Goal: Task Accomplishment & Management: Complete application form

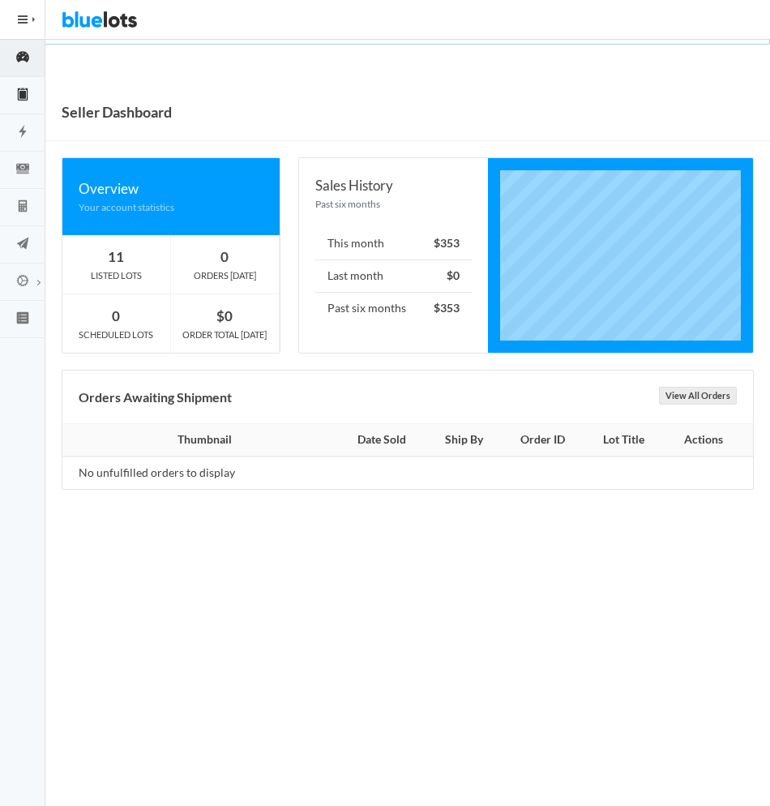
click at [22, 92] on icon "clipboard" at bounding box center [22, 93] width 6 height 11
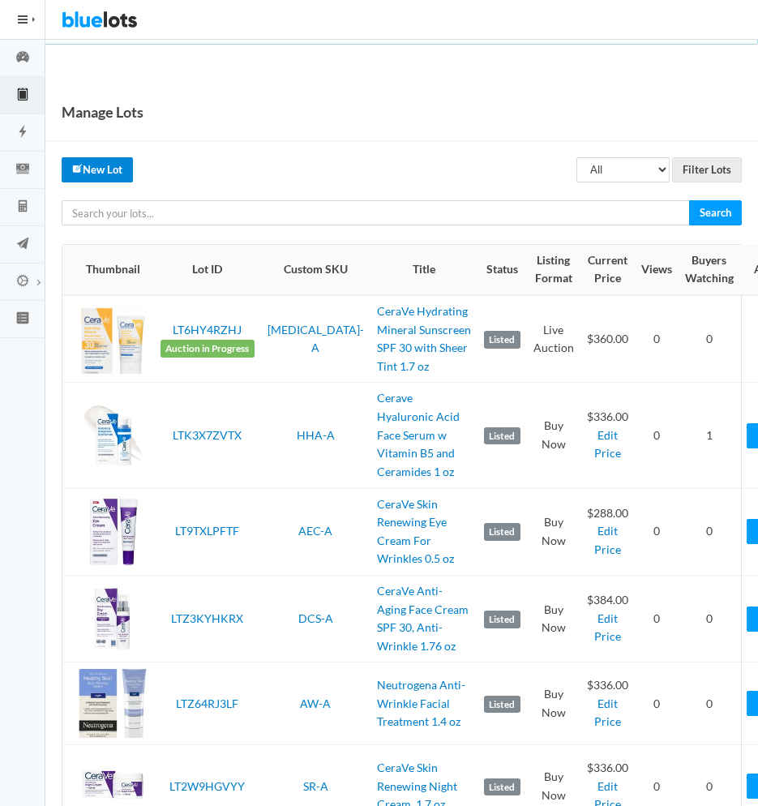
click at [120, 177] on link "New Lot" at bounding box center [97, 169] width 71 height 25
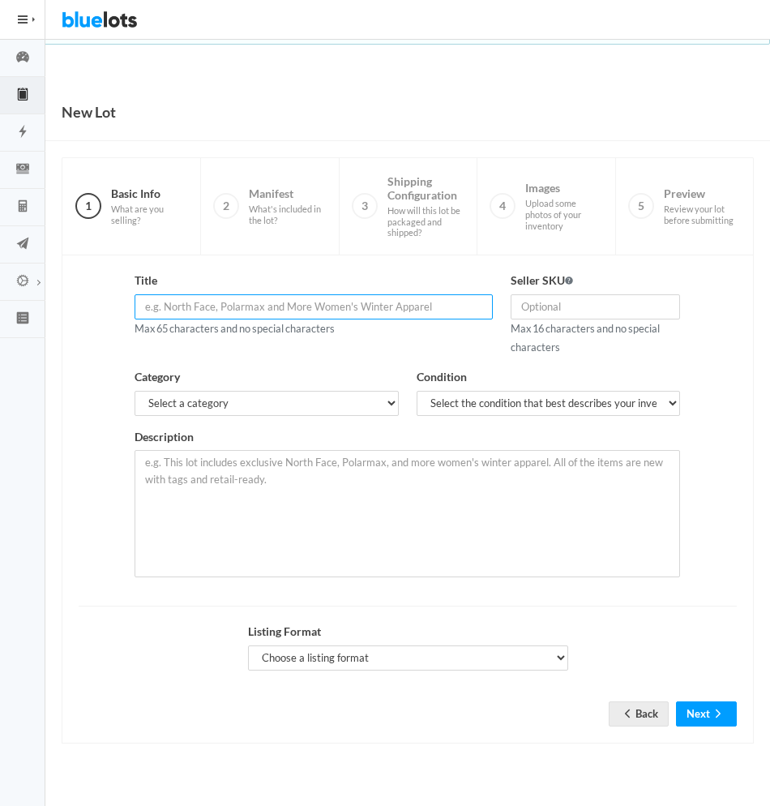
click at [239, 311] on input "text" at bounding box center [314, 306] width 358 height 25
paste input "CeraVe Acne Control Gel, 2% [MEDICAL_DATA] Treatment With Glycoli"
type input "CeraVe Acne Control Gel, 2% [MEDICAL_DATA] Treatment 1.35 oz"
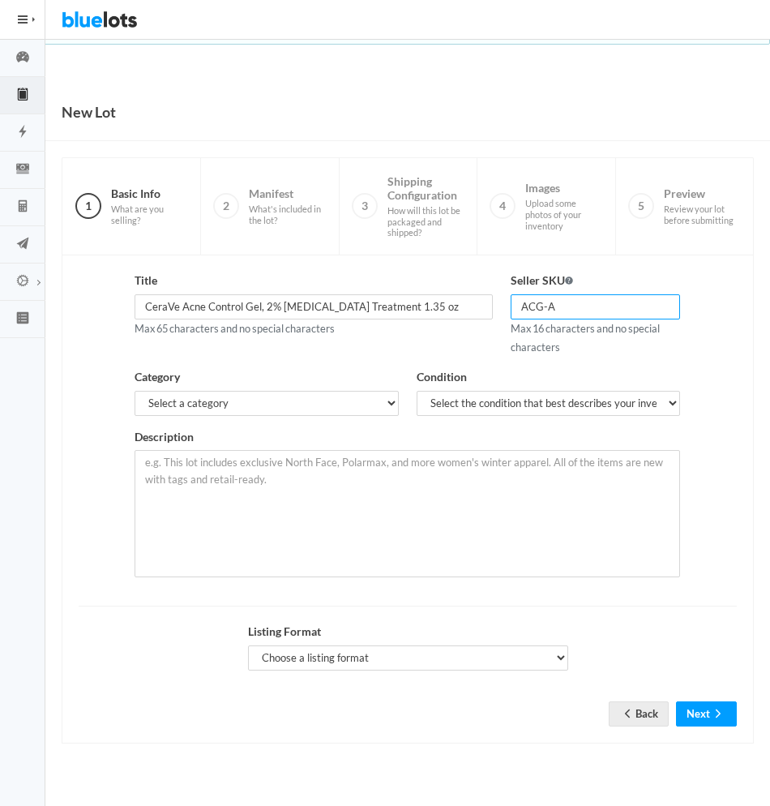
type input "ACG-A"
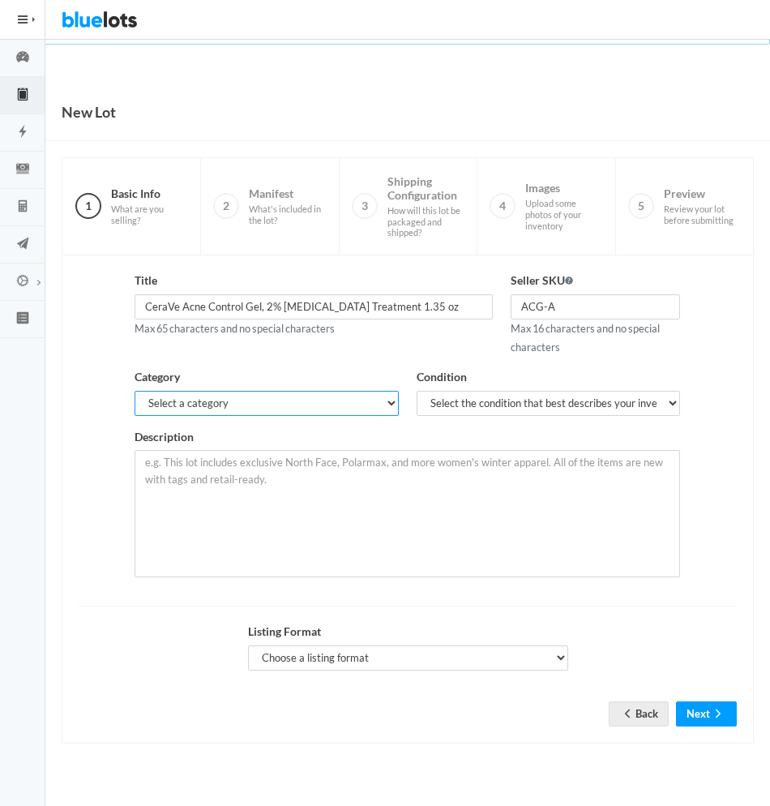
click at [382, 402] on select "Select a category Electronics Clothing, Shoes & Accessories Appliances Home & G…" at bounding box center [267, 403] width 264 height 25
select select "7"
click at [135, 391] on select "Select a category Electronics Clothing, Shoes & Accessories Appliances Home & G…" at bounding box center [267, 403] width 264 height 25
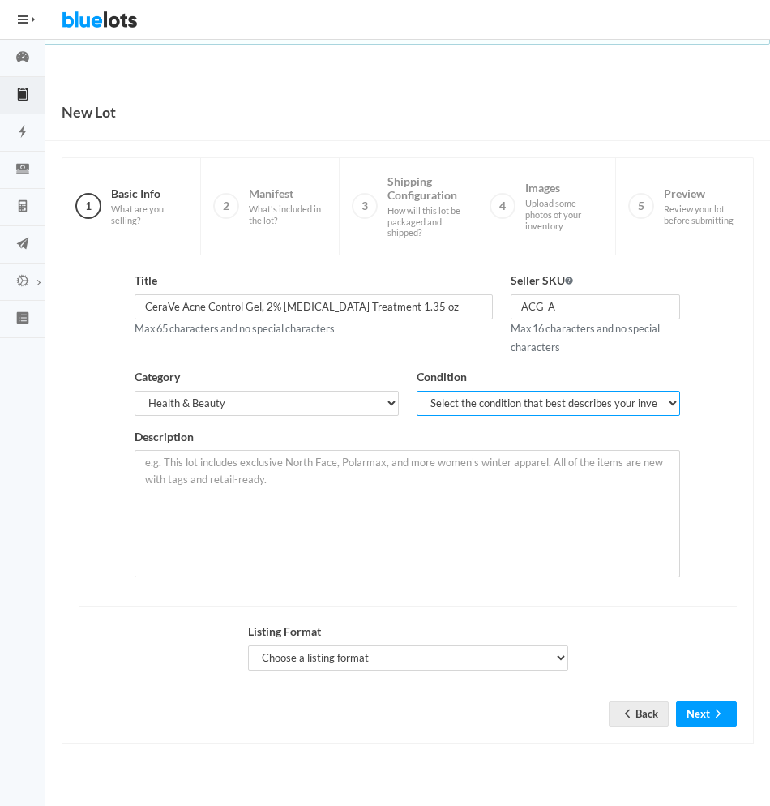
click at [552, 402] on select "Select the condition that best describes your inventory Brand New Shelf Pulls C…" at bounding box center [549, 403] width 264 height 25
select select "1"
click at [417, 391] on select "Select the condition that best describes your inventory Brand New Shelf Pulls C…" at bounding box center [549, 403] width 264 height 25
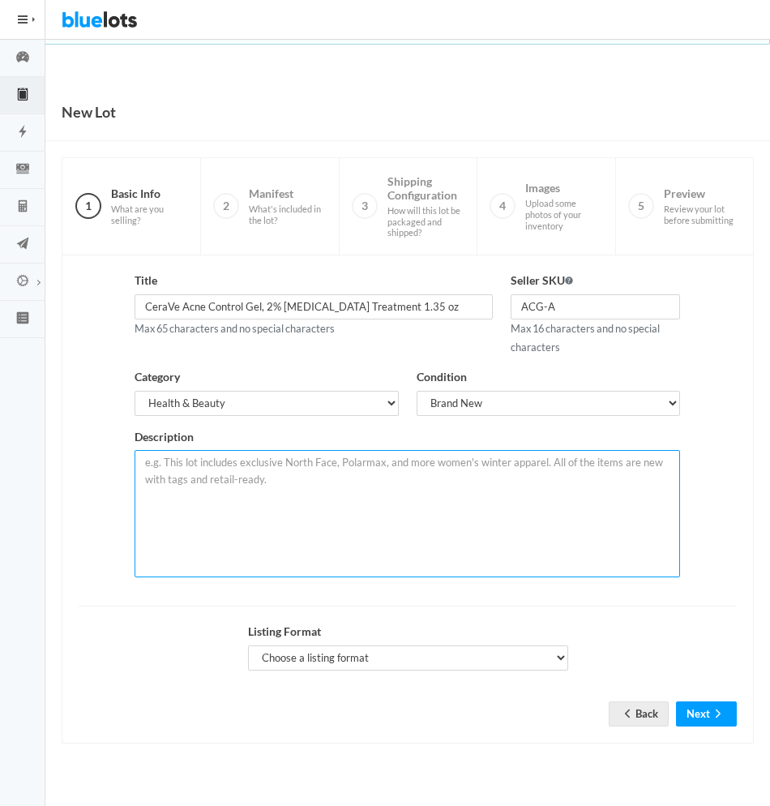
click at [293, 492] on textarea at bounding box center [408, 513] width 546 height 127
paste textarea "[ACNE TREATMENT WITH BHA/AHA EXFOLIANT] Formulated with 2% salicylic acid and a…"
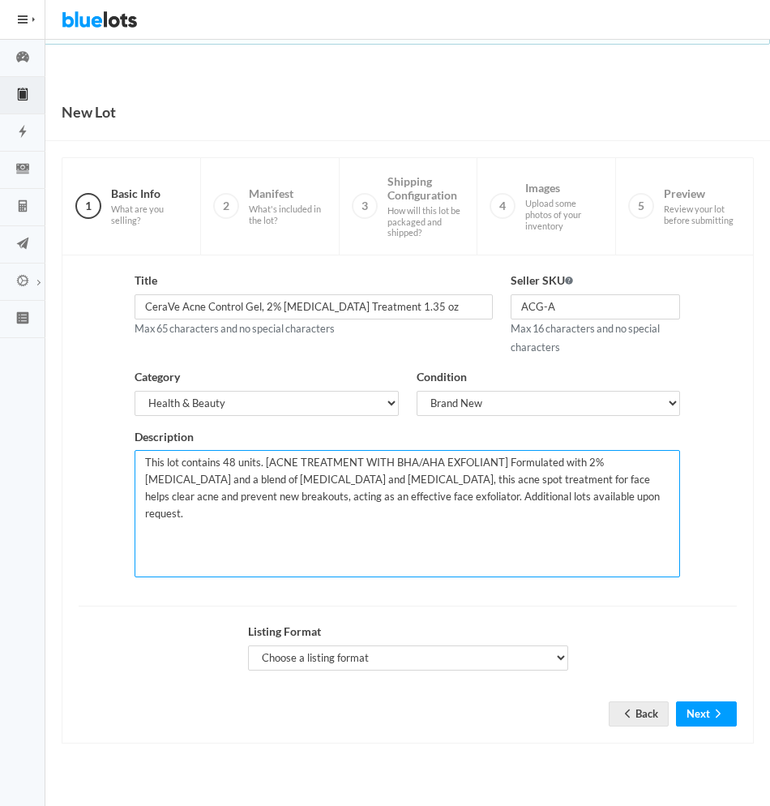
type textarea "This lot contains 48 units. [ACNE TREATMENT WITH BHA/AHA EXFOLIANT] Formulated …"
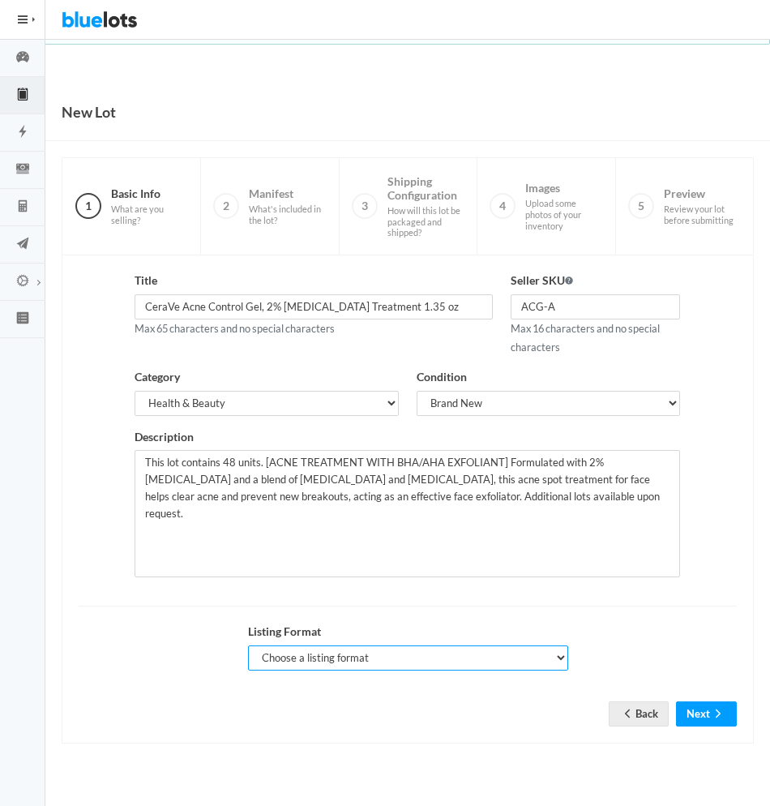
click at [551, 660] on select "Choose a listing format Auction Buy Now" at bounding box center [408, 658] width 320 height 25
select select "false"
click at [248, 646] on select "Choose a listing format Auction Buy Now" at bounding box center [408, 658] width 320 height 25
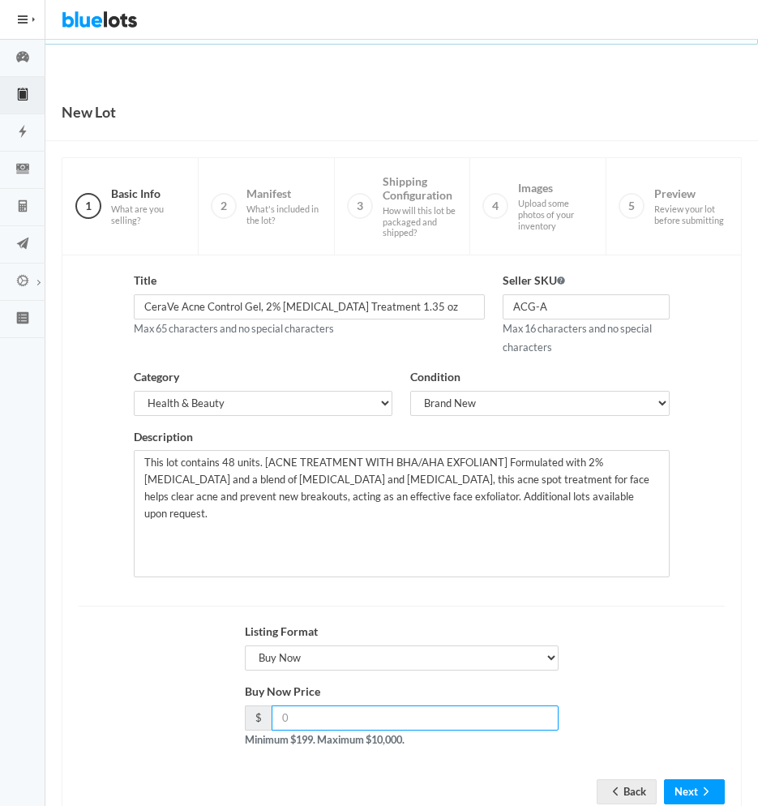
click at [407, 723] on input "number" at bounding box center [416, 718] width 288 height 25
click at [461, 713] on input "number" at bounding box center [416, 718] width 288 height 25
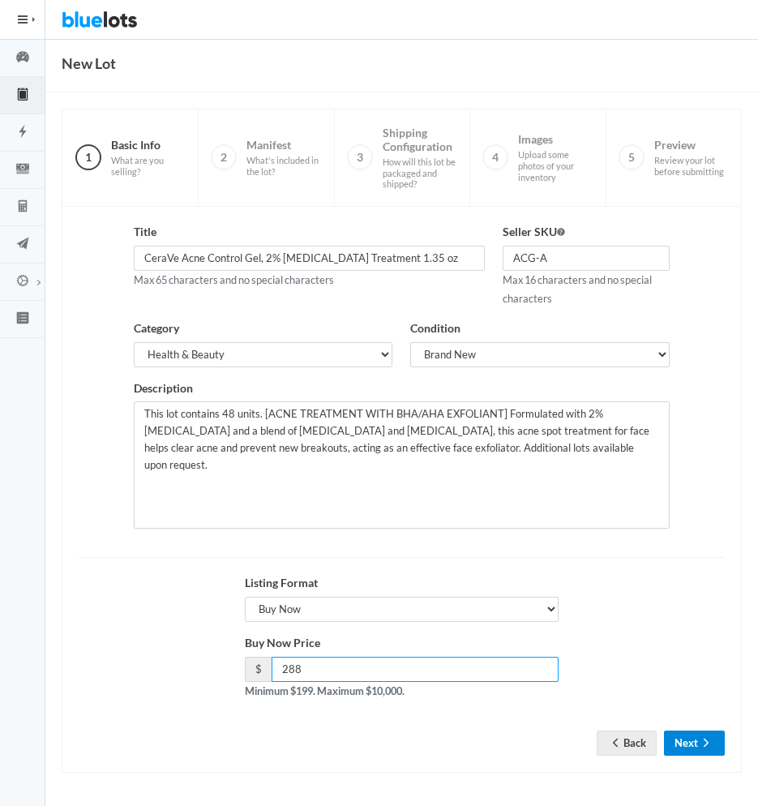
type input "288"
click at [688, 737] on button "Next" at bounding box center [694, 743] width 61 height 25
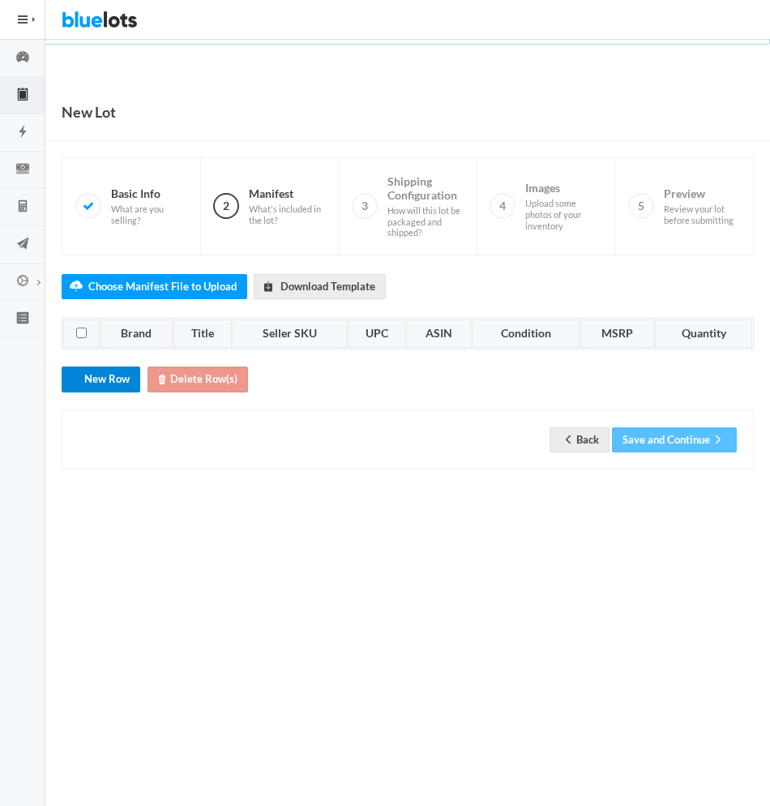
click at [105, 377] on button "New Row" at bounding box center [101, 379] width 79 height 25
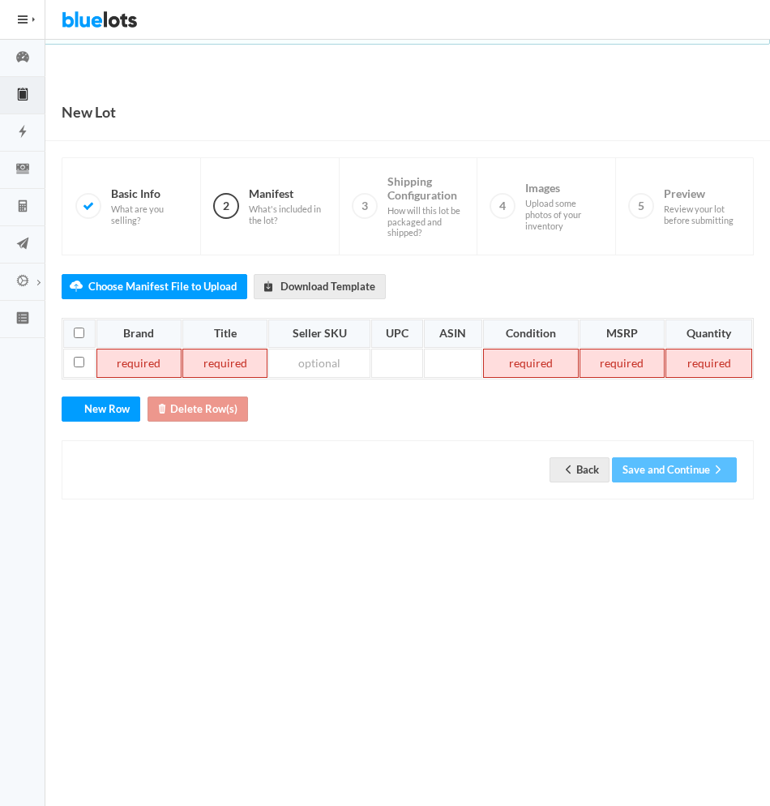
click at [129, 366] on td at bounding box center [139, 363] width 85 height 29
click at [235, 366] on td at bounding box center [215, 363] width 87 height 29
paste td
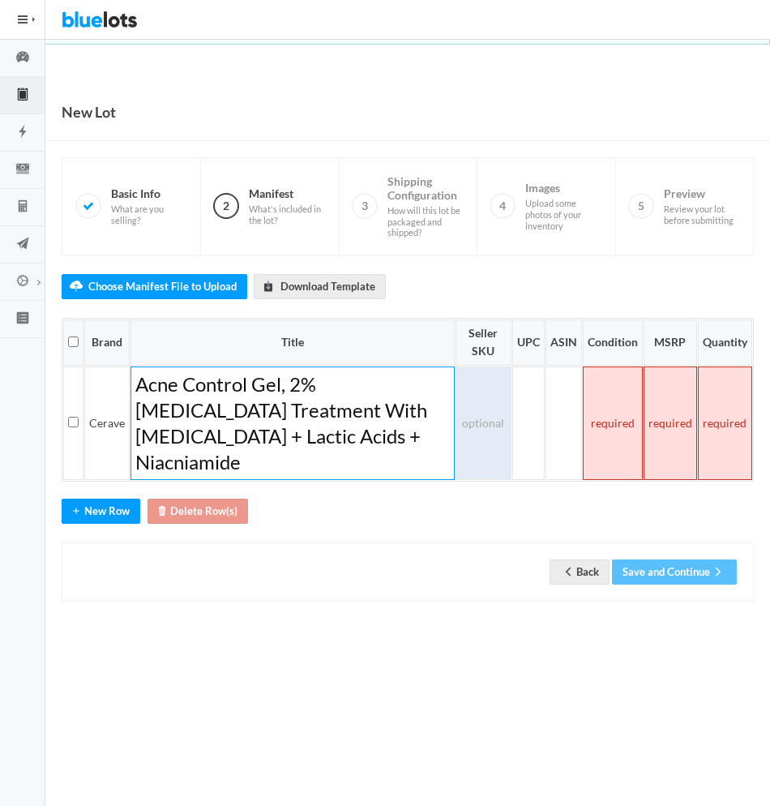
click at [480, 411] on td at bounding box center [484, 424] width 56 height 114
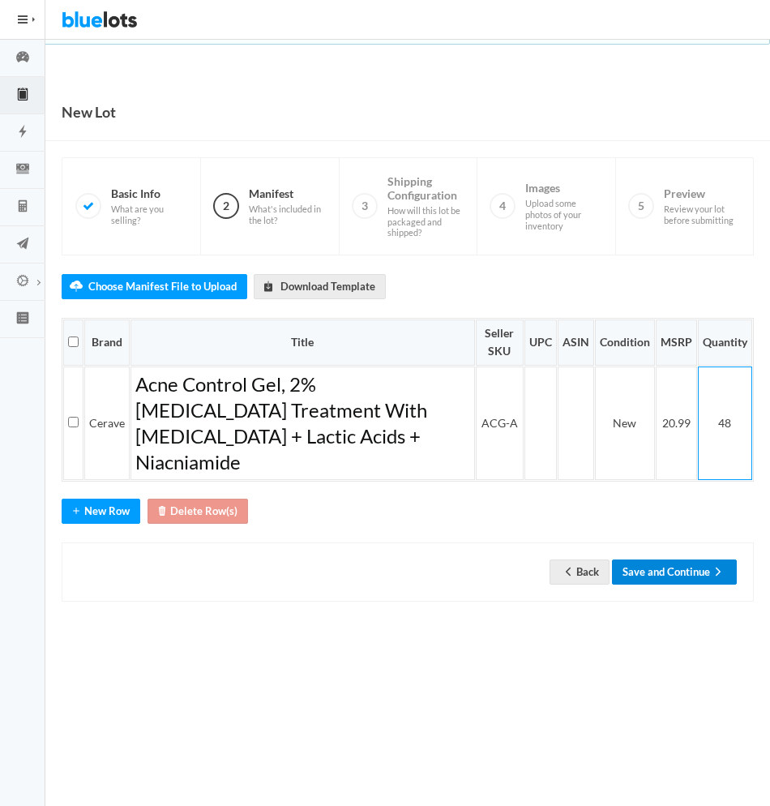
click at [665, 560] on button "Save and Continue" at bounding box center [674, 572] width 125 height 25
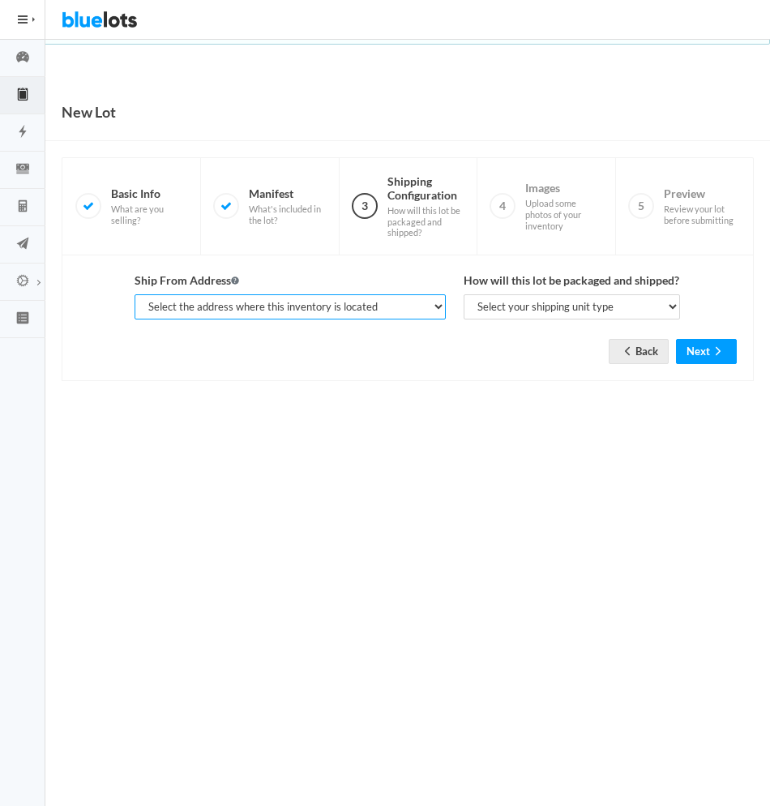
click at [432, 310] on select "Select the address where this inventory is located [PERSON_NAME], SOPHISTICATED…" at bounding box center [290, 306] width 311 height 25
select select "25282"
click at [135, 294] on select "Select the address where this inventory is located TARIQ ABDULLAH, SOPHISTICATE…" at bounding box center [290, 306] width 311 height 25
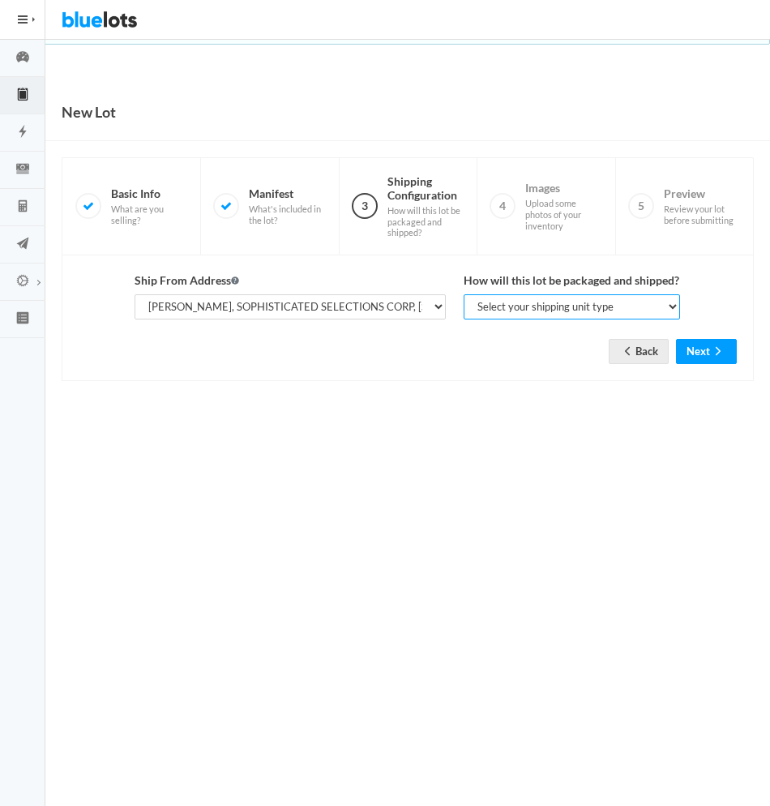
click at [669, 304] on select "Select your shipping unit type Parcel Pallet Truckload" at bounding box center [572, 306] width 217 height 25
select select "parcel"
click at [464, 294] on select "Select your shipping unit type Parcel Pallet Truckload" at bounding box center [572, 306] width 217 height 25
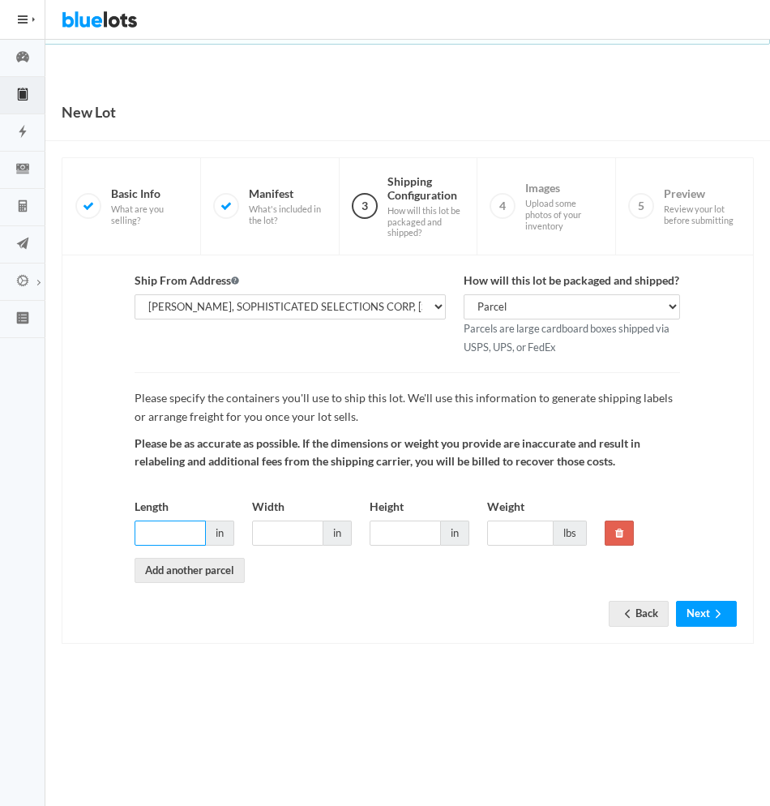
click at [177, 530] on input "Length" at bounding box center [170, 533] width 71 height 25
type input "6"
type input "10"
type input "15"
click at [286, 530] on input "10" at bounding box center [287, 533] width 71 height 25
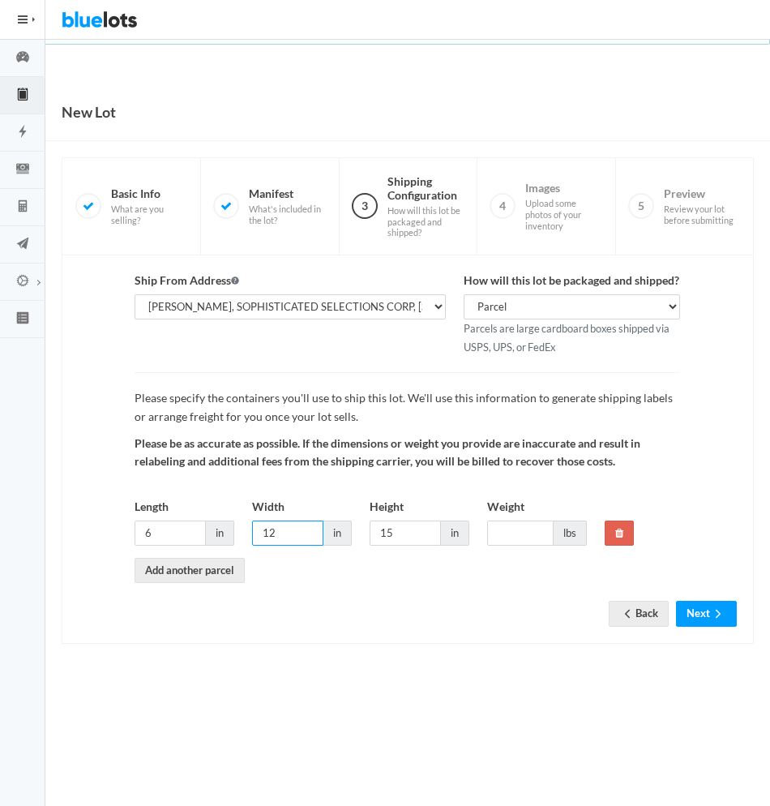
type input "12"
click at [174, 527] on input "6" at bounding box center [170, 533] width 71 height 25
type input "12"
click at [405, 526] on input "15" at bounding box center [405, 533] width 71 height 25
type input "1"
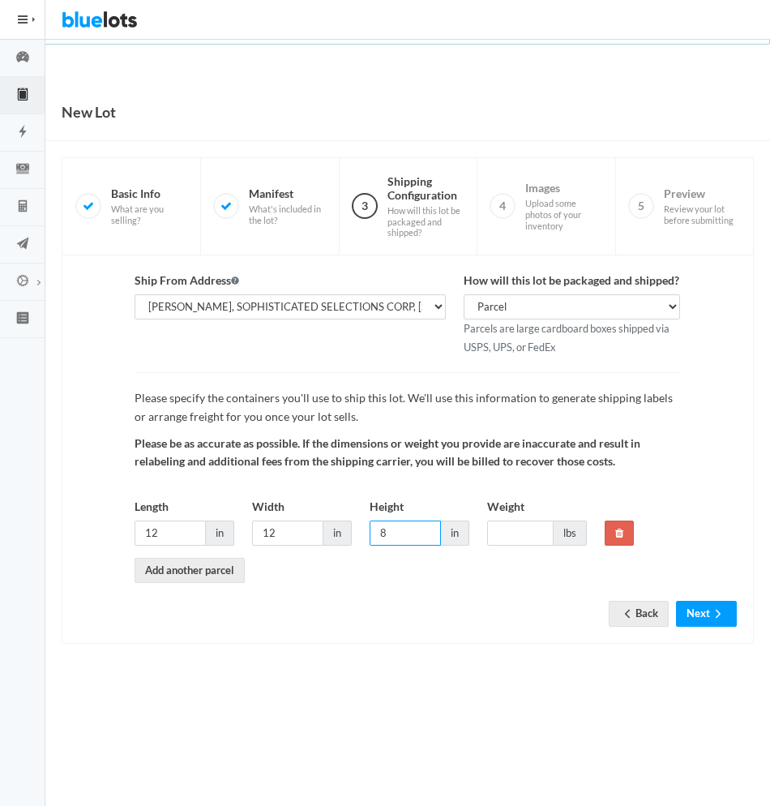
type input "8"
click at [515, 537] on input "Weight" at bounding box center [520, 533] width 67 height 25
click at [508, 539] on input "Weight" at bounding box center [520, 533] width 67 height 25
type input "8"
click at [474, 663] on div "New Lot 1 Basic Info What are you selling? 2 Manifest What's included in the lo…" at bounding box center [407, 381] width 725 height 594
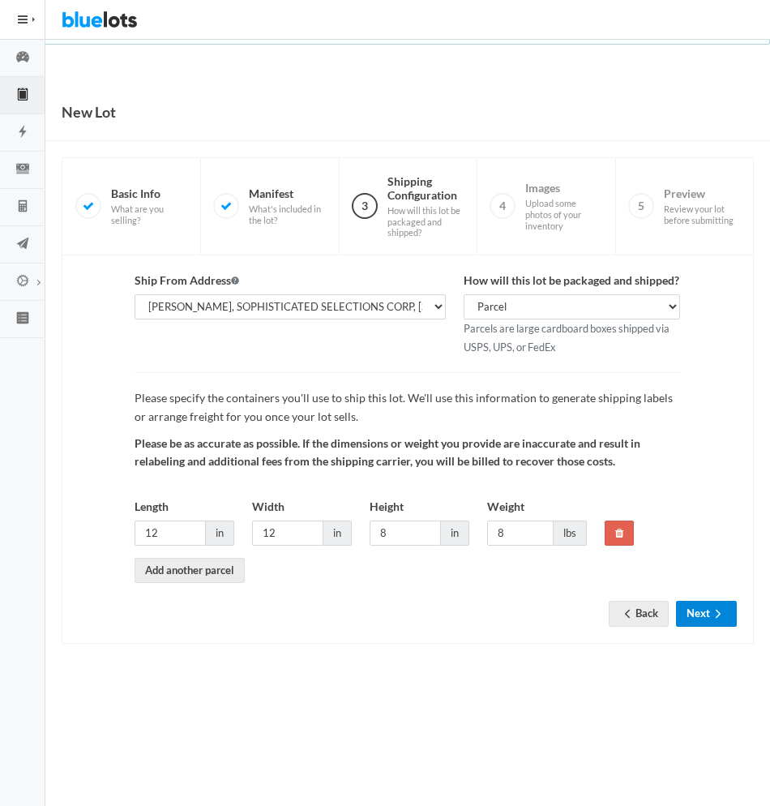
click at [695, 617] on button "Next" at bounding box center [706, 613] width 61 height 25
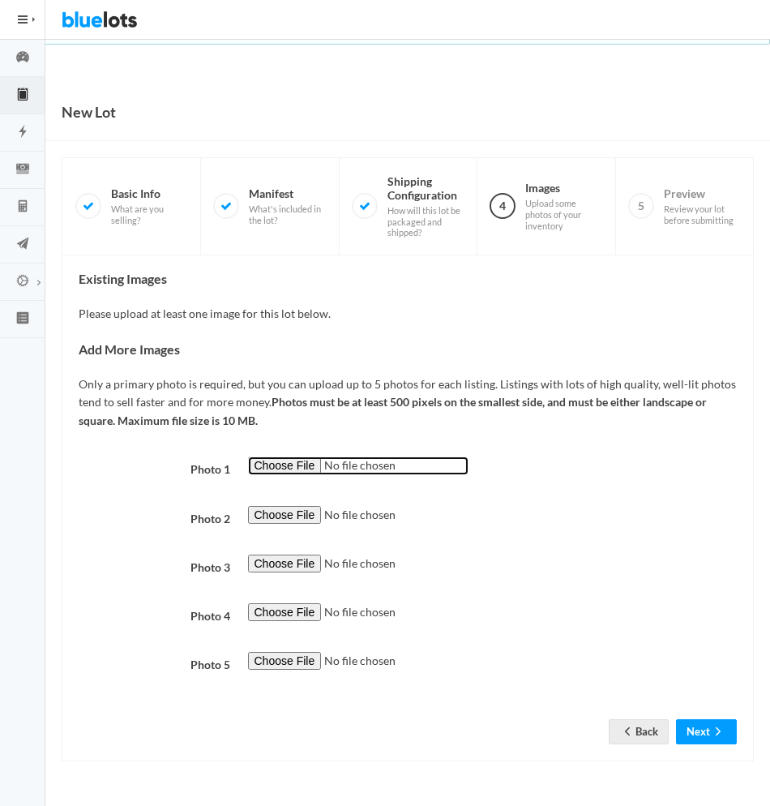
click at [288, 466] on input "file" at bounding box center [358, 466] width 221 height 19
type input "C:\fakepath\ACG-A.jpg"
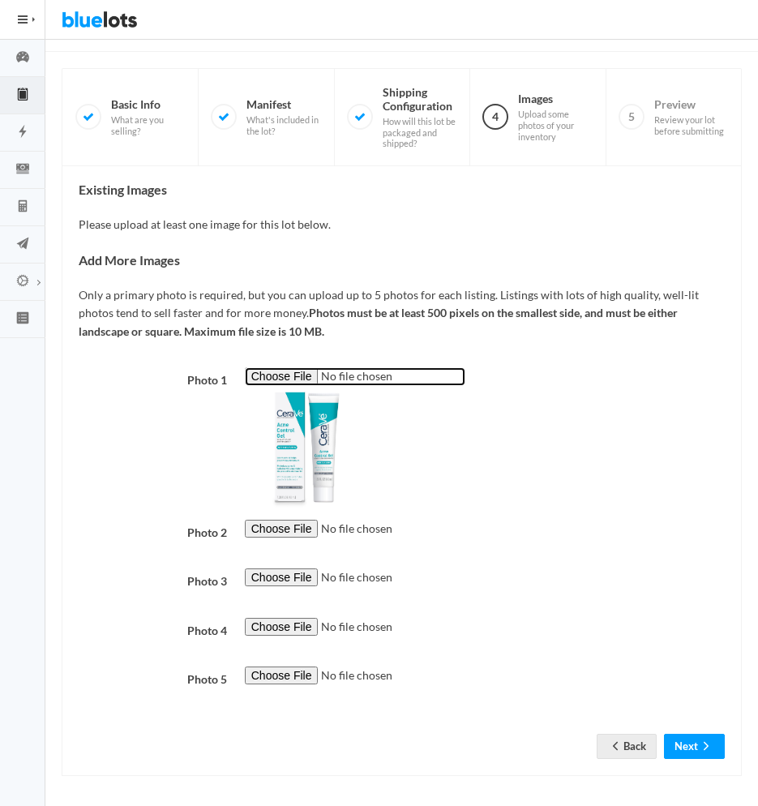
scroll to position [92, 0]
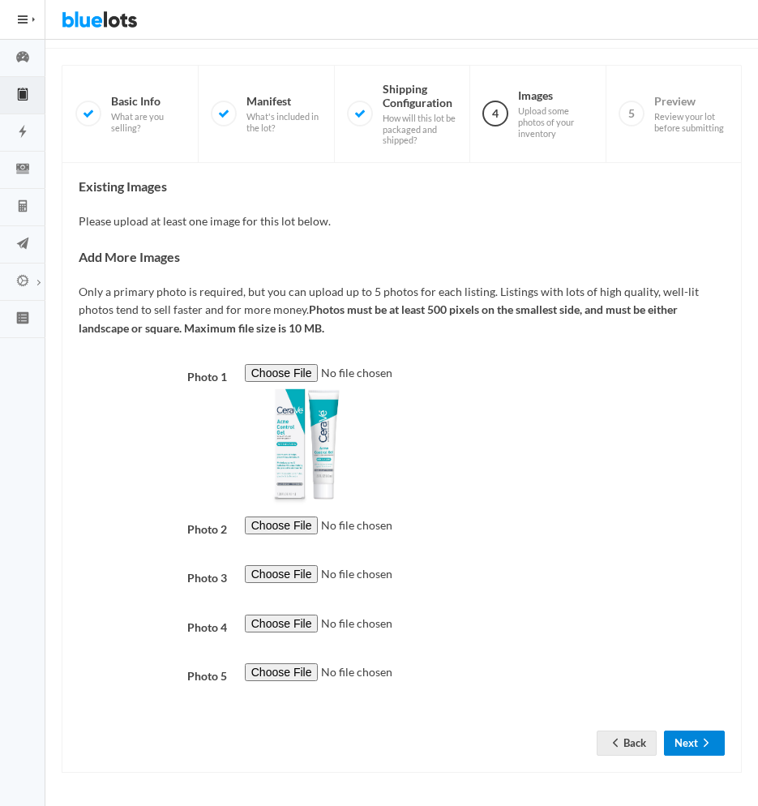
click at [696, 740] on button "Next" at bounding box center [694, 743] width 61 height 25
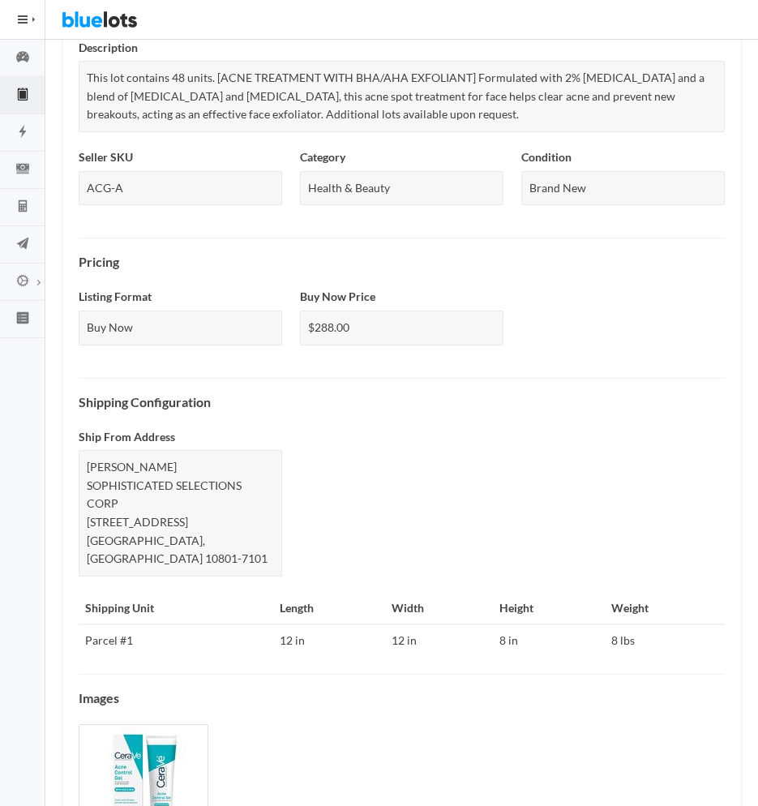
scroll to position [472, 0]
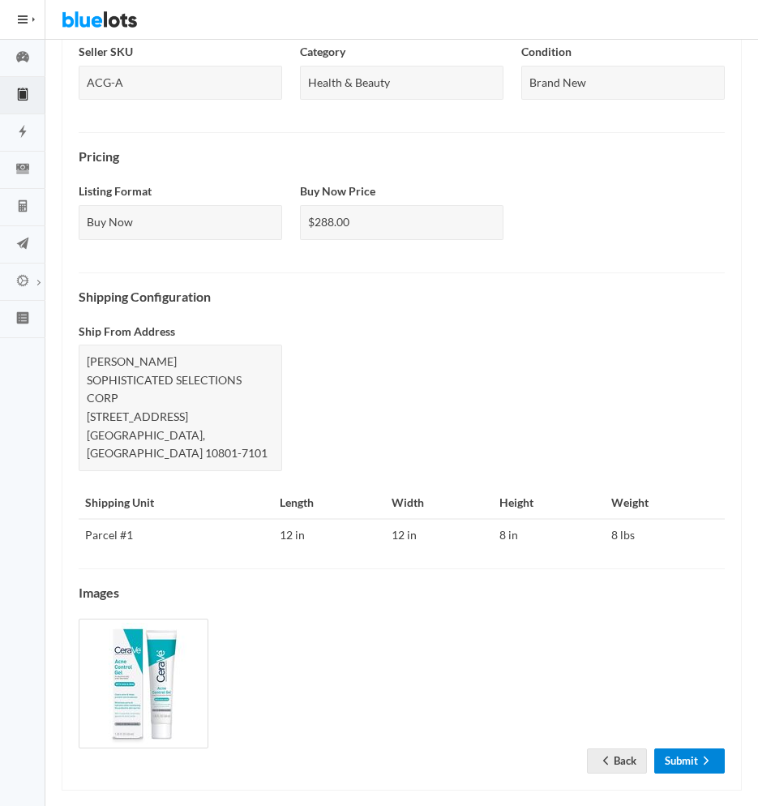
click at [683, 749] on link "Submit" at bounding box center [689, 761] width 71 height 25
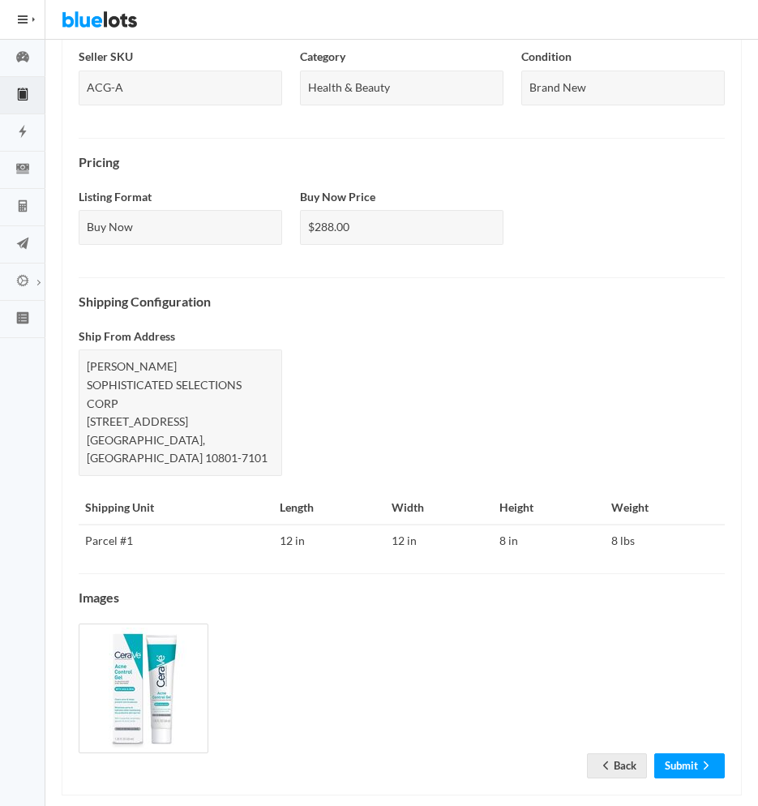
scroll to position [551, 0]
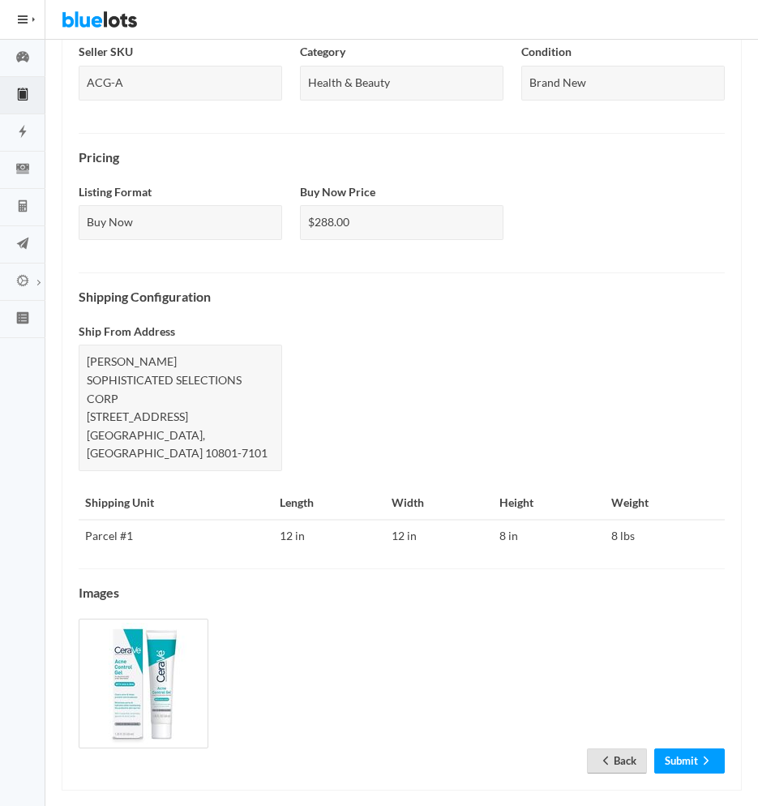
click at [609, 749] on link "Back" at bounding box center [617, 761] width 60 height 25
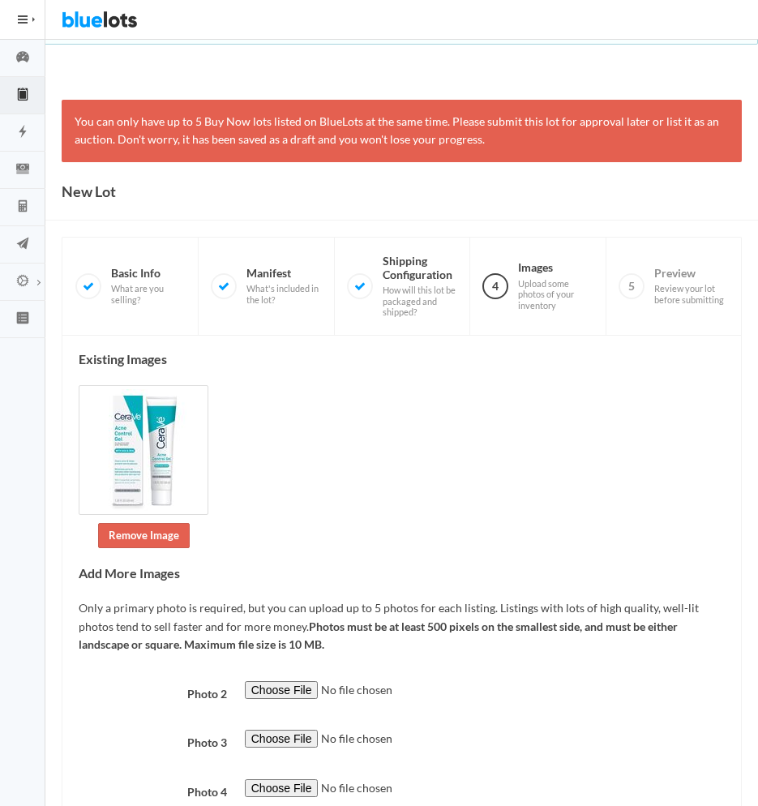
scroll to position [165, 0]
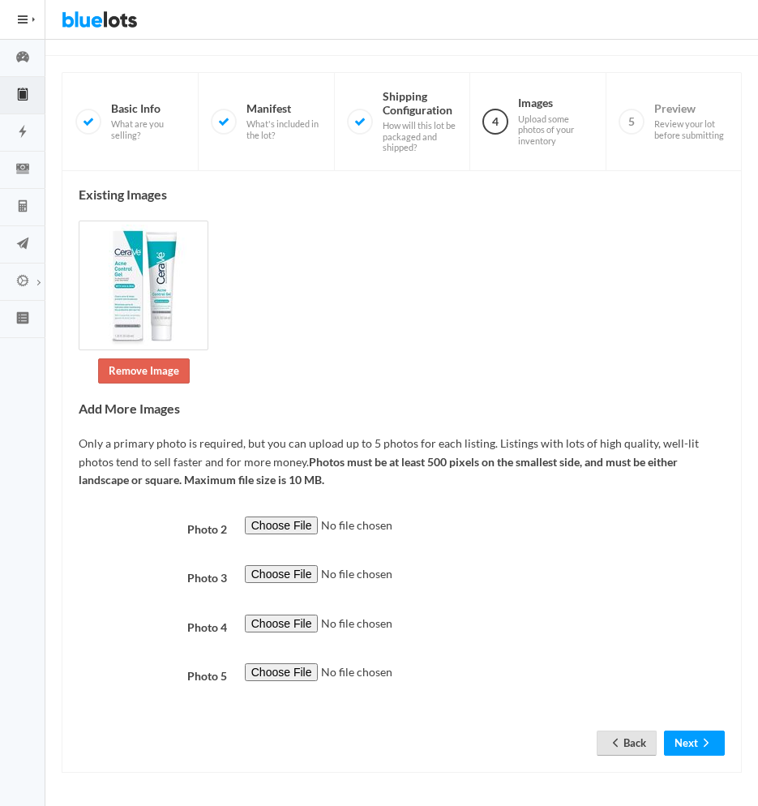
click at [623, 737] on link "Back" at bounding box center [627, 743] width 60 height 25
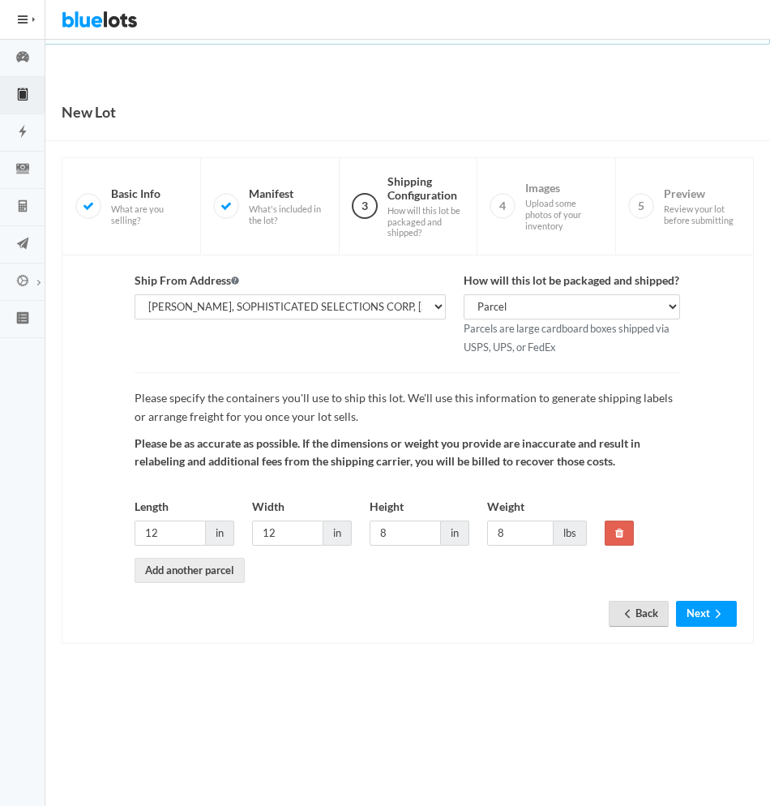
click at [627, 607] on link "Back" at bounding box center [639, 613] width 60 height 25
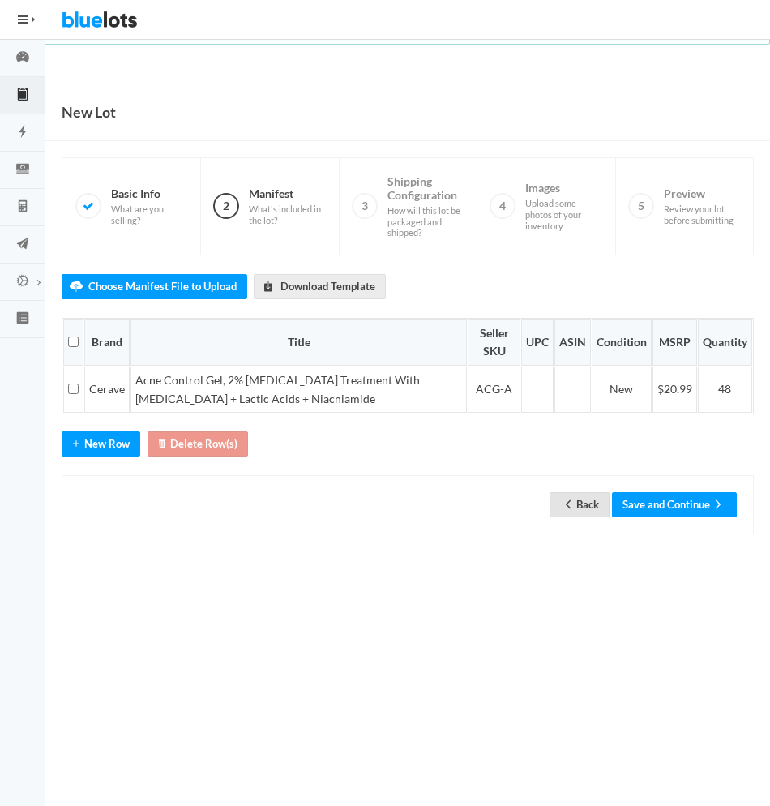
click at [571, 500] on icon "arrow back" at bounding box center [568, 504] width 16 height 13
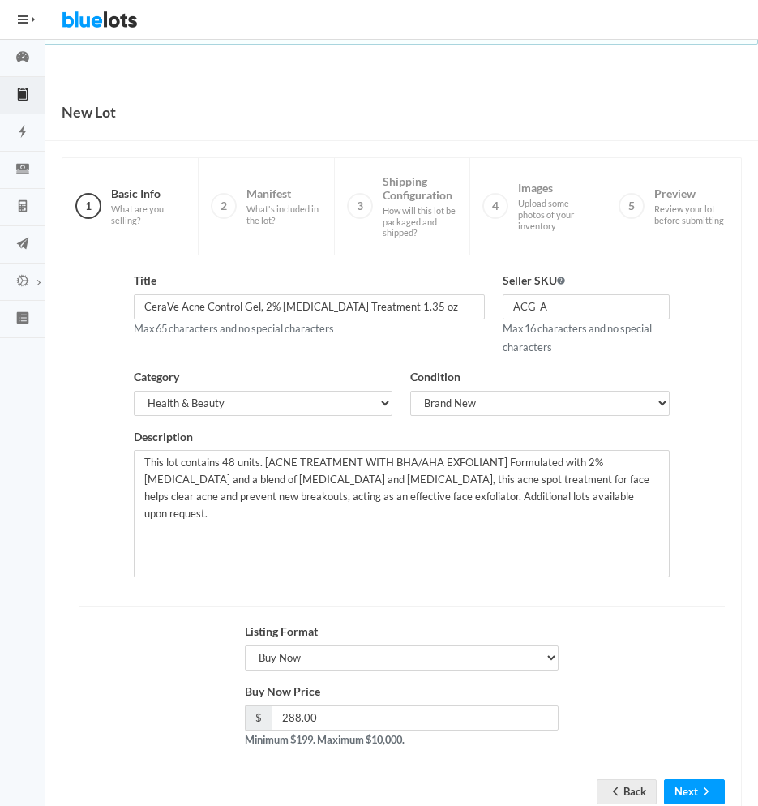
scroll to position [49, 0]
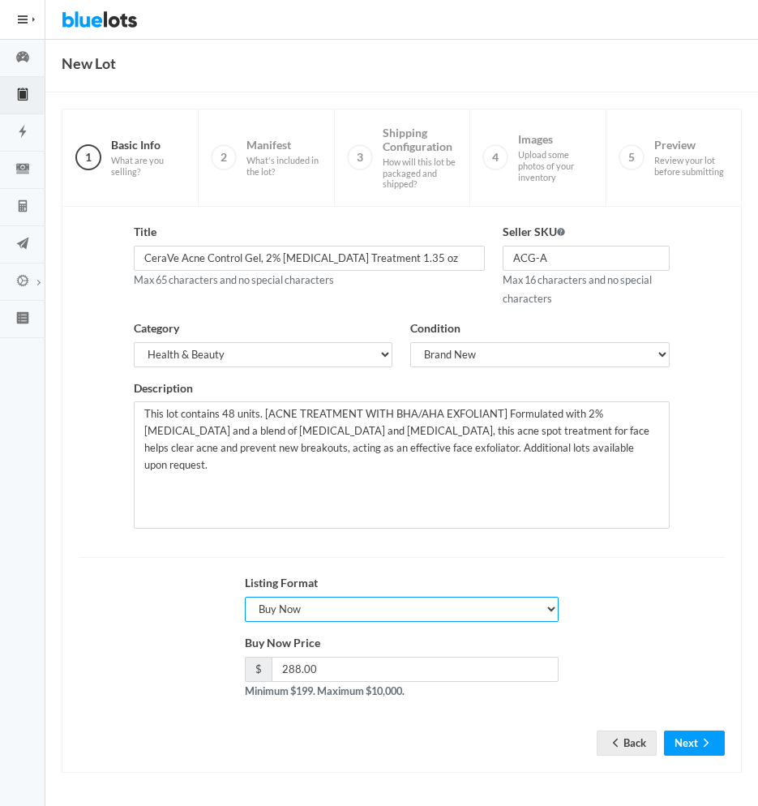
click at [545, 602] on select "Choose a listing format Auction Buy Now" at bounding box center [402, 609] width 315 height 25
select select "true"
click at [245, 597] on select "Choose a listing format Auction Buy Now" at bounding box center [402, 609] width 315 height 25
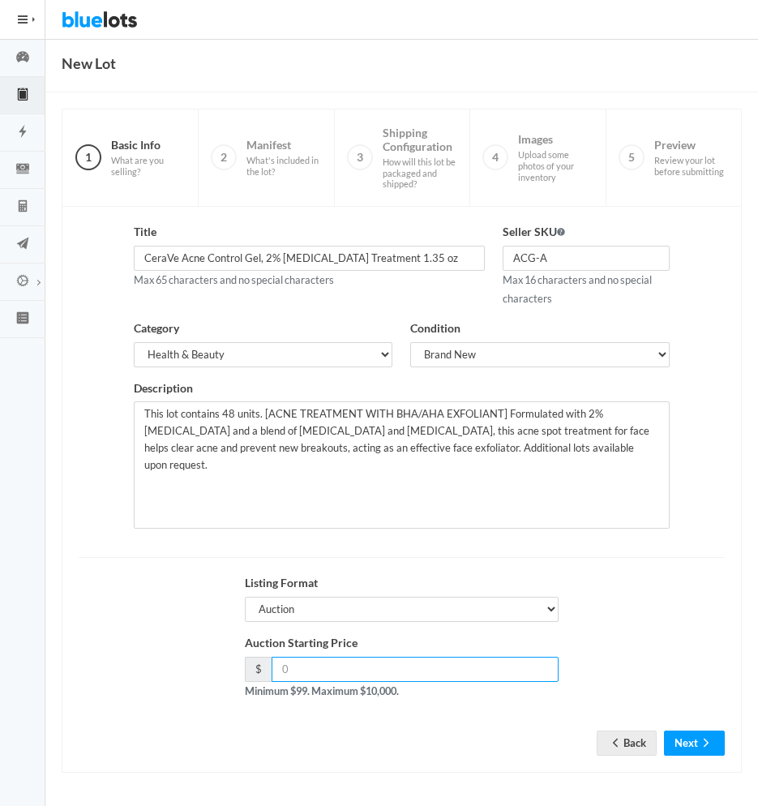
click at [409, 659] on input "number" at bounding box center [416, 669] width 288 height 25
type input "288"
click at [693, 737] on button "Next" at bounding box center [694, 743] width 61 height 25
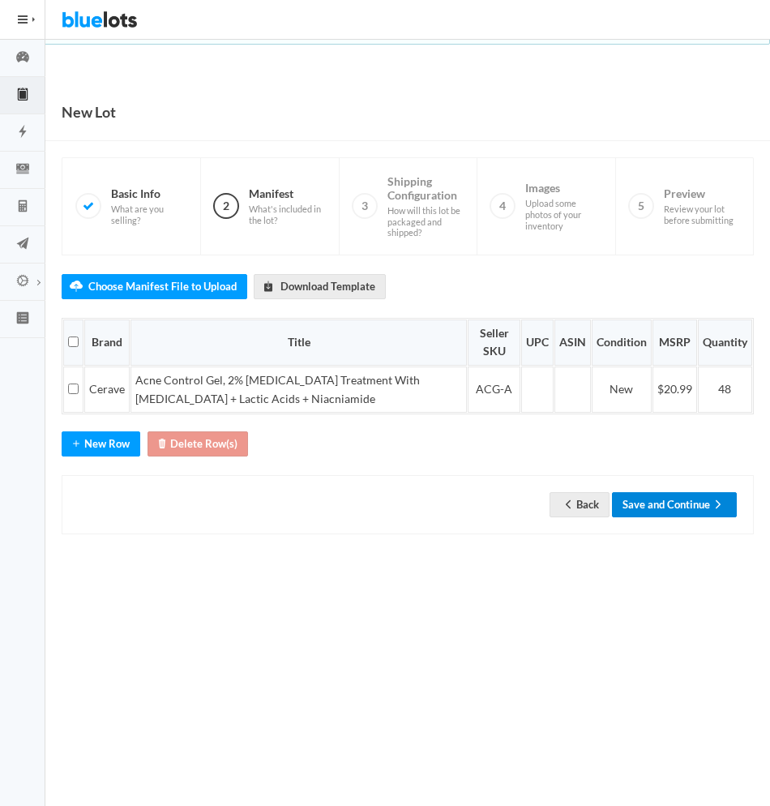
click at [669, 504] on button "Save and Continue" at bounding box center [674, 504] width 125 height 25
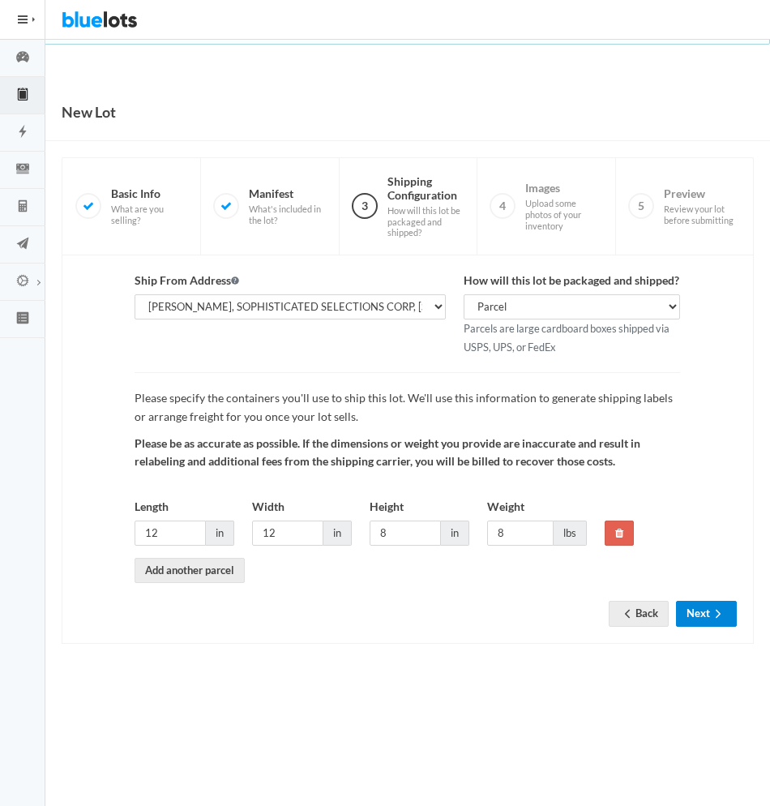
click at [700, 616] on button "Next" at bounding box center [706, 613] width 61 height 25
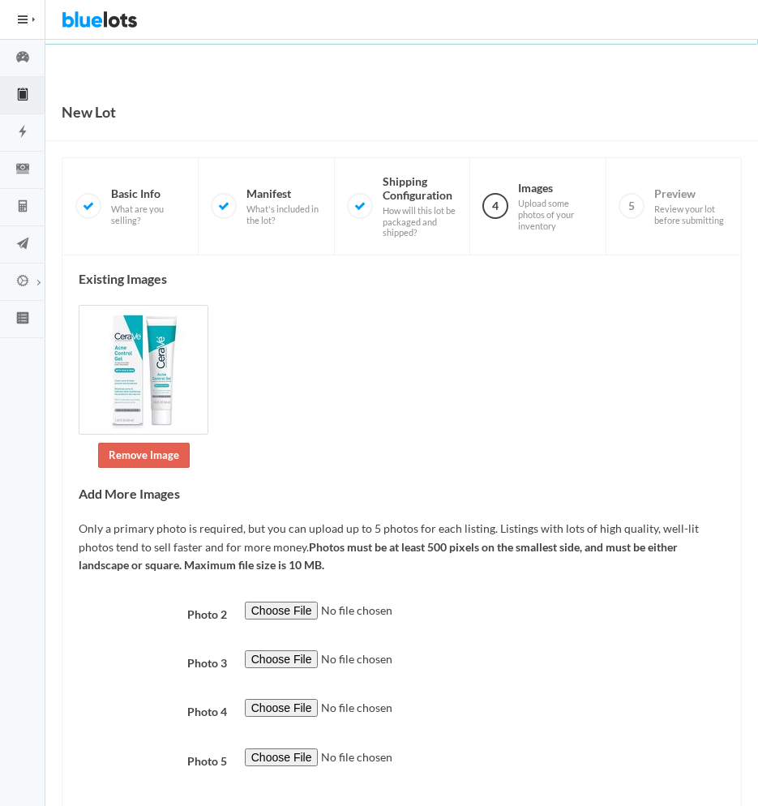
scroll to position [85, 0]
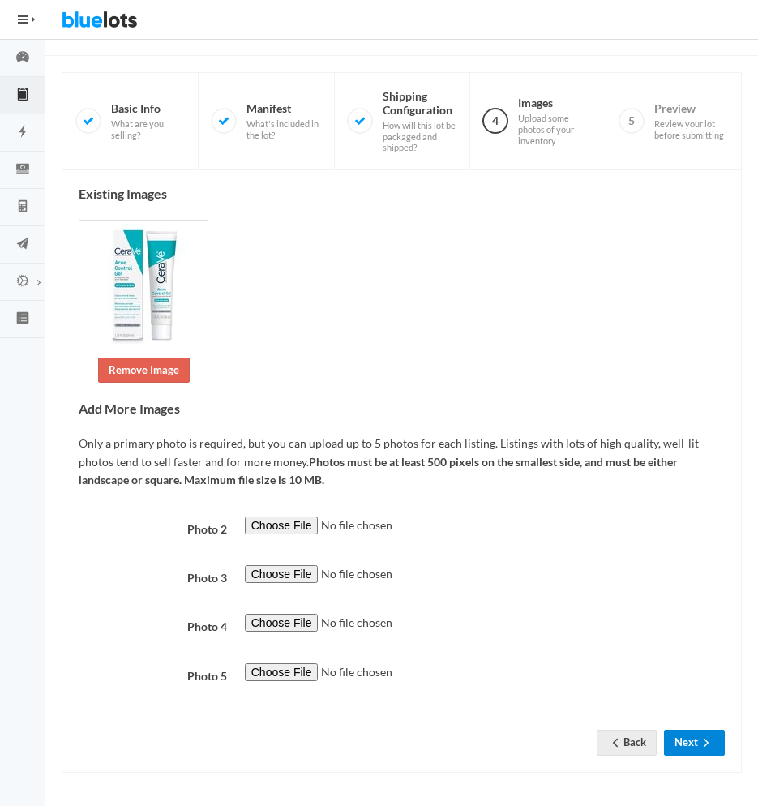
click at [692, 734] on button "Next" at bounding box center [694, 742] width 61 height 25
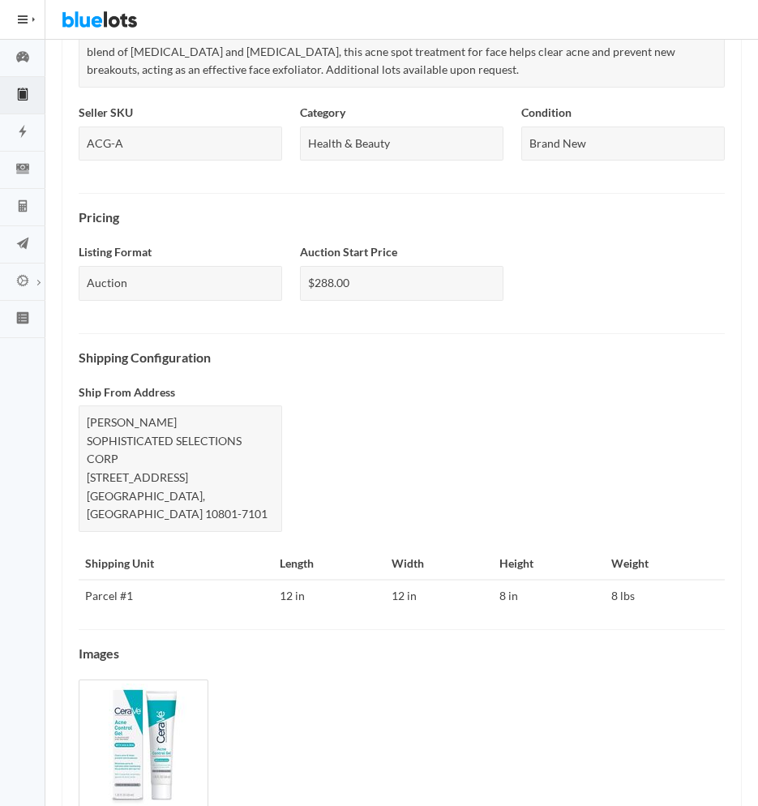
scroll to position [472, 0]
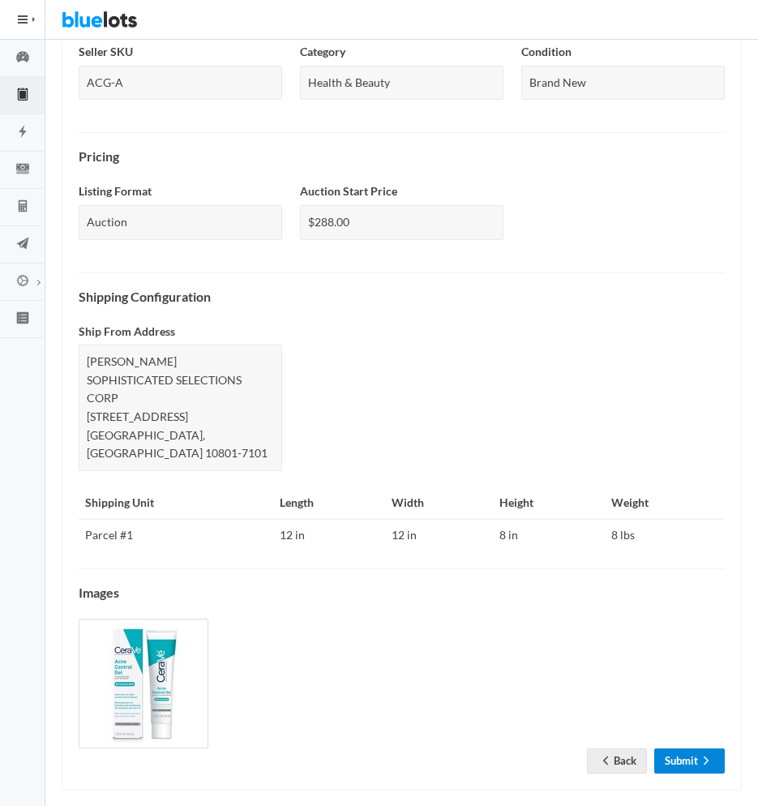
click at [680, 749] on link "Submit" at bounding box center [689, 761] width 71 height 25
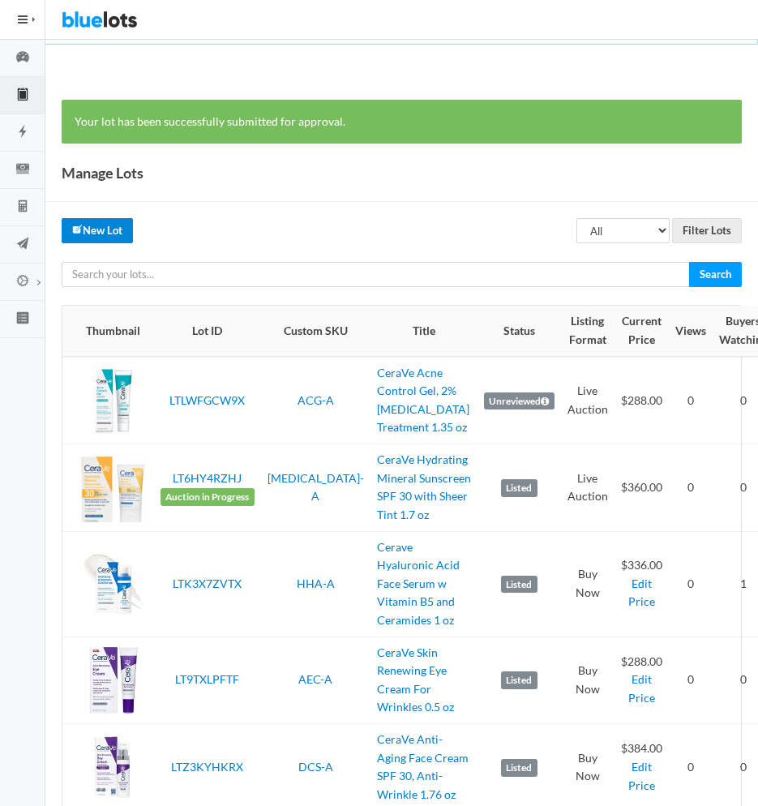
click at [109, 231] on link "New Lot" at bounding box center [97, 230] width 71 height 25
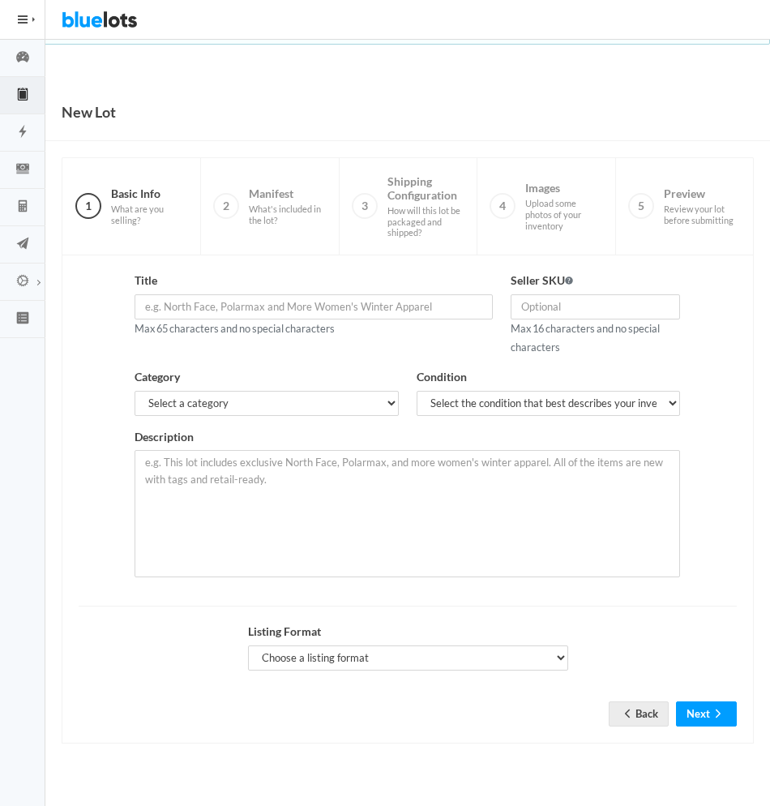
click at [21, 92] on icon "clipboard" at bounding box center [22, 93] width 6 height 11
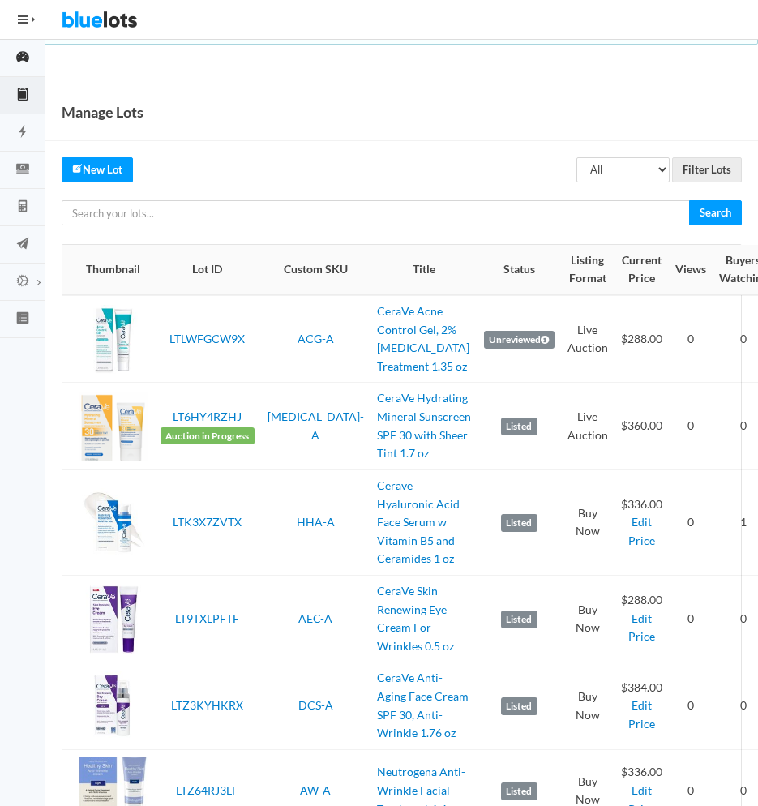
click at [19, 52] on icon "speedometer" at bounding box center [22, 56] width 45 height 15
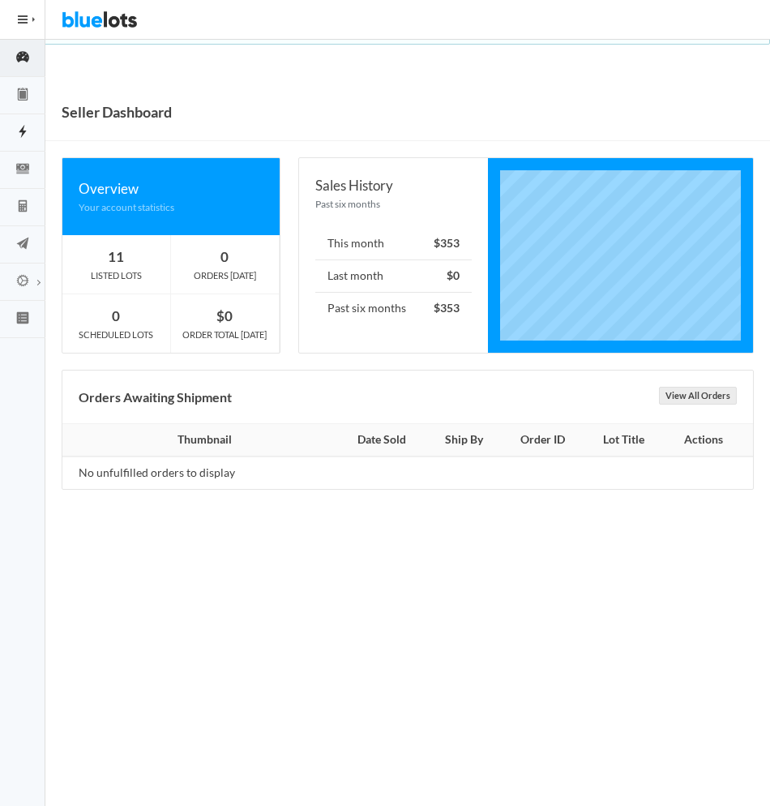
click at [26, 133] on icon "flash" at bounding box center [22, 131] width 45 height 15
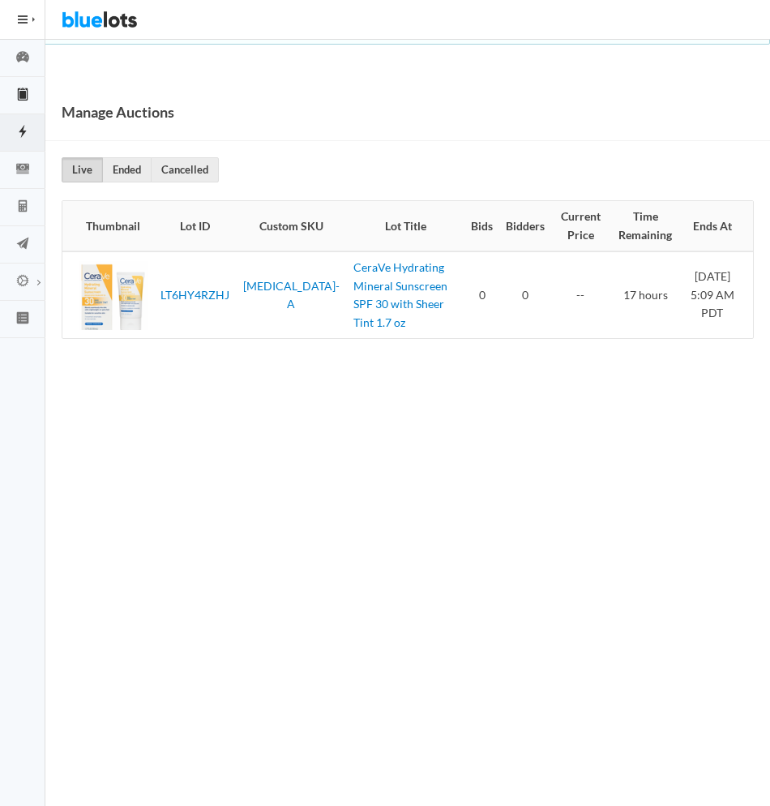
click at [24, 96] on icon "clipboard" at bounding box center [22, 93] width 6 height 11
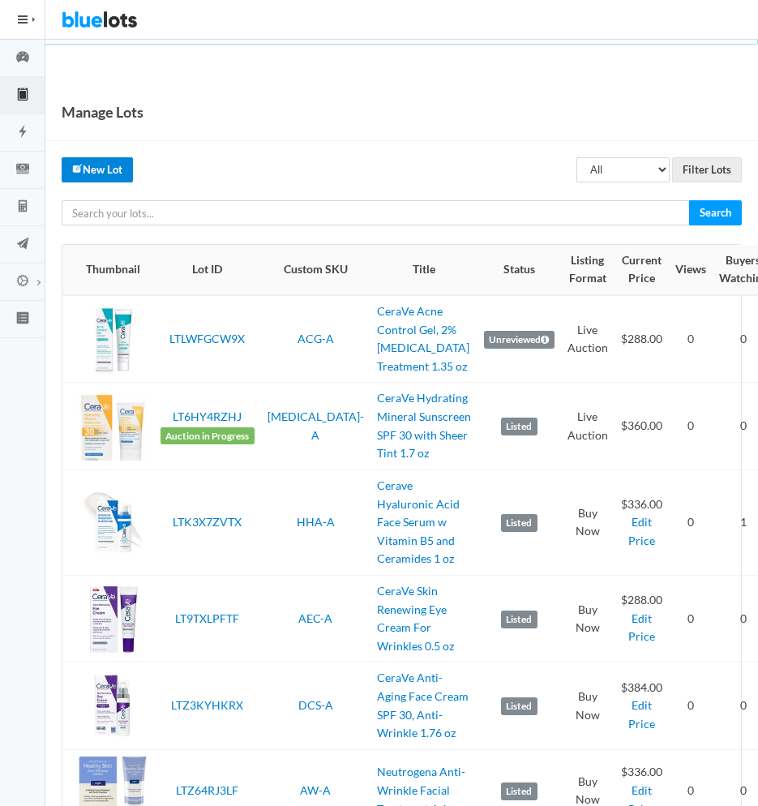
click at [103, 168] on link "New Lot" at bounding box center [97, 169] width 71 height 25
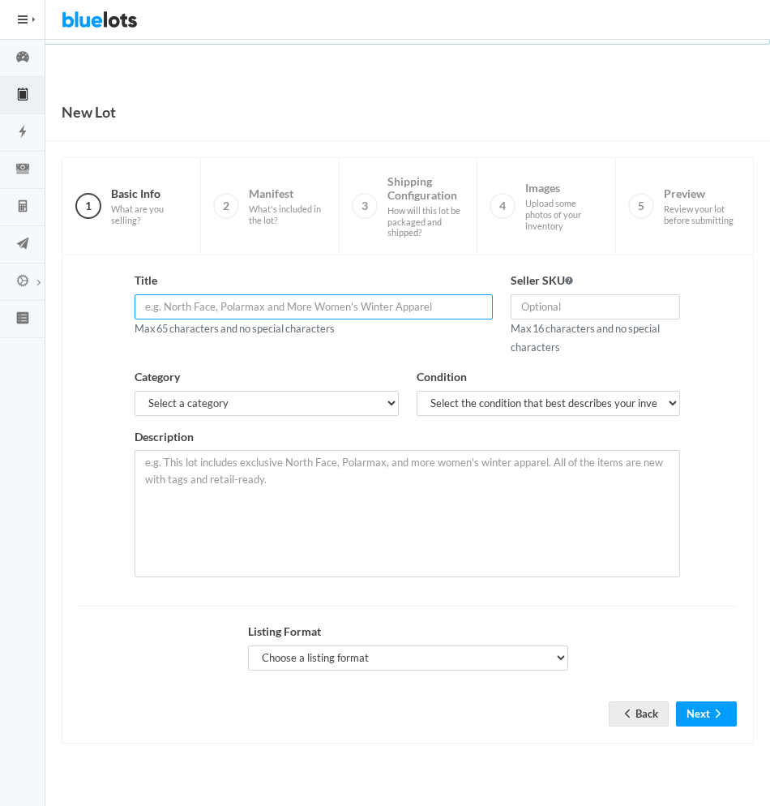
click at [220, 297] on input "text" at bounding box center [314, 306] width 358 height 25
paste input "Bubble Skincare Slam Dunk Hydrating Face Moisturizer - Lightweigh"
type input "Bubble Skincare Slam Dunk Hydrating Face Moisturizer 1.7 oz"
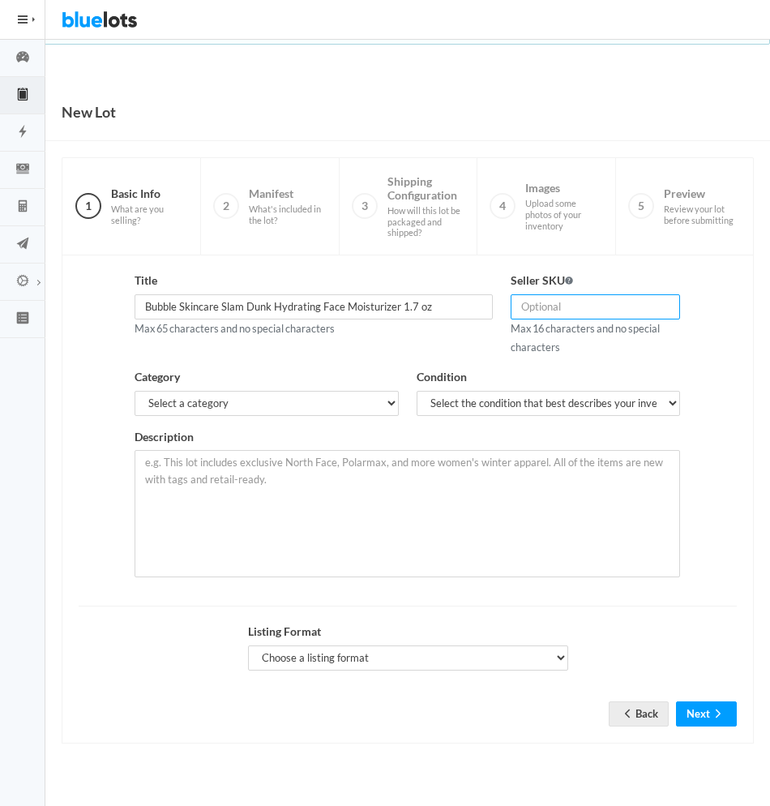
type input "b"
type input "BSD-A"
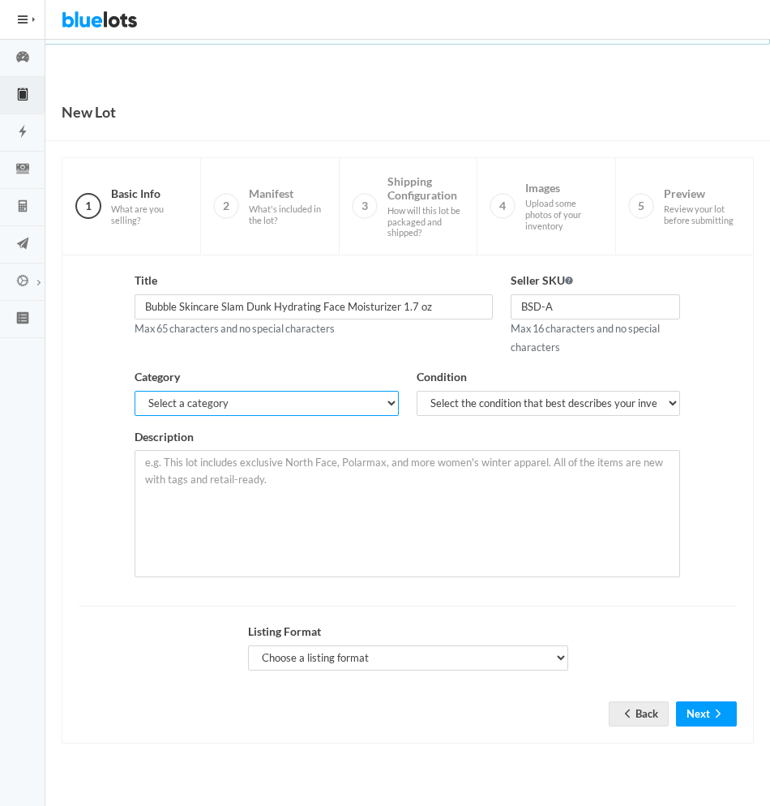
click at [388, 400] on select "Select a category Electronics Clothing, Shoes & Accessories Appliances Home & G…" at bounding box center [267, 403] width 264 height 25
select select "7"
click at [135, 391] on select "Select a category Electronics Clothing, Shoes & Accessories Appliances Home & G…" at bounding box center [267, 403] width 264 height 25
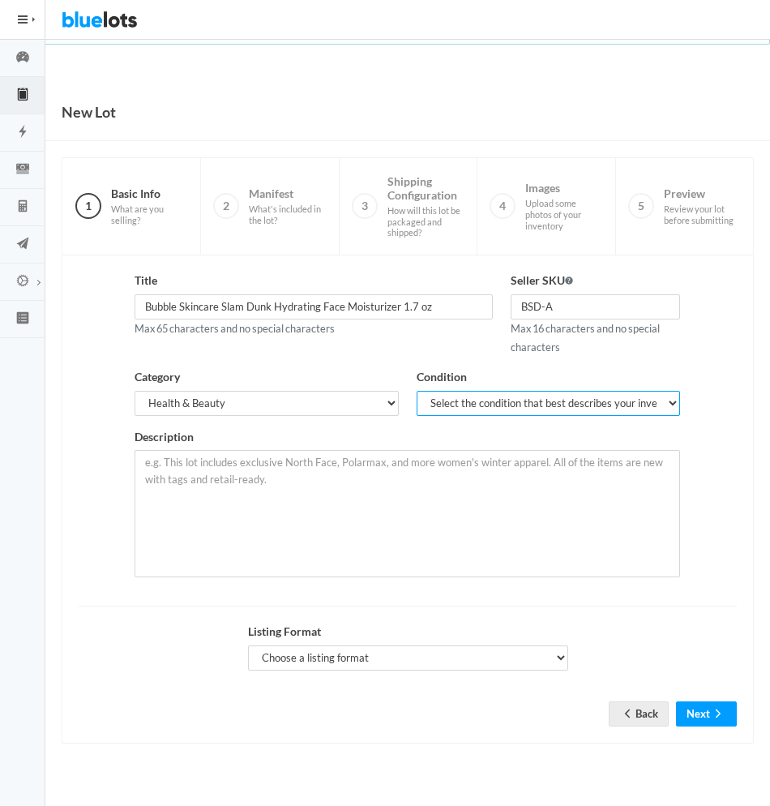
click at [551, 397] on select "Select the condition that best describes your inventory Brand New Shelf Pulls C…" at bounding box center [549, 403] width 264 height 25
select select "1"
click at [417, 391] on select "Select the condition that best describes your inventory Brand New Shelf Pulls C…" at bounding box center [549, 403] width 264 height 25
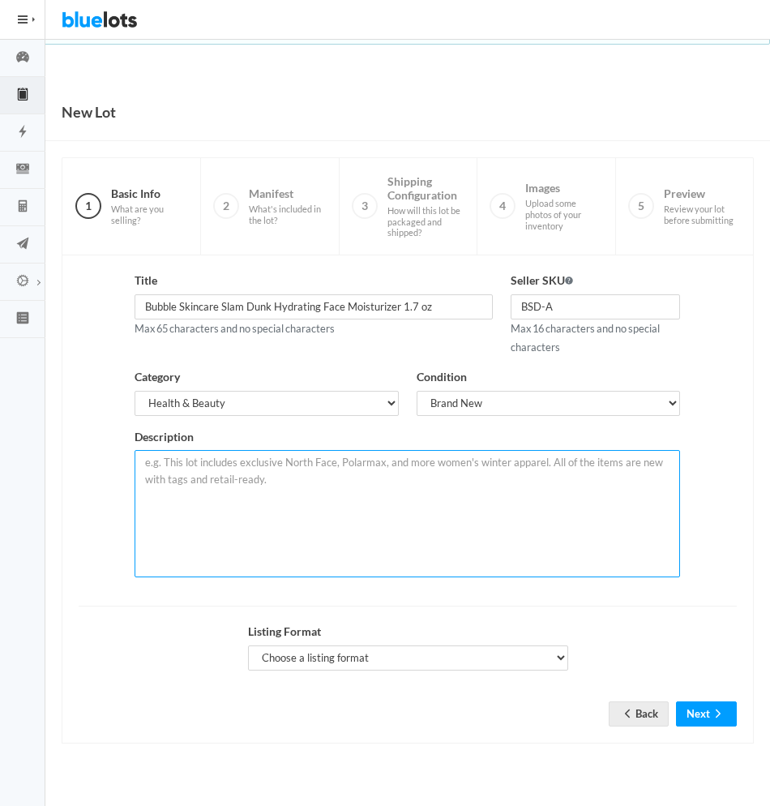
click at [471, 463] on textarea at bounding box center [408, 513] width 546 height 127
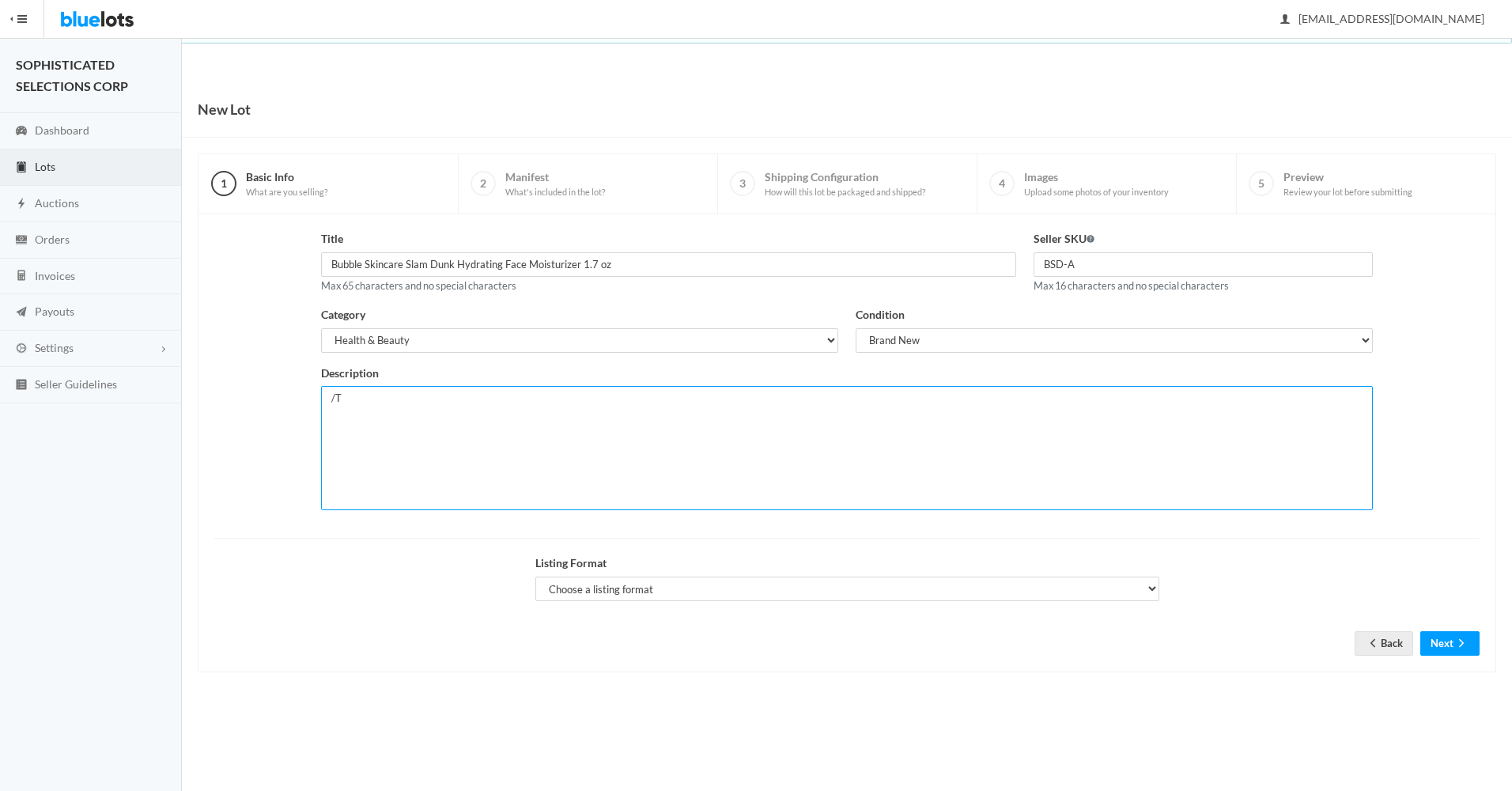
type textarea "/"
click at [492, 405] on textarea "This lot contains 96 units" at bounding box center [846, 448] width 1052 height 124
paste textarea "Restore Essential Nutrients - Formulated with a lightweight cream texture, our …"
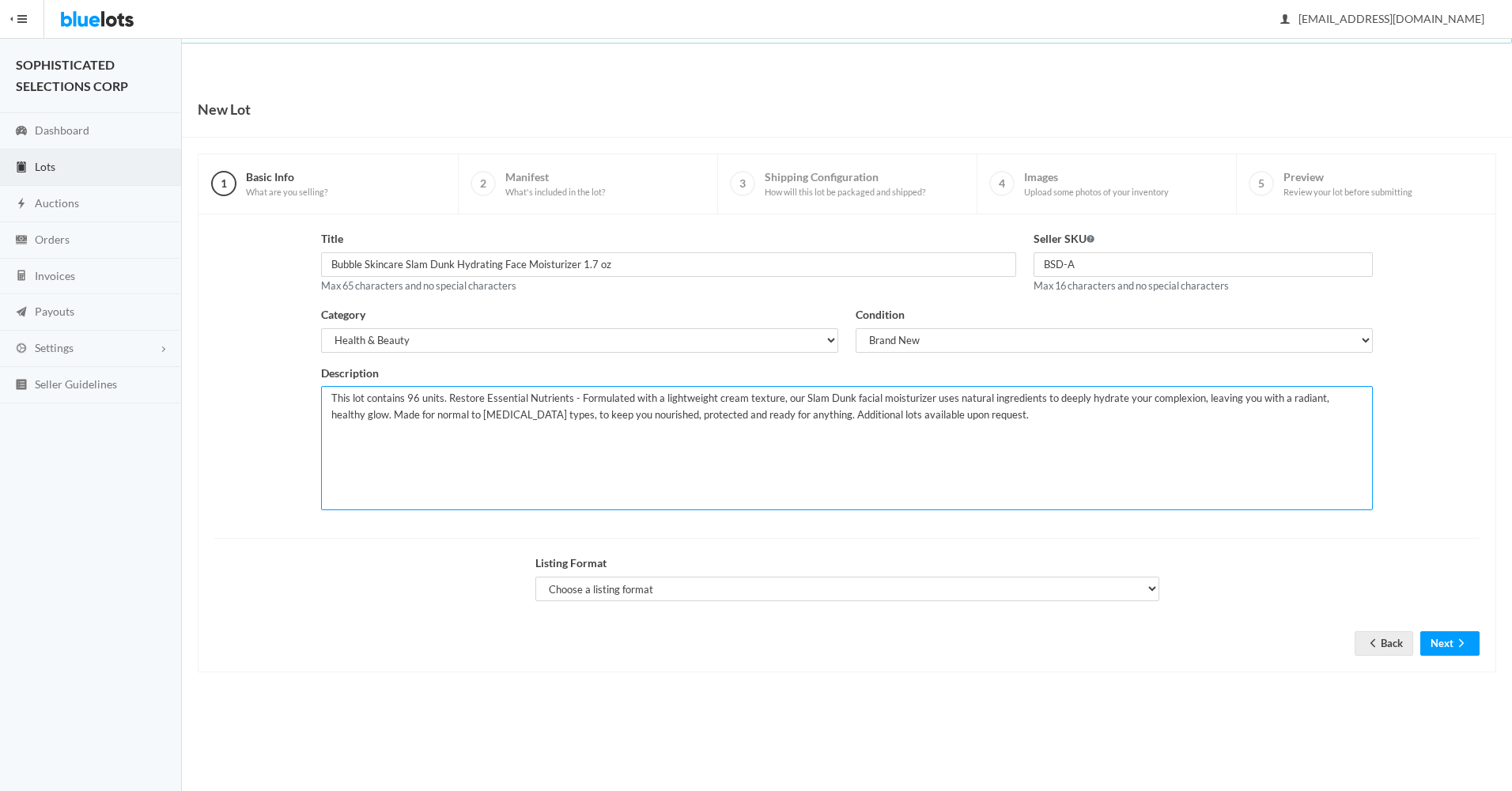
type textarea "This lot contains 96 units. Restore Essential Nutrients - Formulated with a lig…"
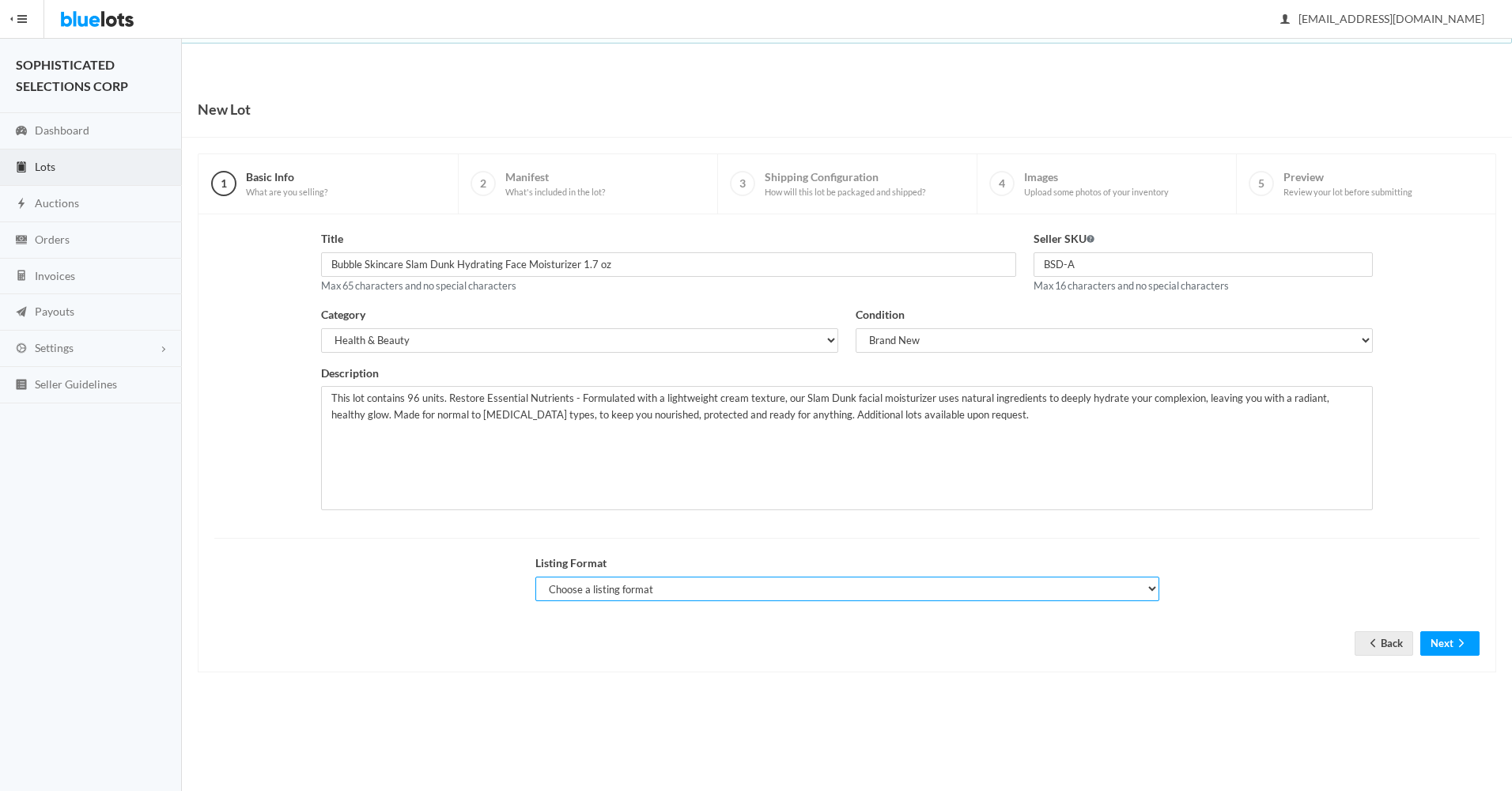
click at [751, 586] on select "Choose a listing format Auction Buy Now" at bounding box center [847, 588] width 624 height 24
select select "true"
click at [535, 576] on select "Choose a listing format Auction Buy Now" at bounding box center [847, 588] width 624 height 24
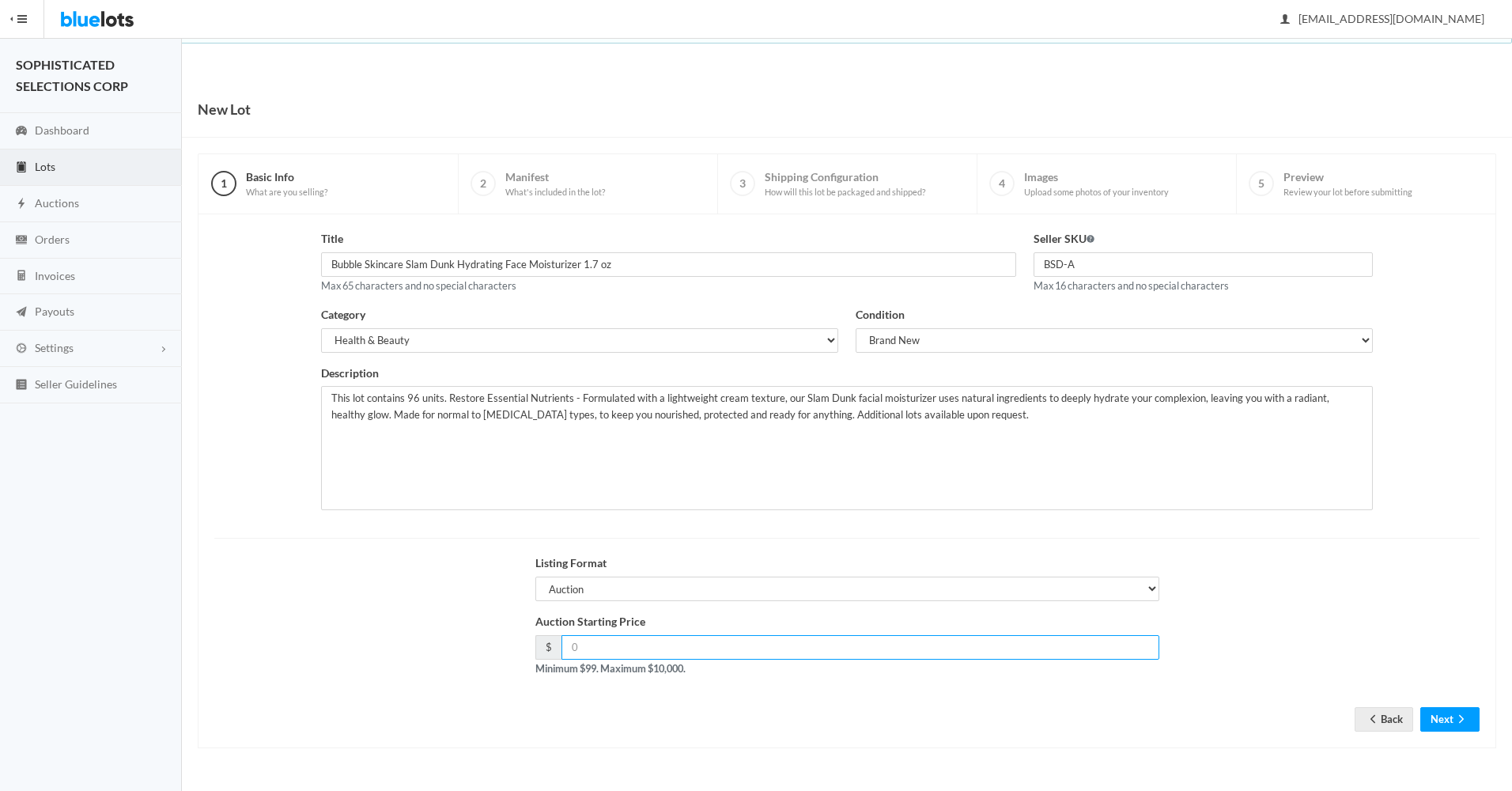
click at [751, 643] on input "number" at bounding box center [860, 647] width 598 height 24
type input "480"
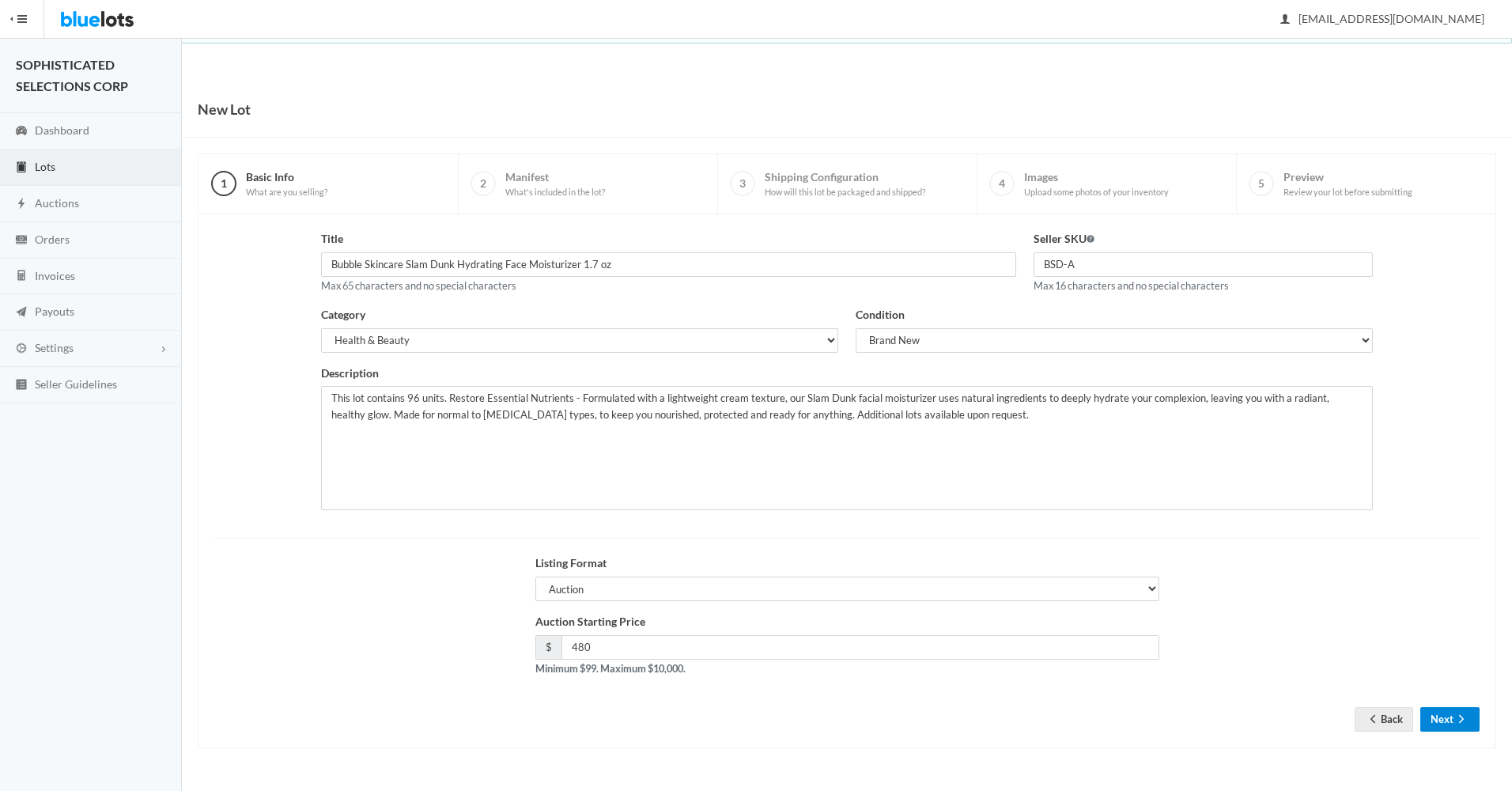
click at [751, 716] on button "Next" at bounding box center [1450, 719] width 59 height 24
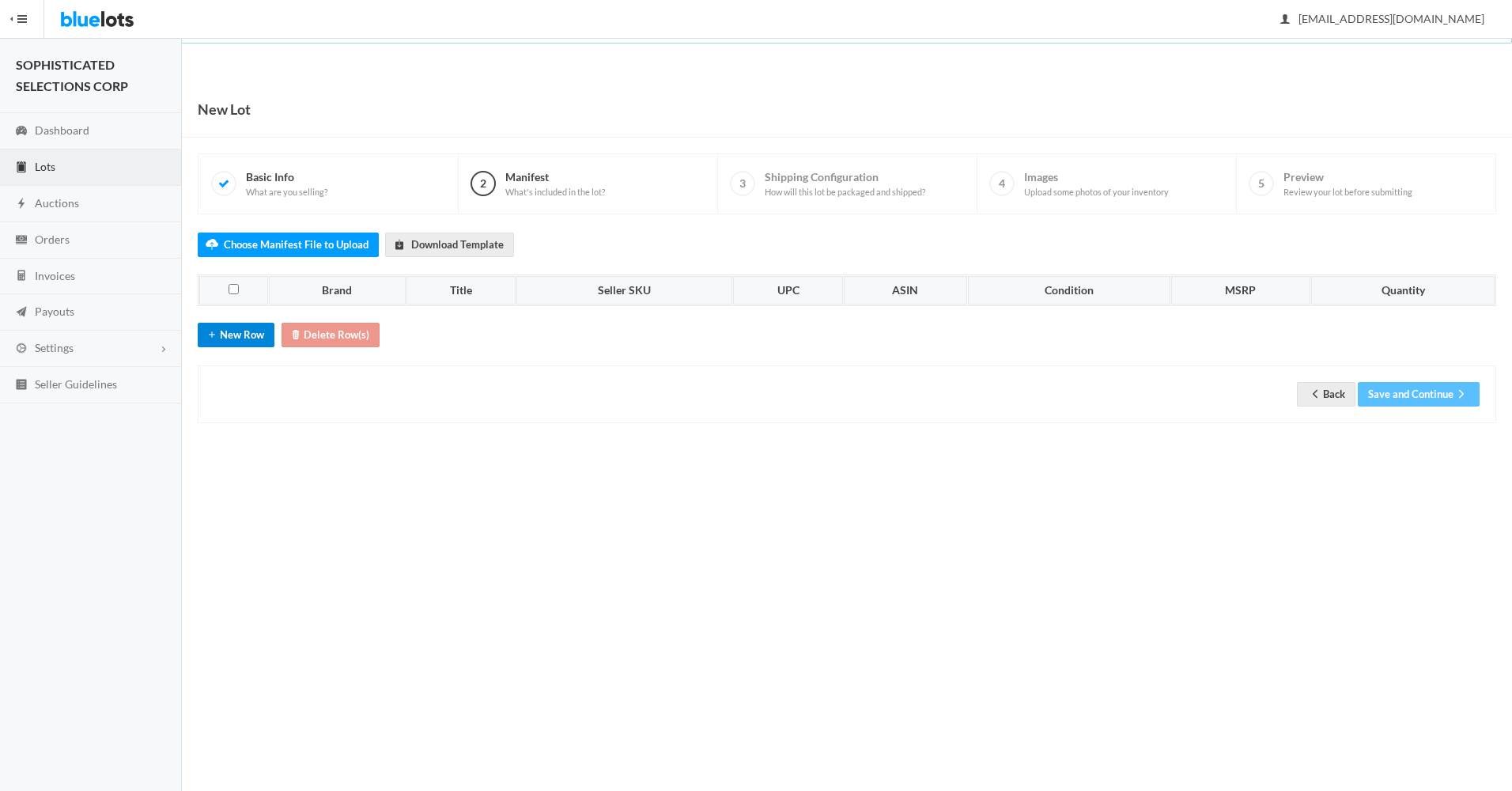
click at [231, 333] on button "New Row" at bounding box center [236, 335] width 77 height 24
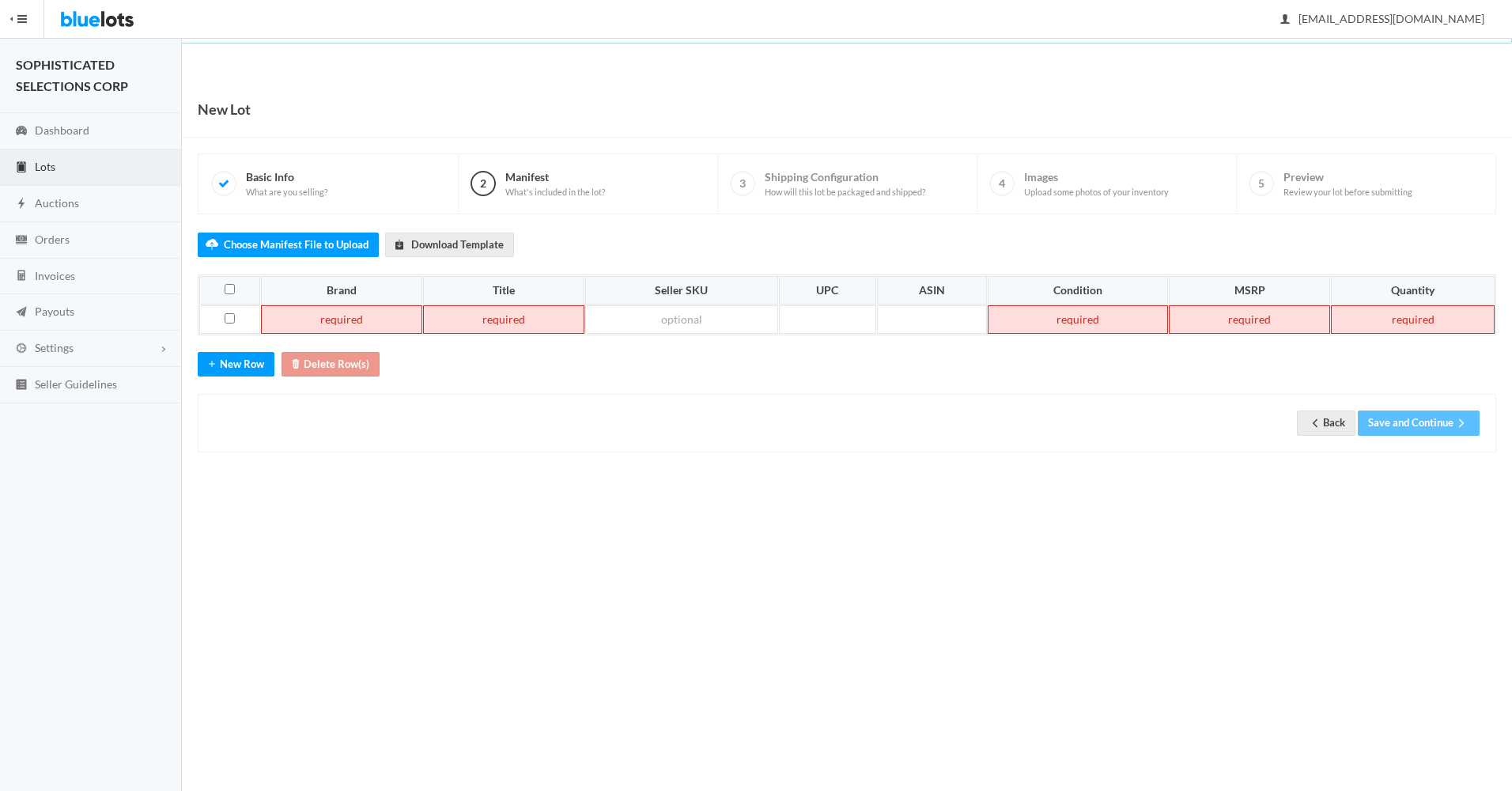
click at [313, 325] on td at bounding box center [341, 319] width 161 height 28
paste td
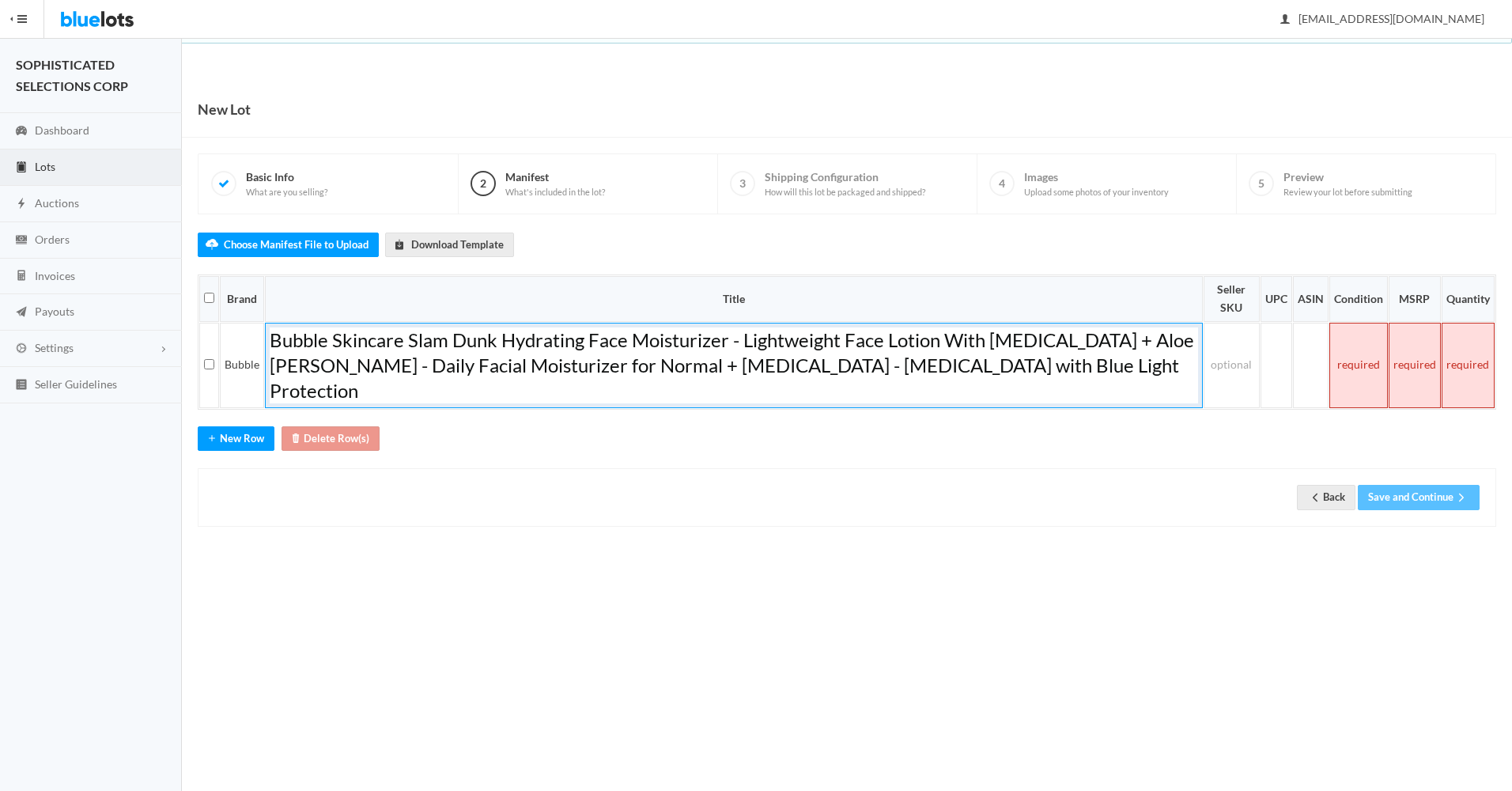
click at [332, 342] on span "Bubble Skincare Slam Dunk Hydrating Face Moisturizer - Lightweight Face Lotion …" at bounding box center [732, 365] width 924 height 73
click at [891, 376] on h1 "Slam Dunk Hydrating Face Moisturizer - Lightweight Face Lotion With Vitamin E +…" at bounding box center [733, 366] width 927 height 76
click at [1221, 359] on td at bounding box center [1231, 366] width 57 height 86
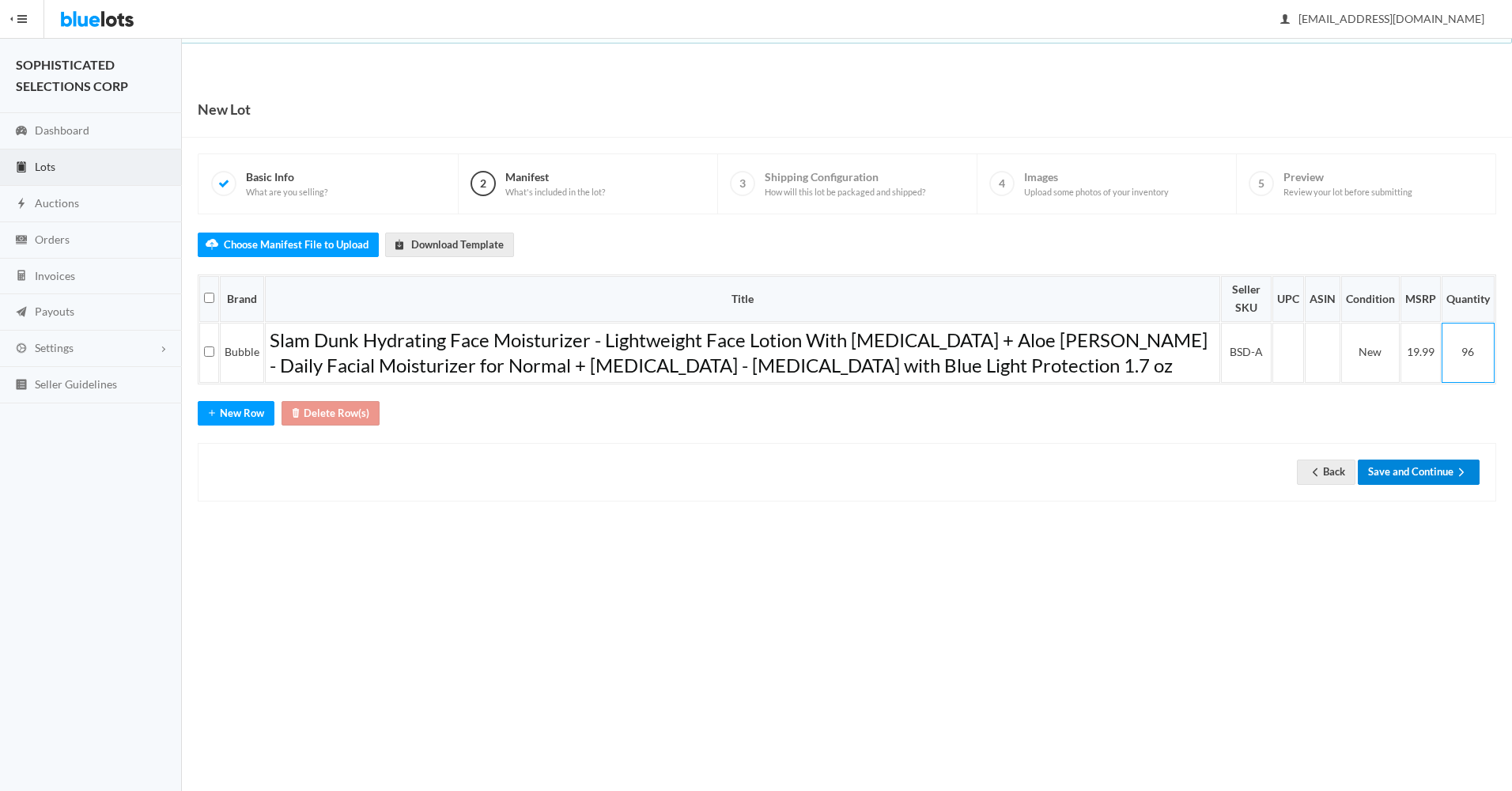
click at [1411, 473] on button "Save and Continue" at bounding box center [1417, 471] width 122 height 24
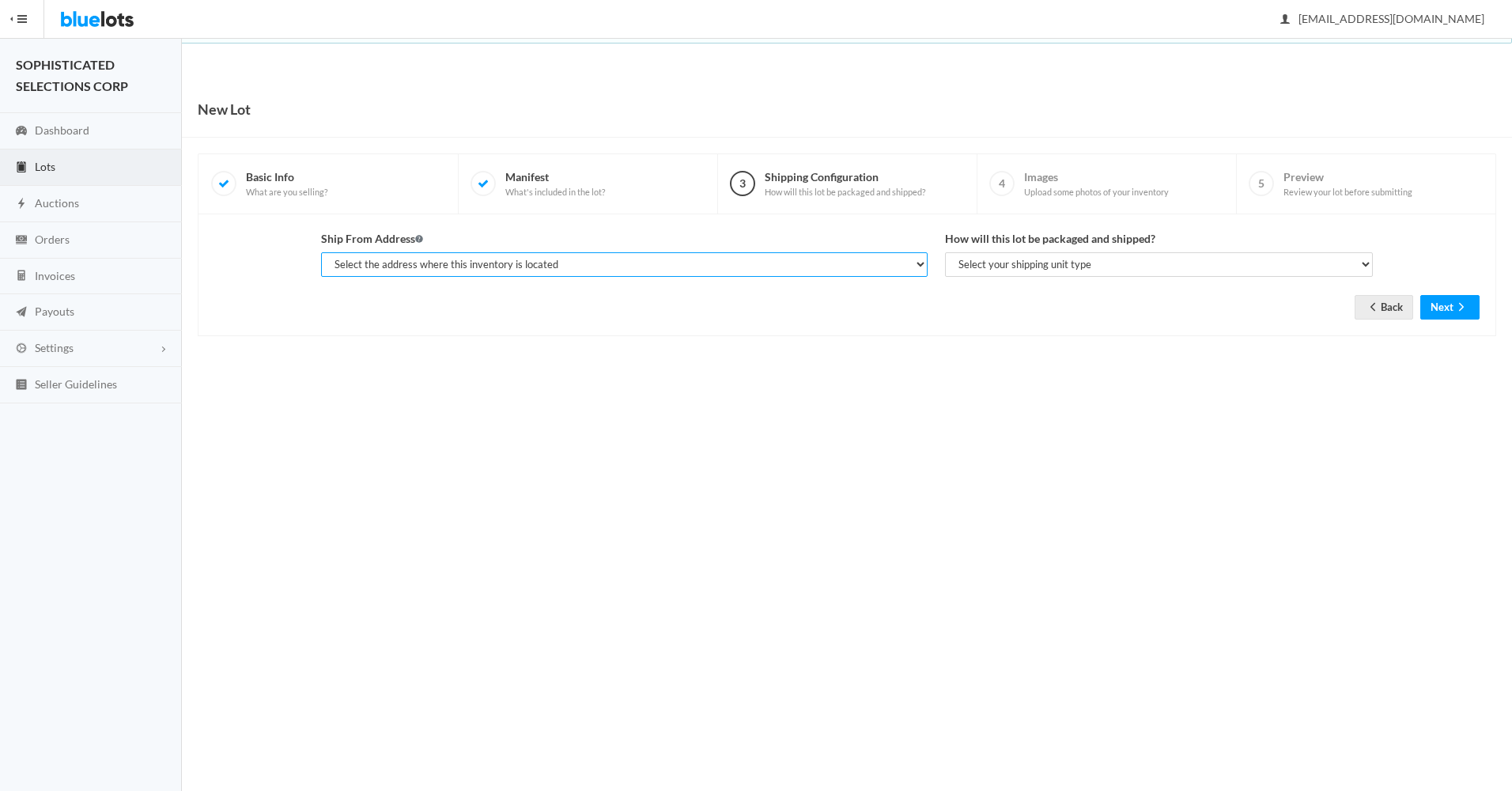
click at [918, 262] on select "Select the address where this inventory is located [PERSON_NAME], SOPHISTICATED…" at bounding box center [623, 264] width 605 height 24
select select "25282"
click at [321, 253] on select "Select the address where this inventory is located [PERSON_NAME], SOPHISTICATED…" at bounding box center [623, 264] width 605 height 24
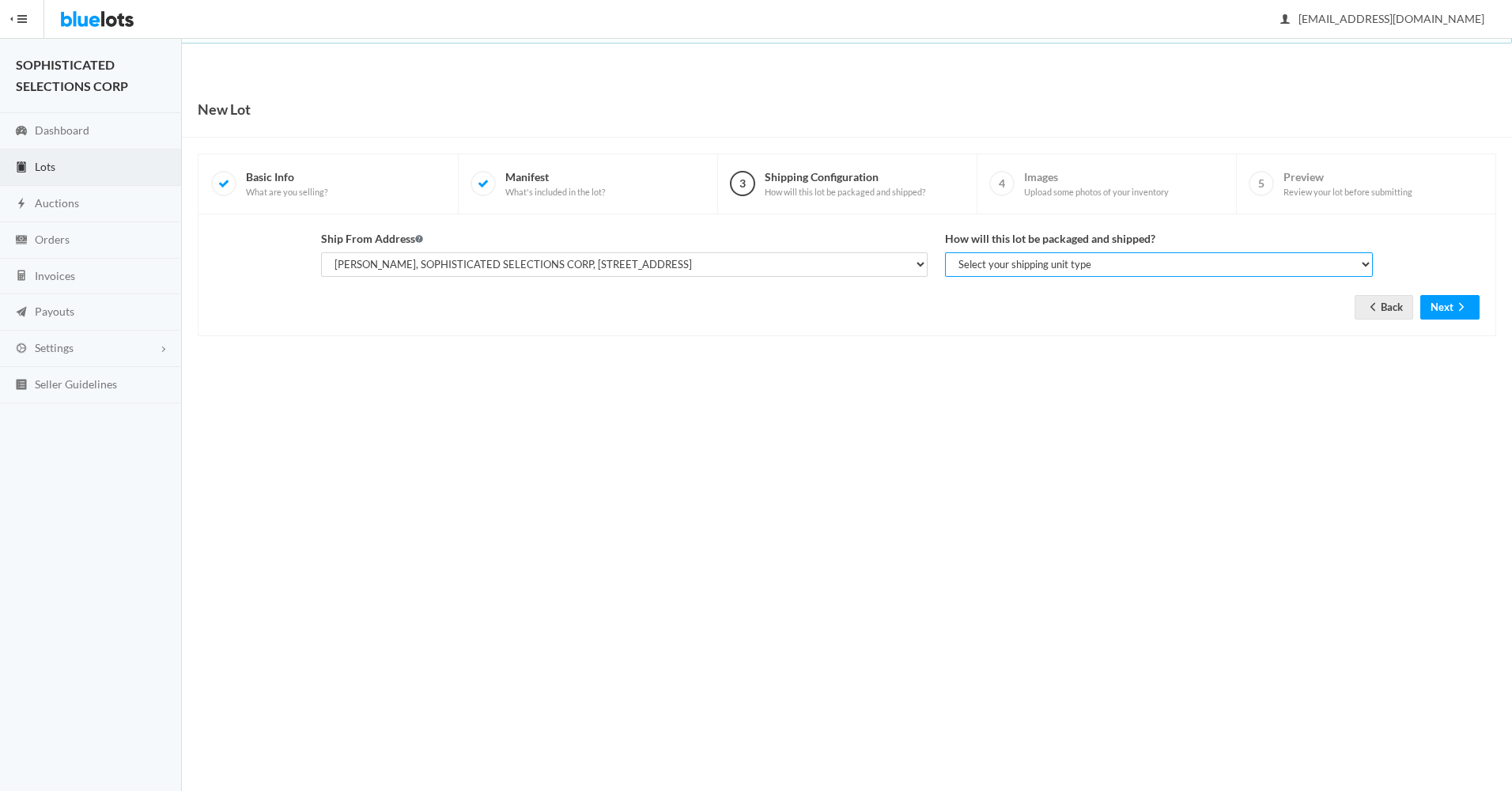
click at [1132, 263] on select "Select your shipping unit type Parcel Pallet Truckload" at bounding box center [1158, 264] width 428 height 24
select select "parcel"
click at [945, 253] on select "Select your shipping unit type Parcel Pallet Truckload" at bounding box center [1158, 264] width 428 height 24
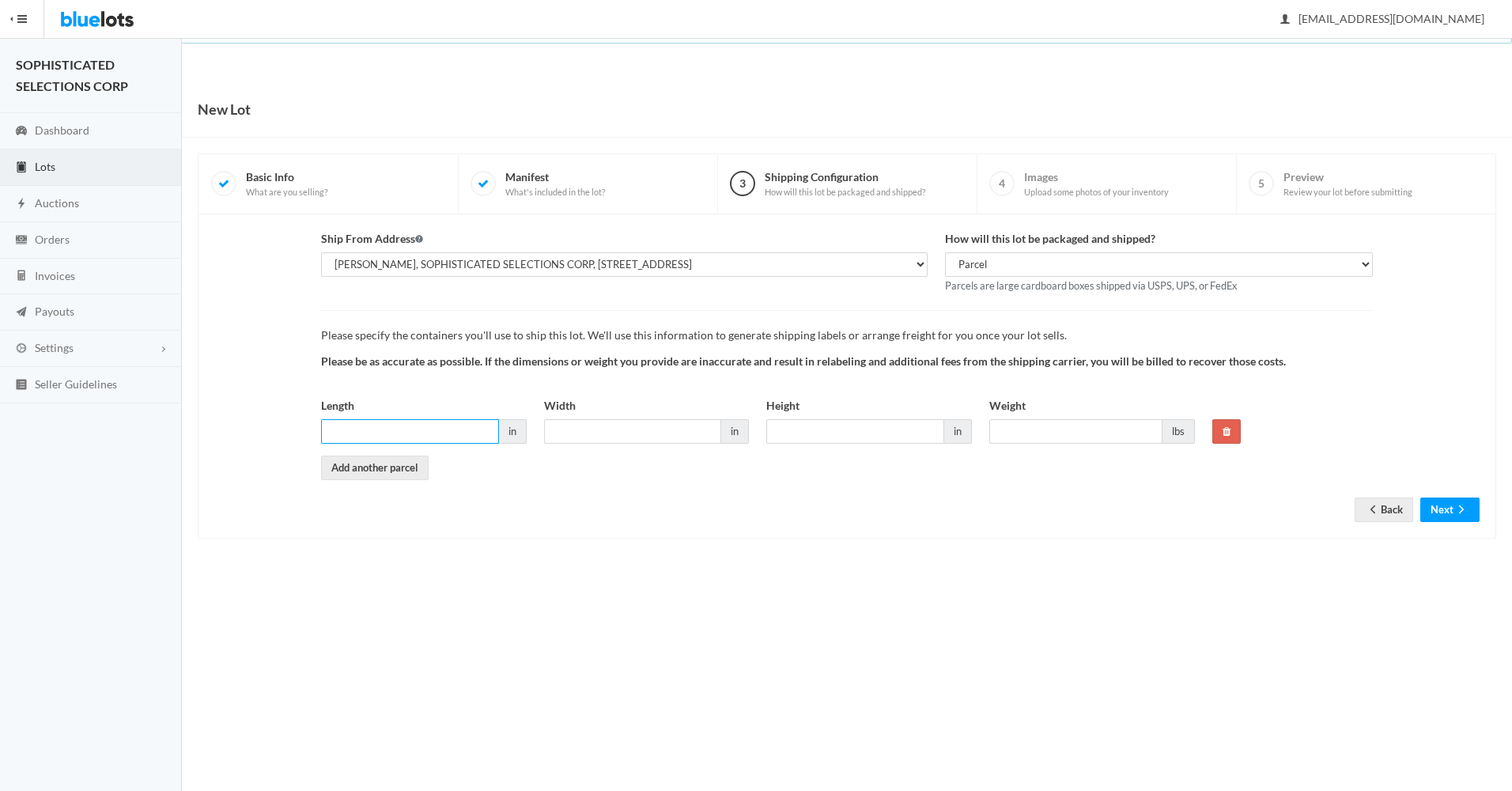
click at [466, 431] on input "Length" at bounding box center [409, 431] width 177 height 24
click at [869, 427] on input "Height" at bounding box center [855, 431] width 177 height 24
click at [455, 429] on input "Length" at bounding box center [409, 431] width 177 height 24
type input "28"
type input "20"
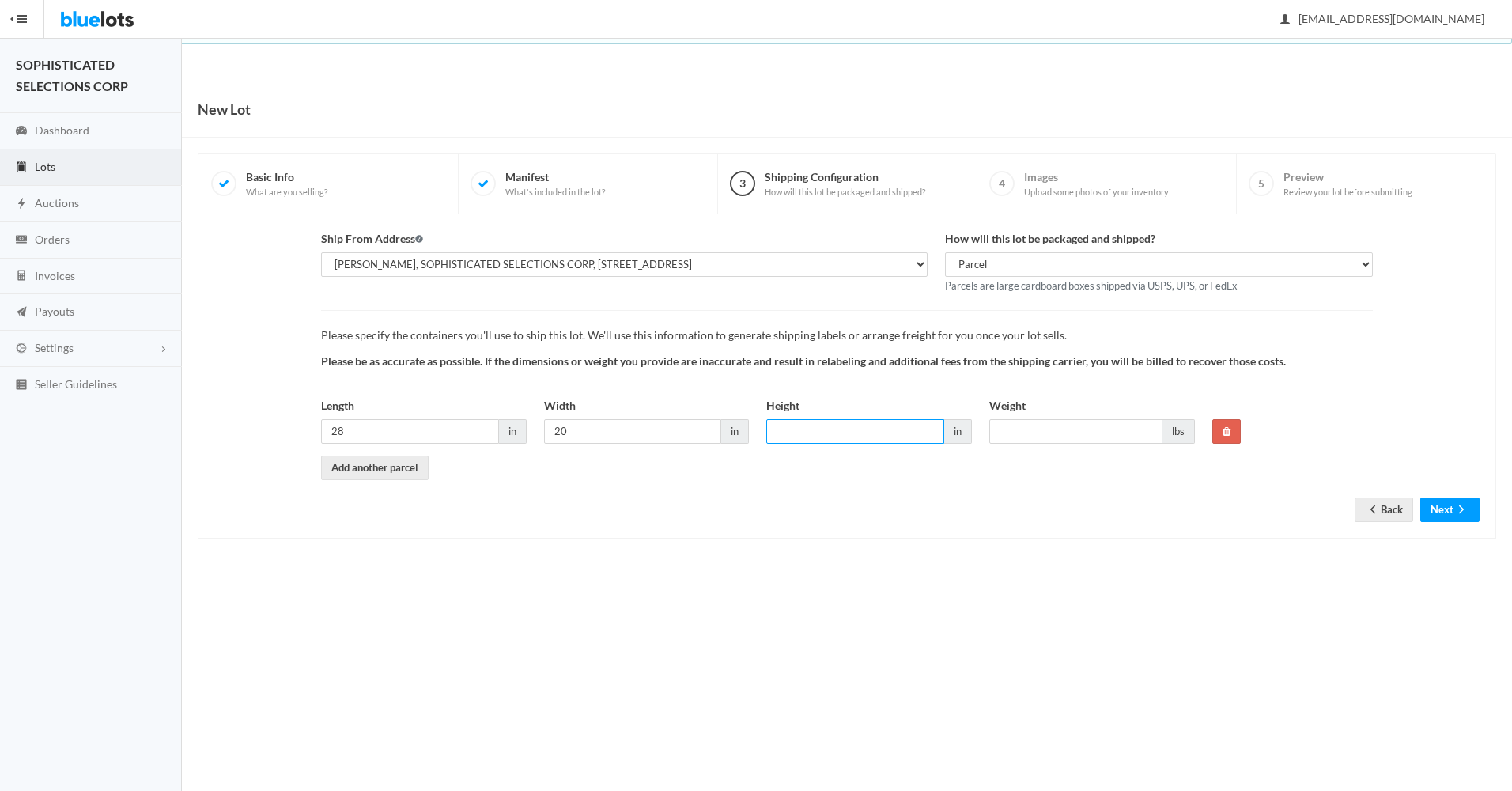
click at [819, 435] on input "Height" at bounding box center [855, 431] width 177 height 24
type input "6"
click at [1070, 428] on input "Weight" at bounding box center [1076, 431] width 174 height 24
type input "24"
click at [1454, 506] on icon "arrow forward" at bounding box center [1461, 509] width 16 height 13
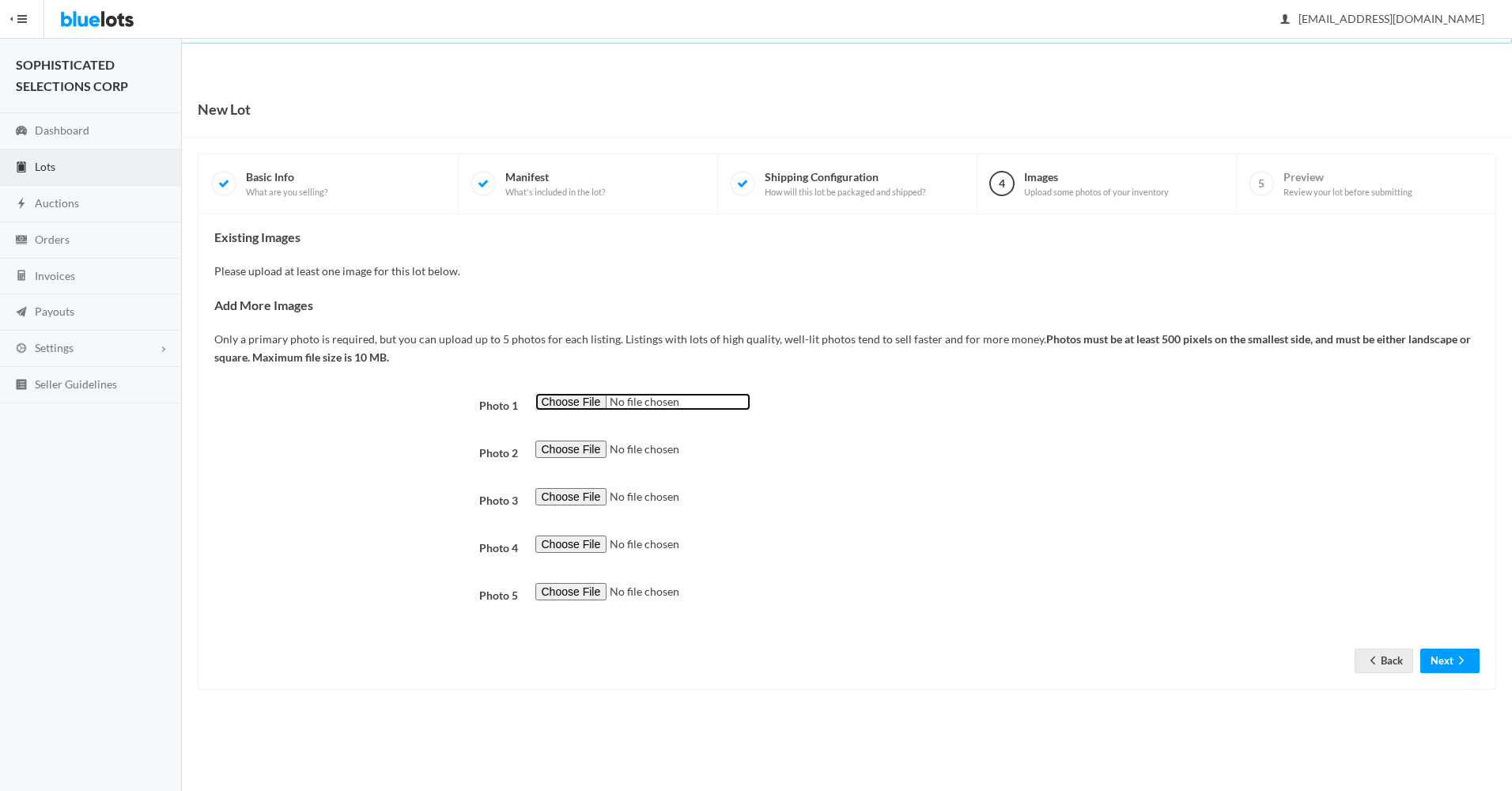
click at [568, 404] on input "file" at bounding box center [642, 402] width 215 height 19
type input "C:\fakepath\BSD-A.jpg"
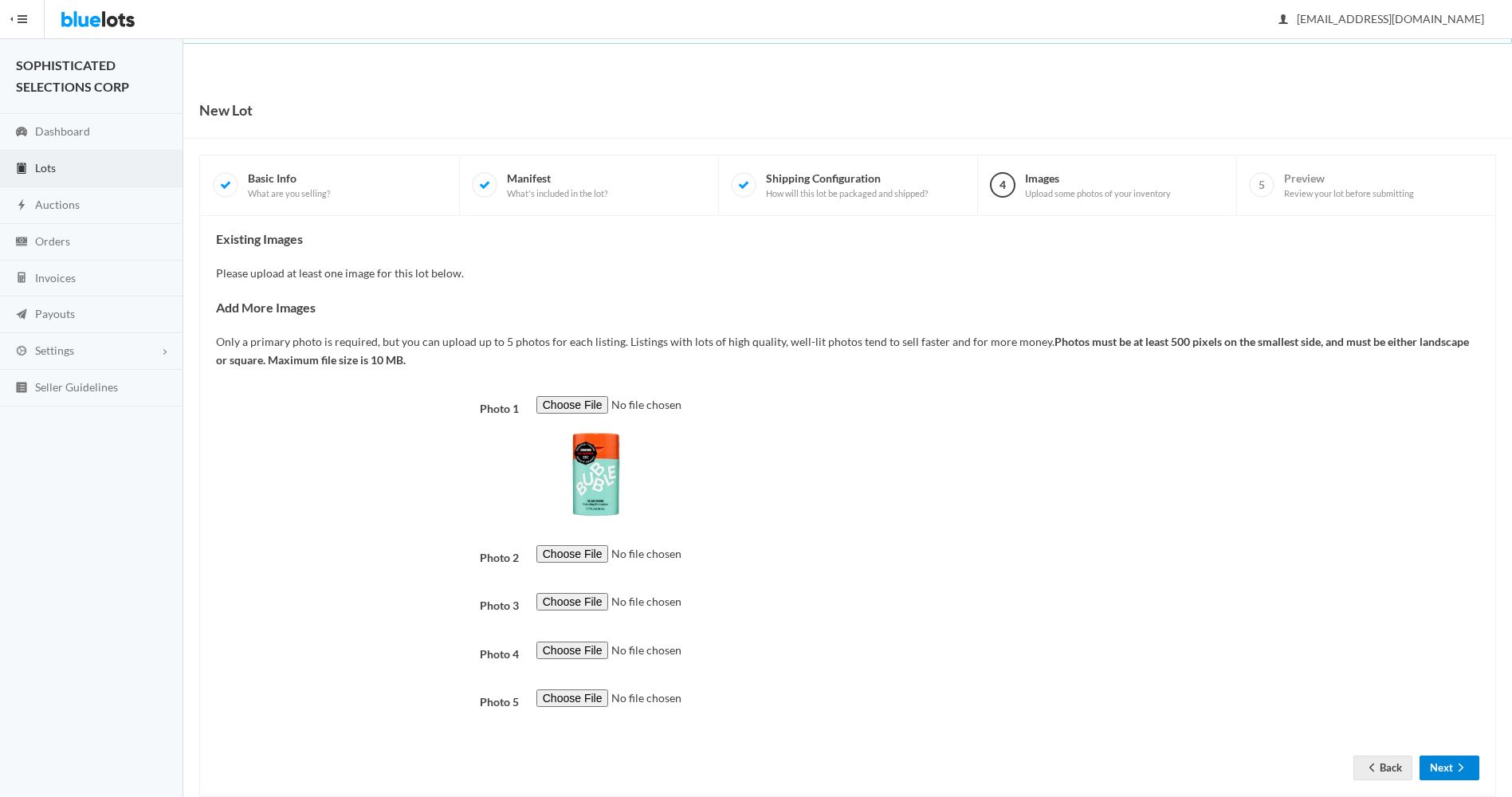
click at [1444, 767] on button "Next" at bounding box center [1449, 768] width 60 height 25
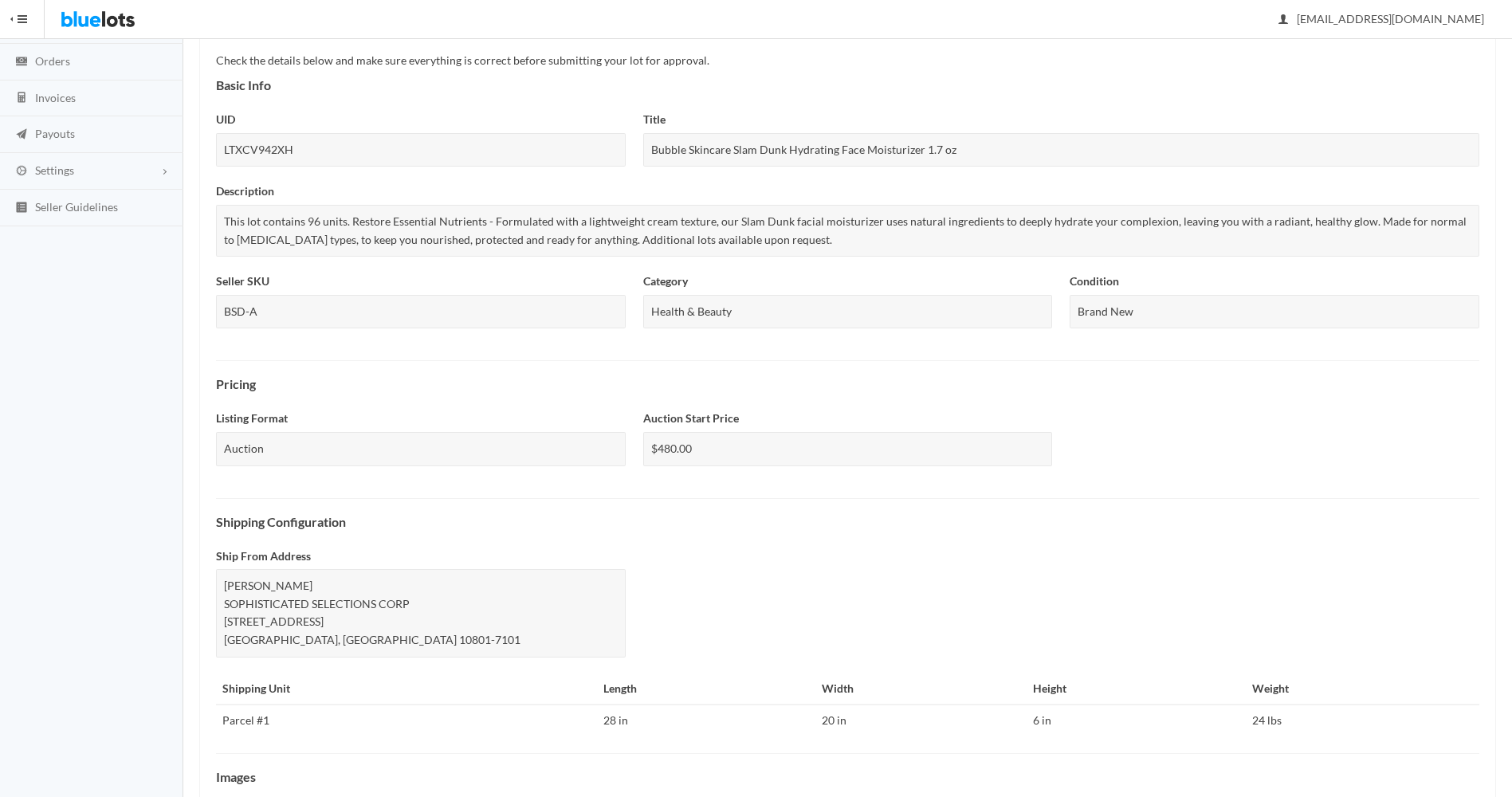
scroll to position [387, 0]
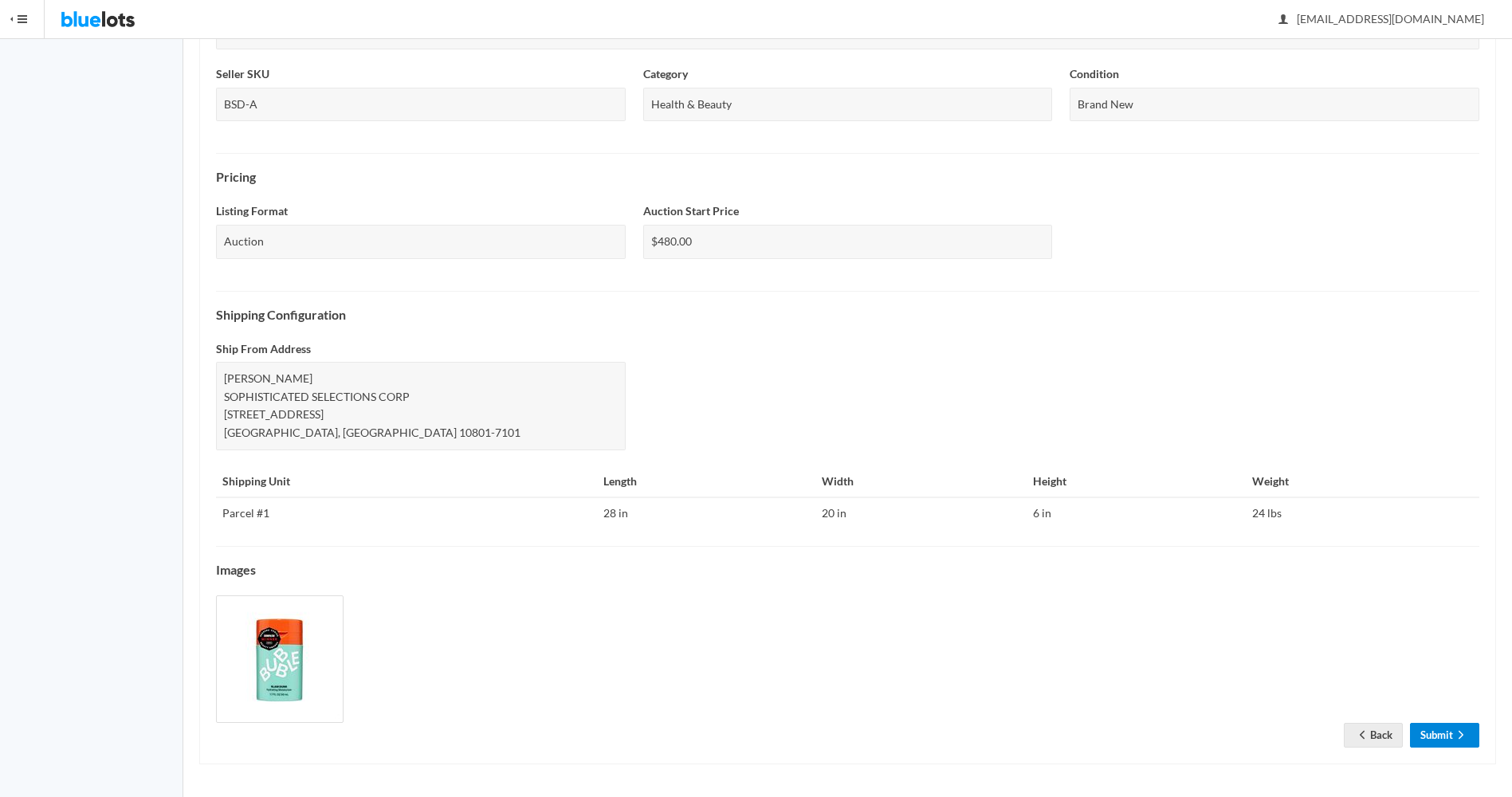
click at [1444, 730] on link "Submit" at bounding box center [1445, 735] width 70 height 25
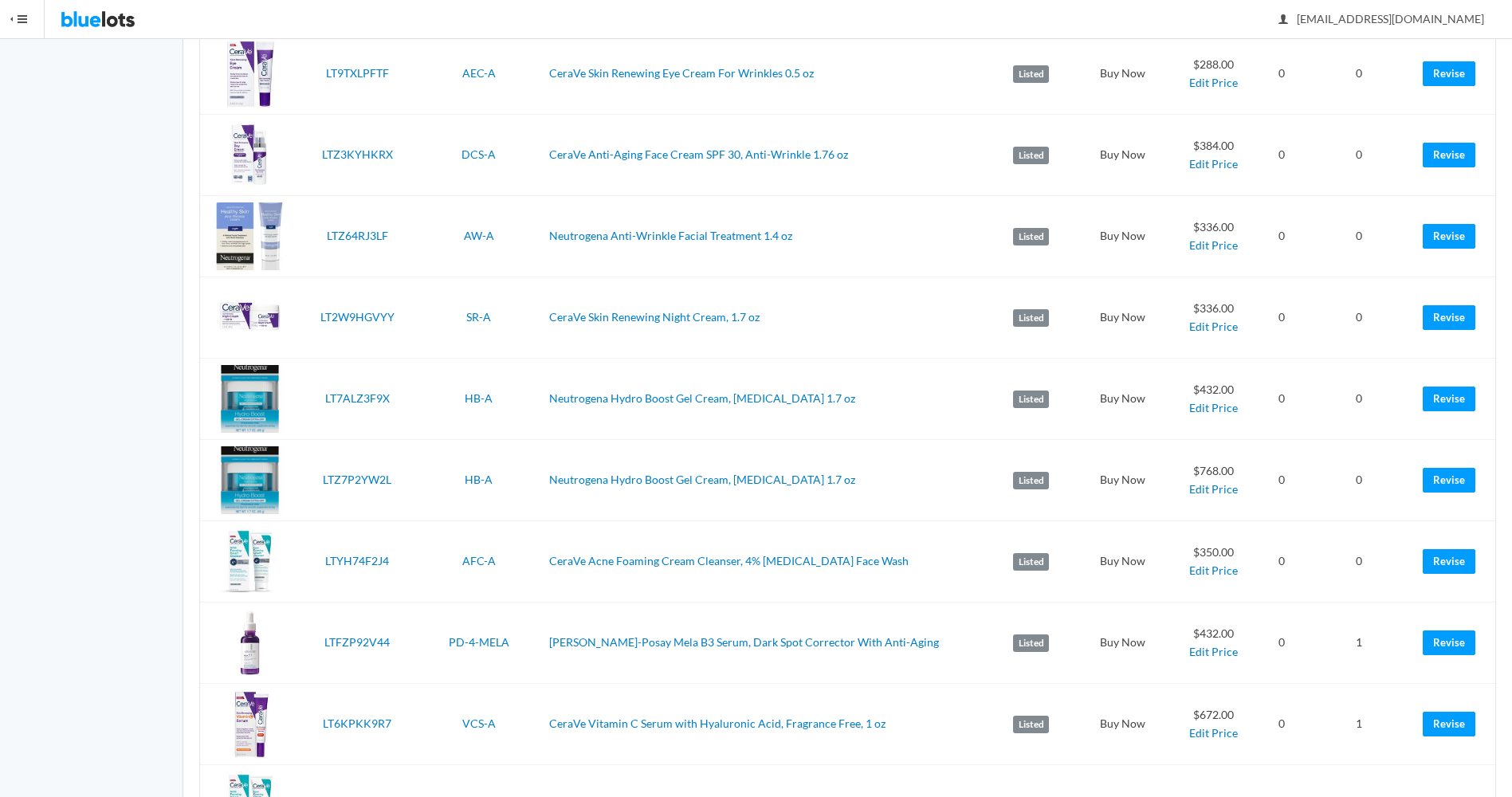
scroll to position [707, 0]
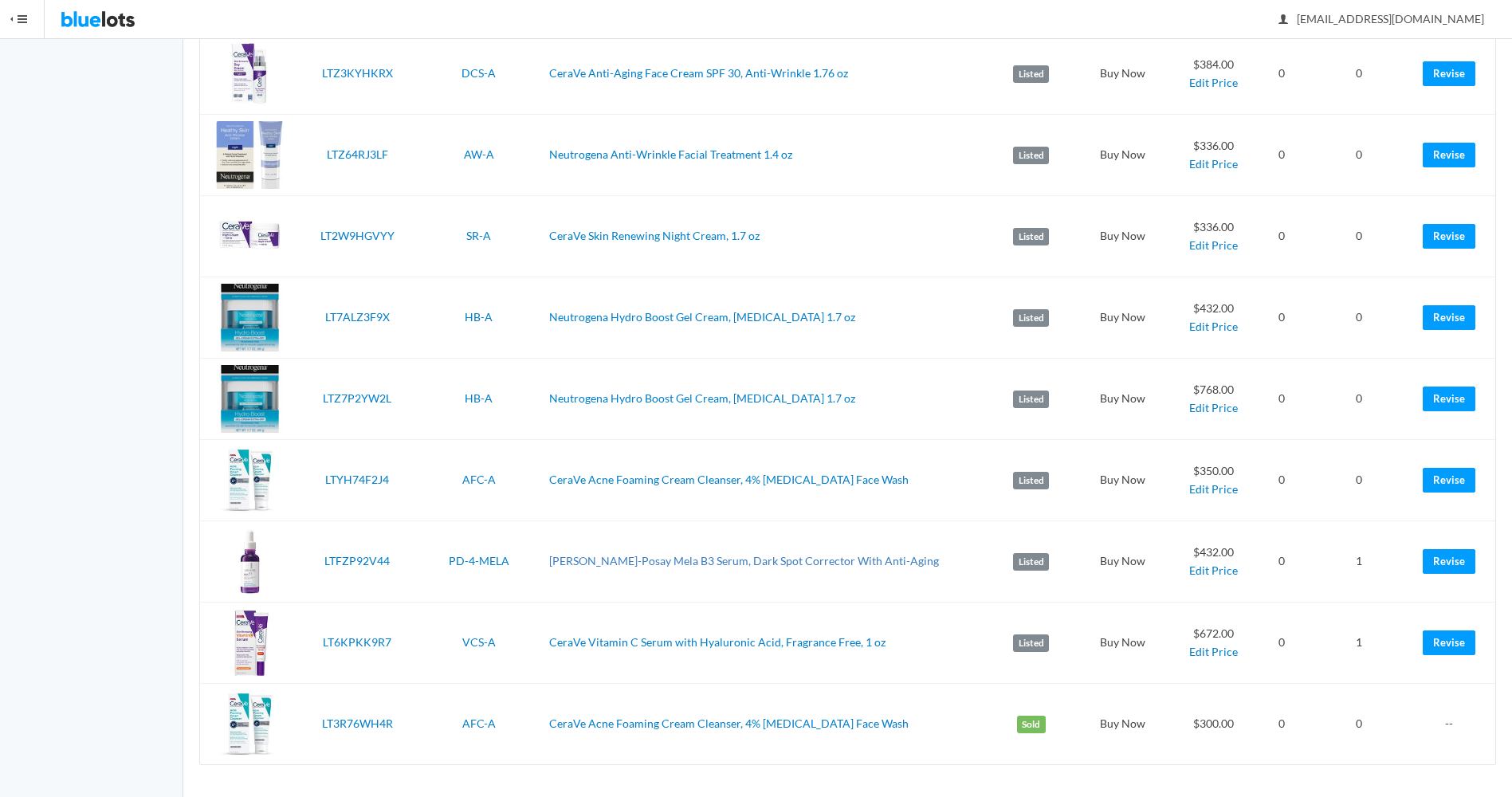
click at [618, 562] on link "La Roche-Posay Mela B3 Serum, Dark Spot Corrector With Anti-Aging" at bounding box center [744, 561] width 390 height 14
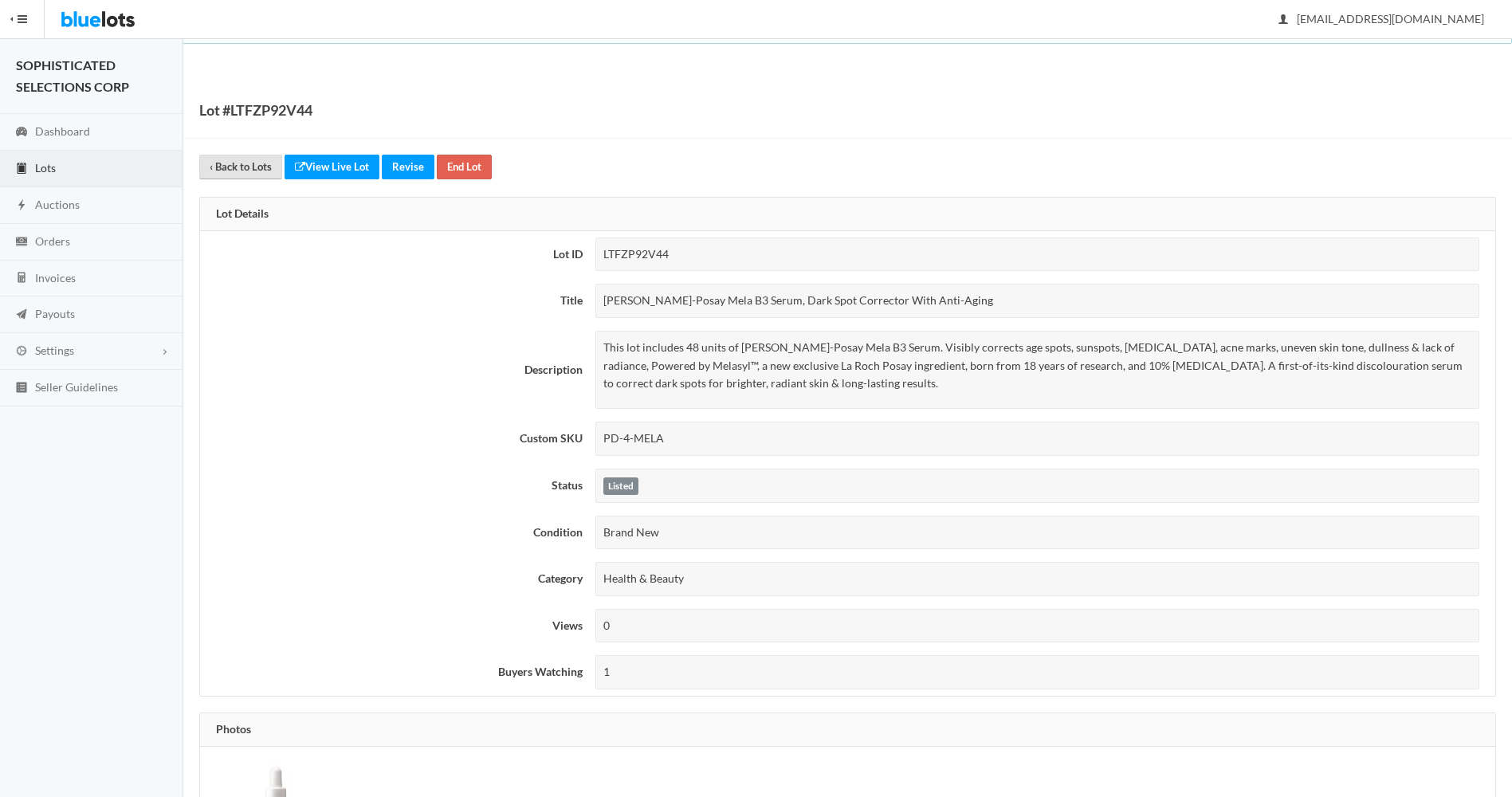
click at [252, 161] on link "‹ Back to Lots" at bounding box center [241, 166] width 83 height 25
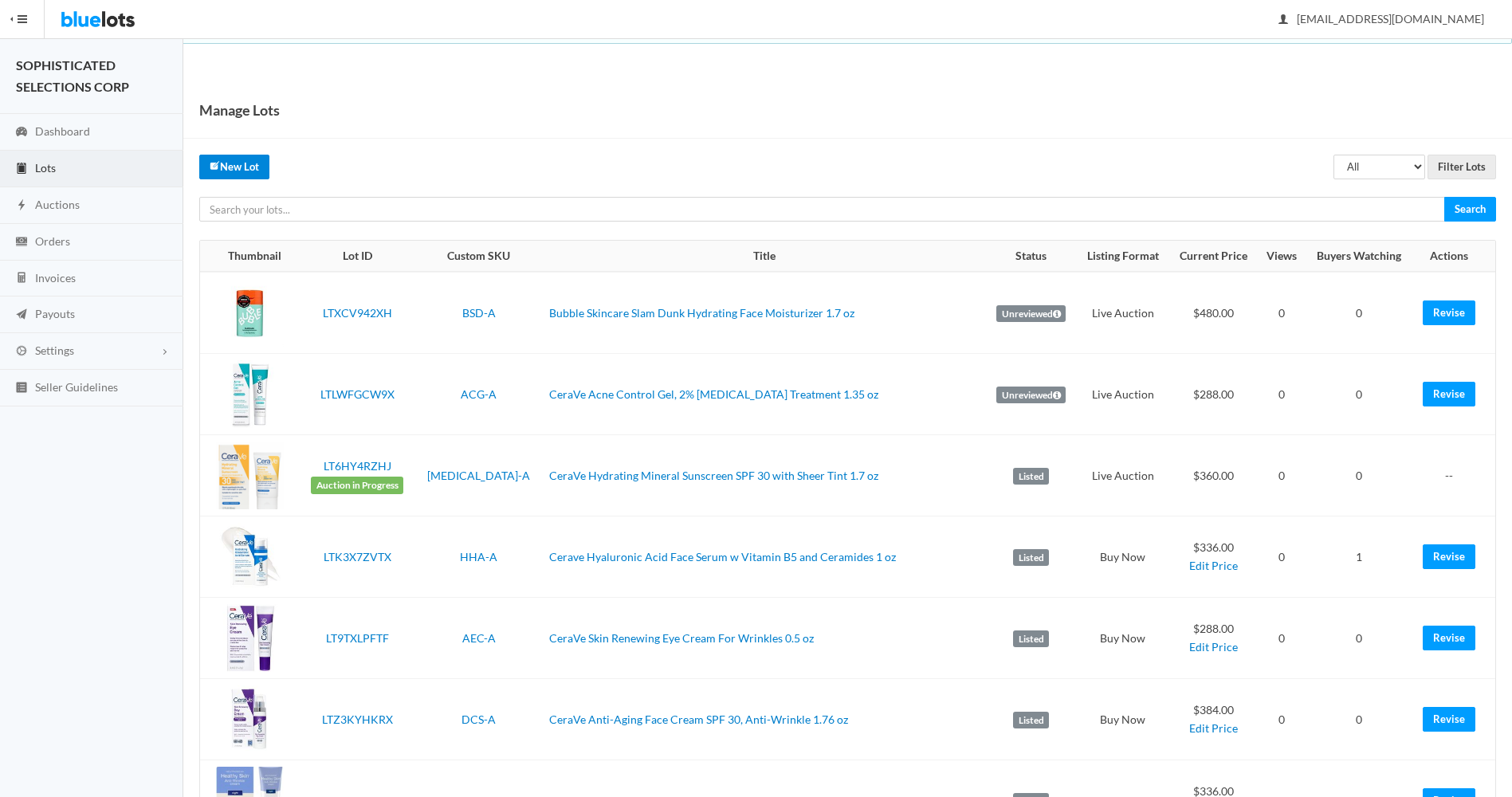
click at [252, 161] on link "New Lot" at bounding box center [234, 166] width 70 height 25
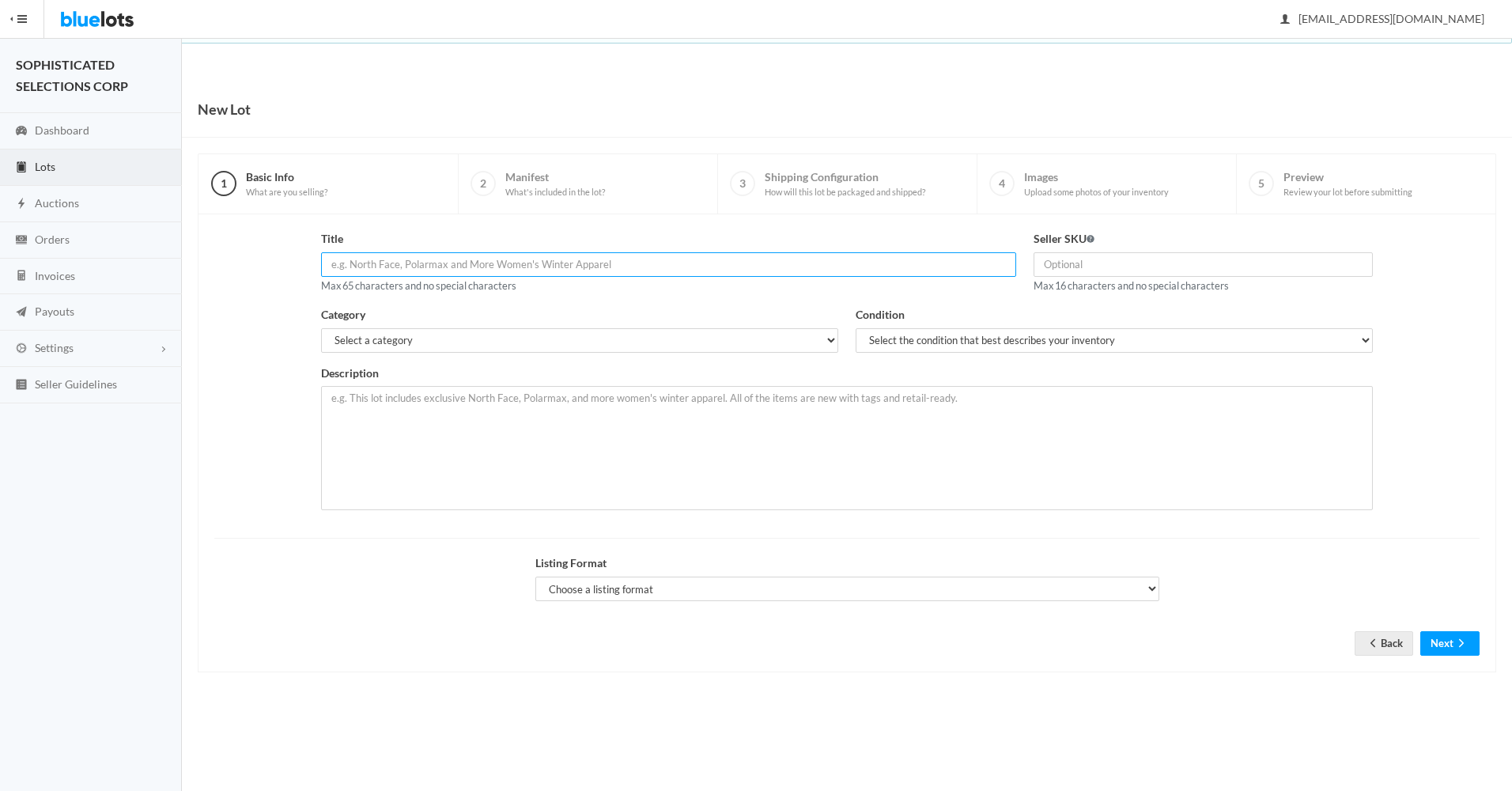
click at [393, 271] on input "text" at bounding box center [668, 264] width 695 height 24
paste input "[PERSON_NAME]-Posay Hyalu B5 Pure [MEDICAL_DATA] Serum for Face, Vita"
type input "La Roche-Posay Hyalu B5 Pure Hyaluronic Acid Serum for Face 1 oz"
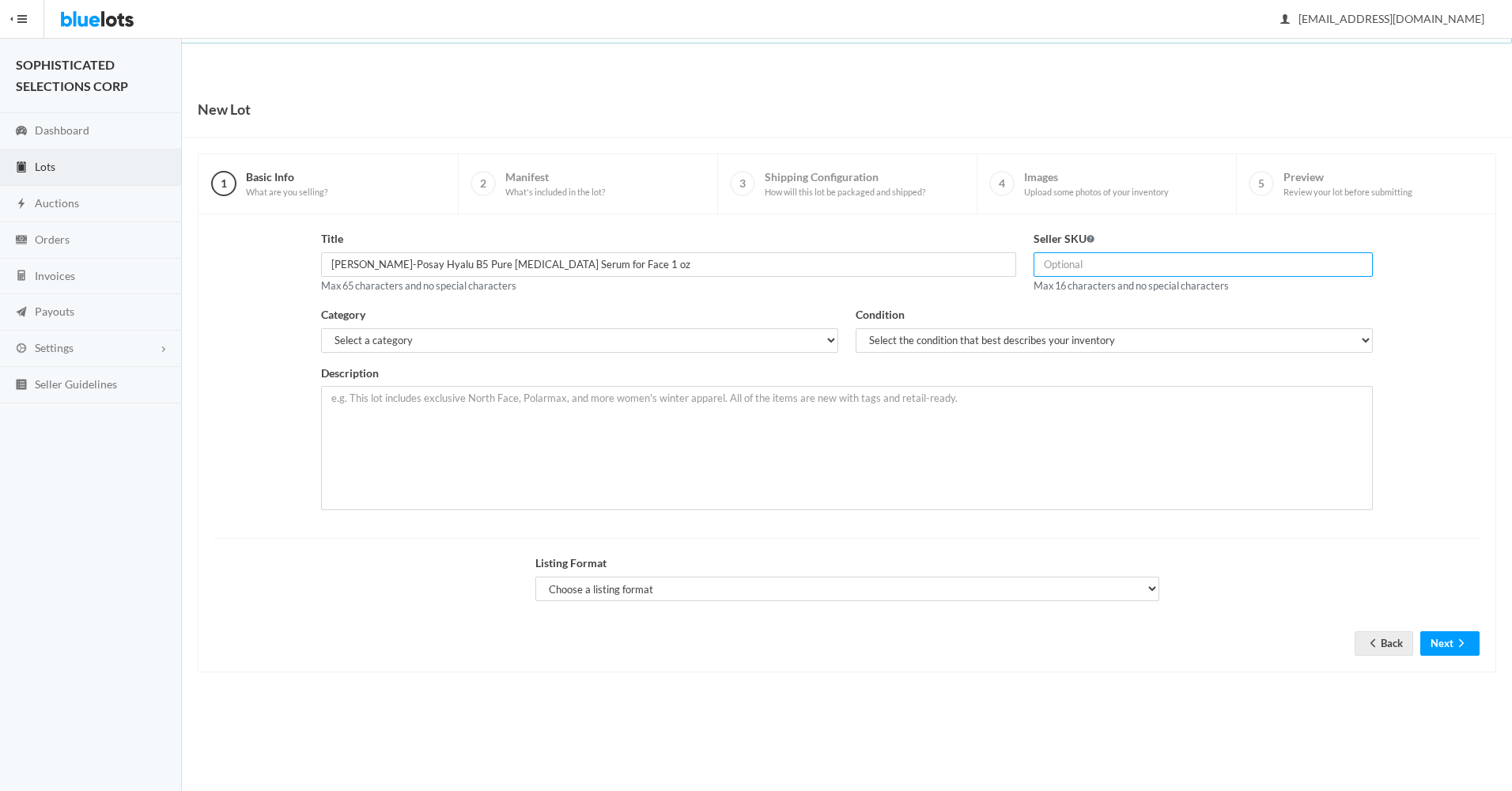
click at [1094, 255] on input "text" at bounding box center [1203, 264] width 339 height 24
type input "p"
type input "PD-26-HYALU"
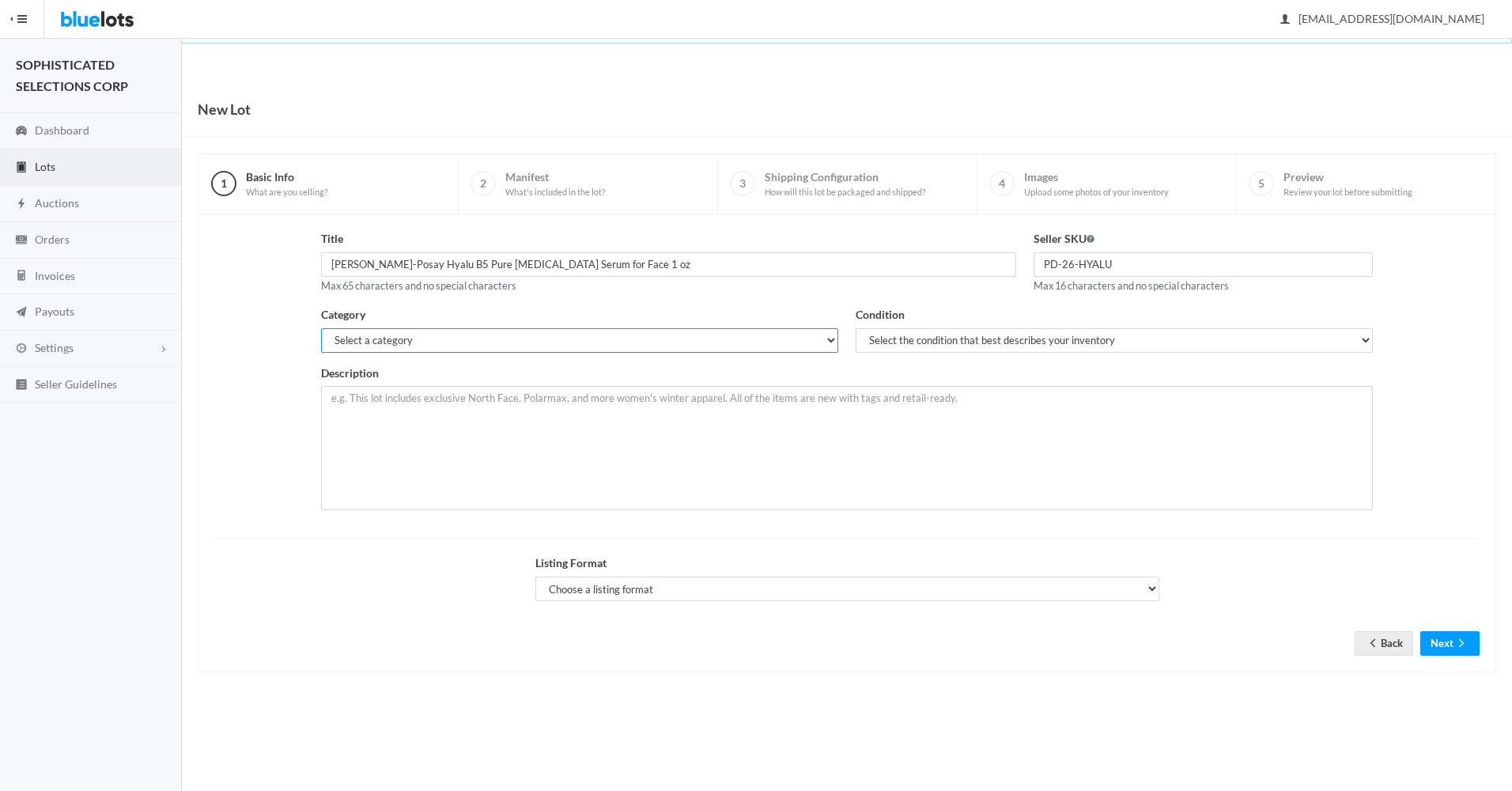
click at [821, 341] on select "Select a category Electronics Clothing, Shoes & Accessories Appliances Home & G…" at bounding box center [579, 340] width 517 height 24
select select "7"
click at [321, 329] on select "Select a category Electronics Clothing, Shoes & Accessories Appliances Home & G…" at bounding box center [579, 340] width 517 height 24
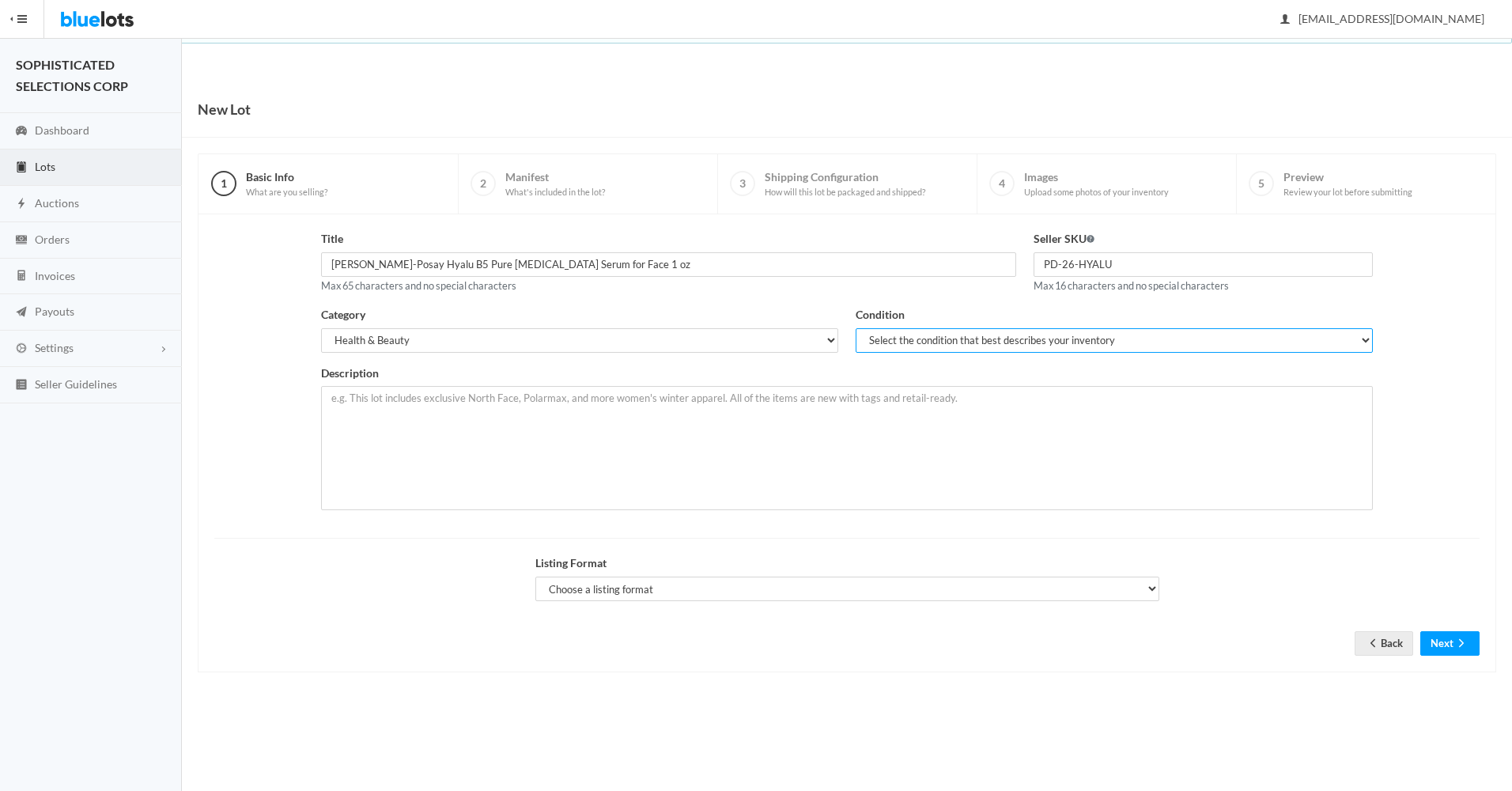
click at [941, 335] on select "Select the condition that best describes your inventory Brand New Shelf Pulls C…" at bounding box center [1113, 340] width 517 height 24
select select "1"
click at [855, 329] on select "Select the condition that best describes your inventory Brand New Shelf Pulls C…" at bounding box center [1113, 340] width 517 height 24
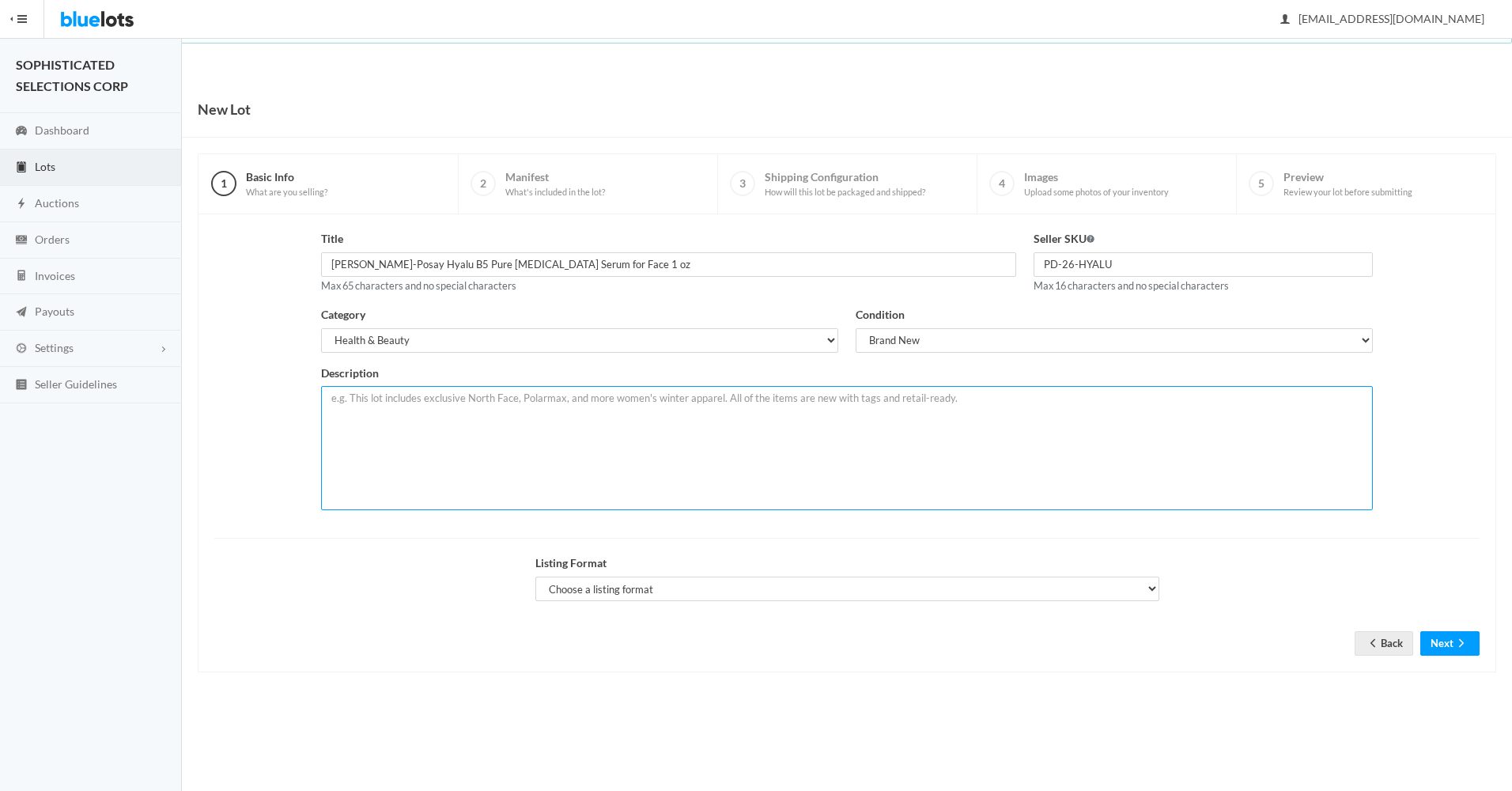
click at [780, 413] on textarea at bounding box center [846, 448] width 1052 height 124
type textarea "t"
paste textarea "Pure hyaluronic acid face serum locks in moisture to leave the skin feeling sof…"
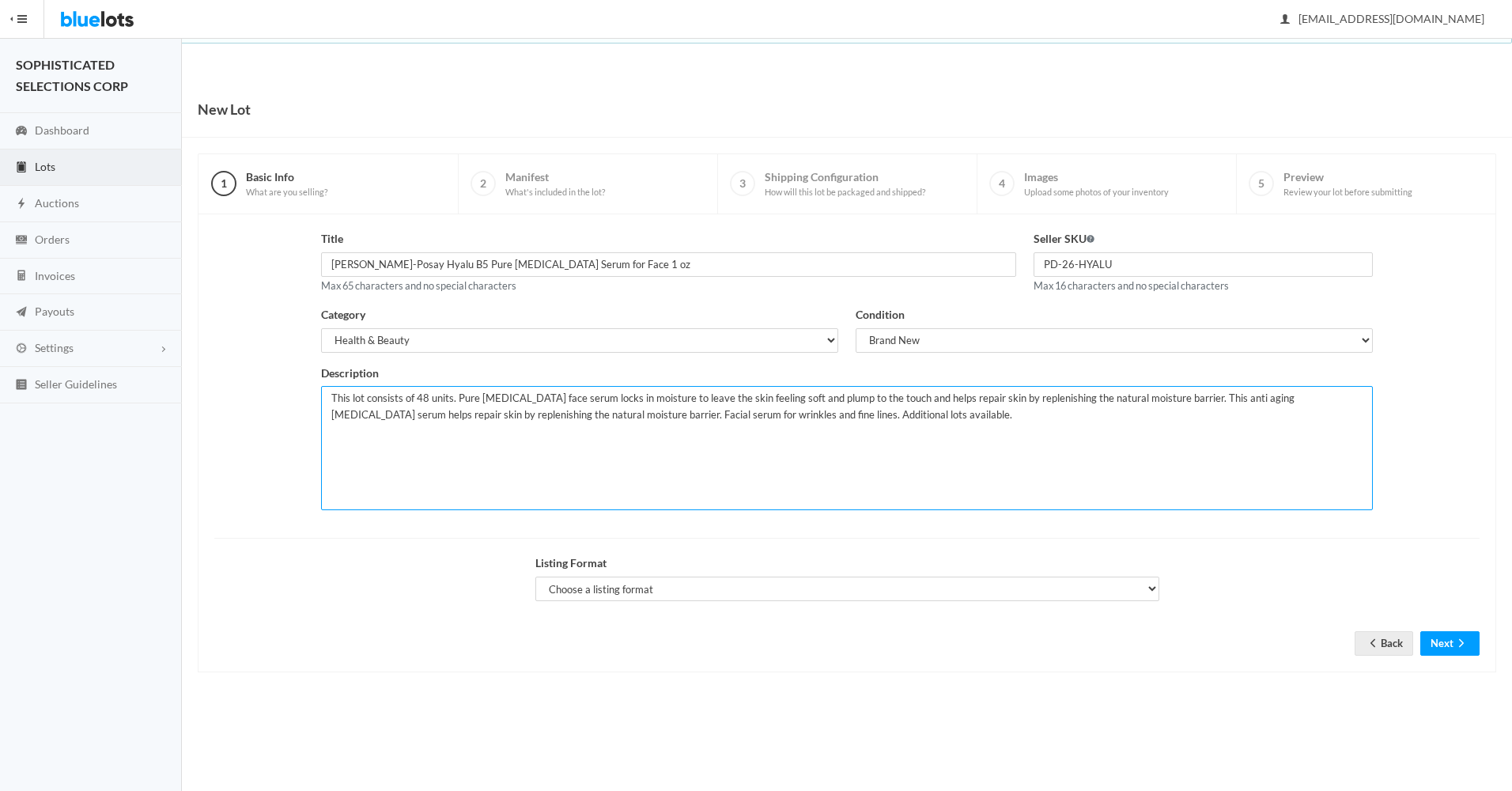
type textarea "This lot consists of 48 units. Pure hyaluronic acid face serum locks in moistur…"
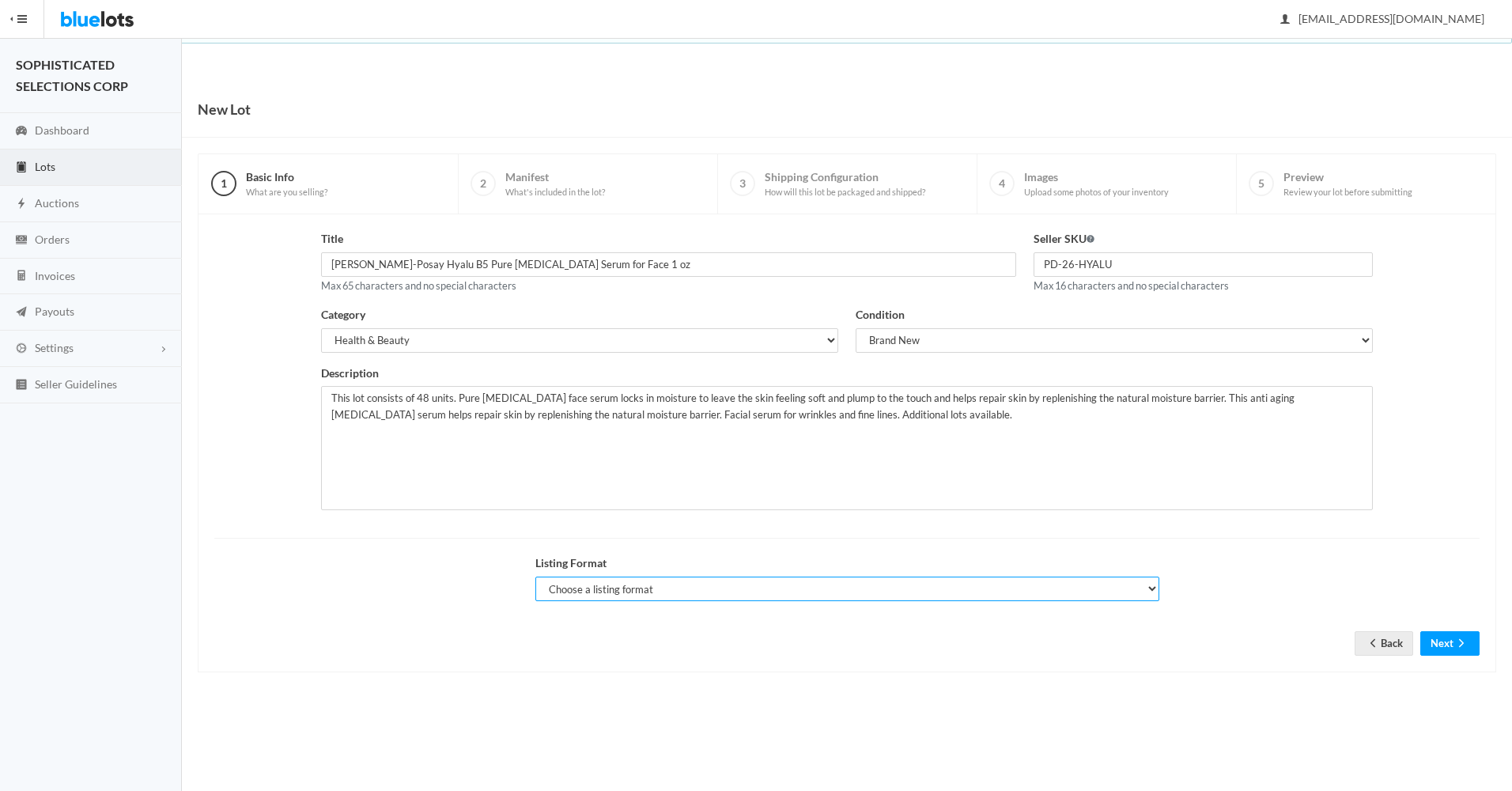
click at [1140, 580] on select "Choose a listing format Auction Buy Now" at bounding box center [847, 588] width 624 height 24
select select "true"
click at [535, 576] on select "Choose a listing format Auction Buy Now" at bounding box center [847, 588] width 624 height 24
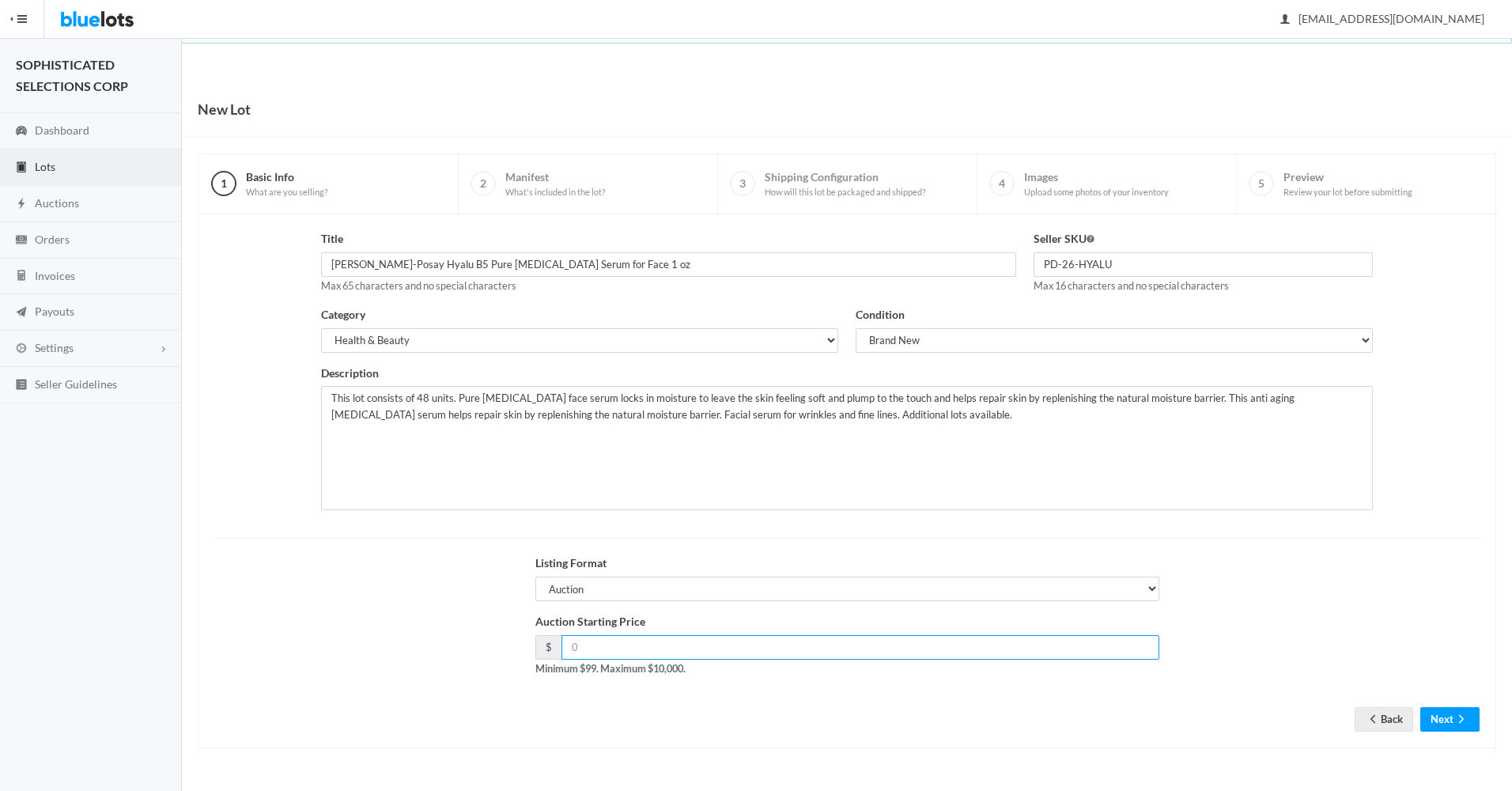
click at [1035, 651] on input "number" at bounding box center [860, 647] width 598 height 24
type input "432"
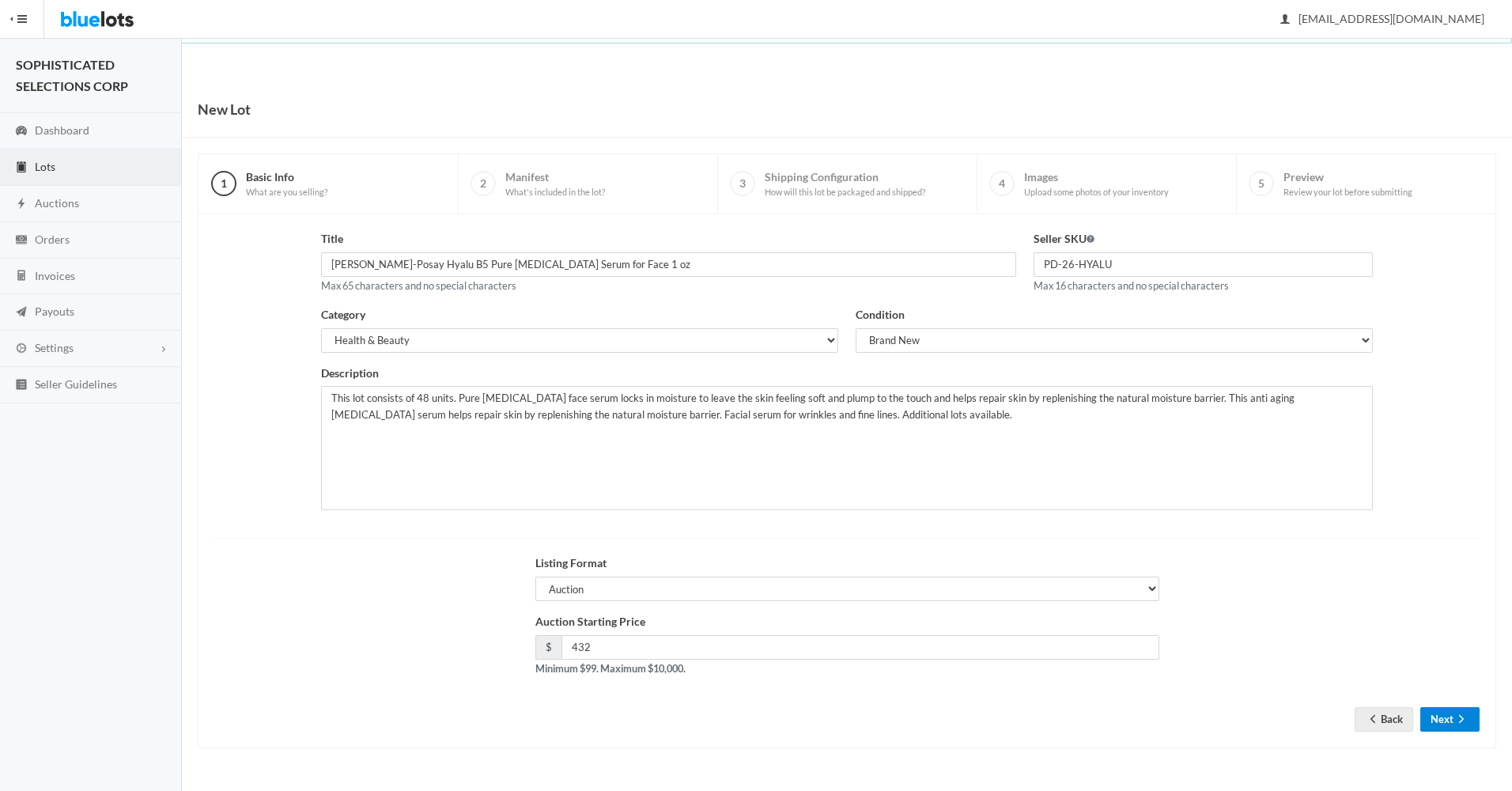
click at [1447, 718] on button "Next" at bounding box center [1450, 719] width 59 height 24
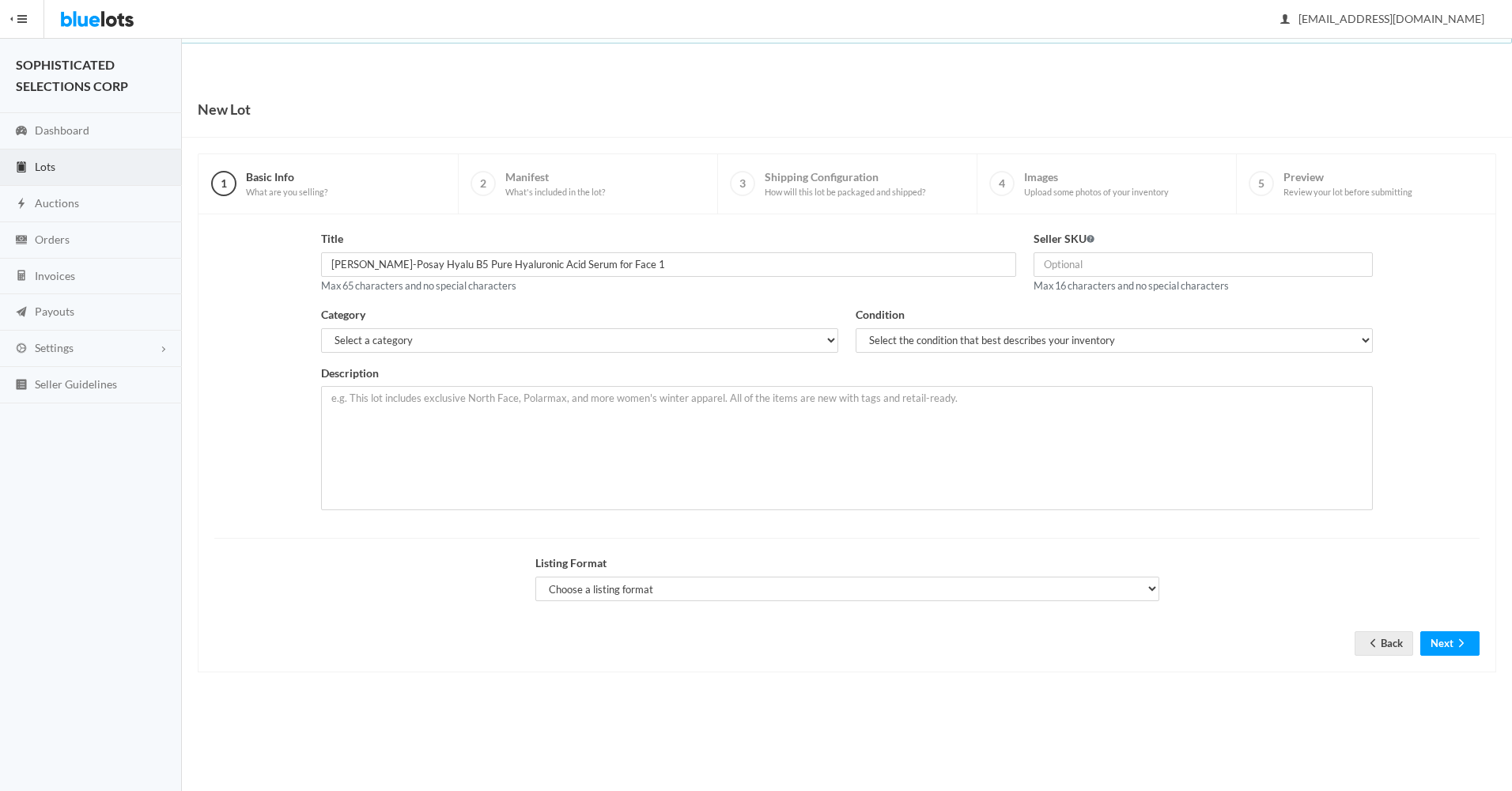
click at [58, 162] on link "Lots" at bounding box center [91, 167] width 182 height 36
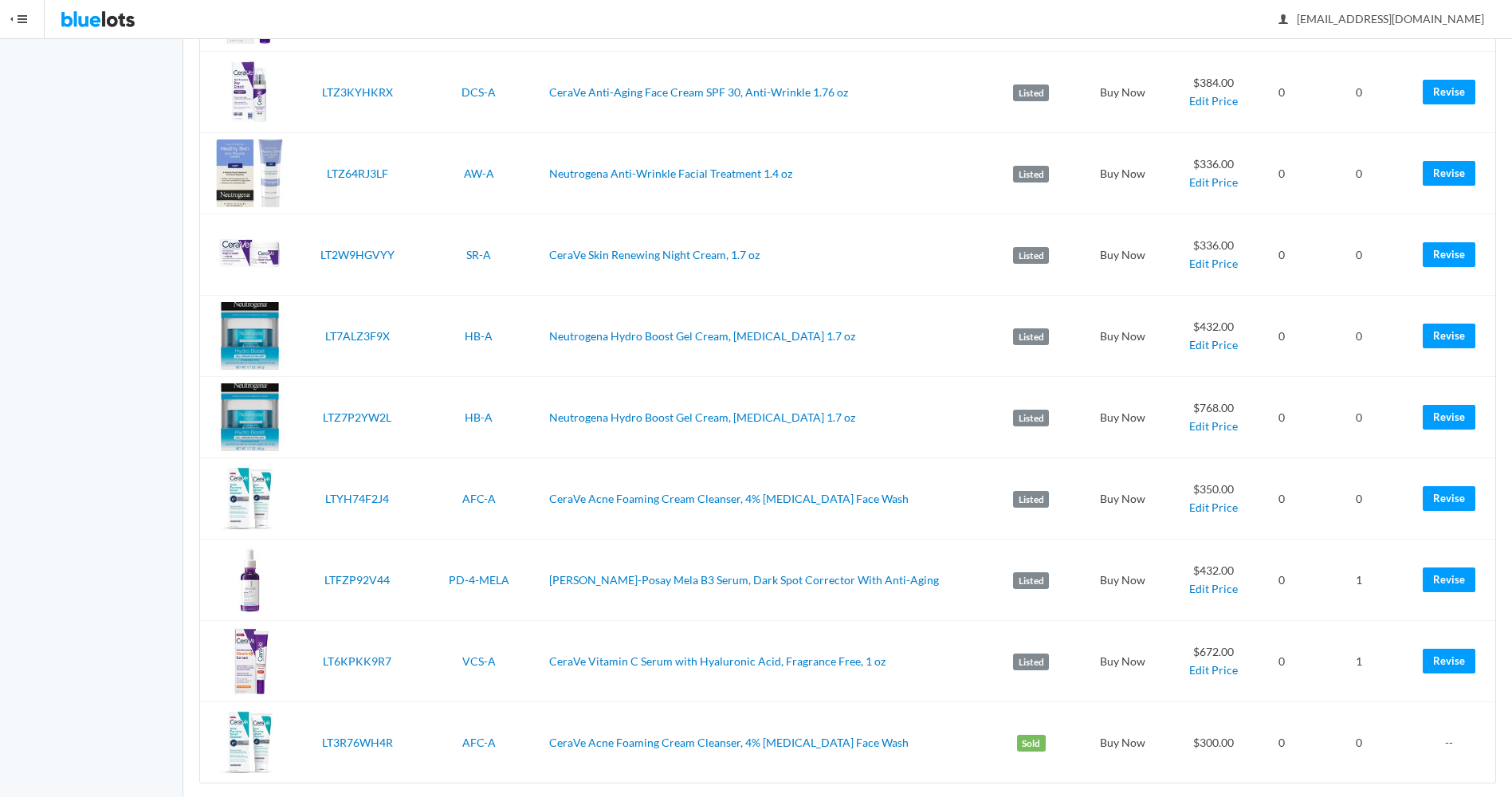
scroll to position [646, 0]
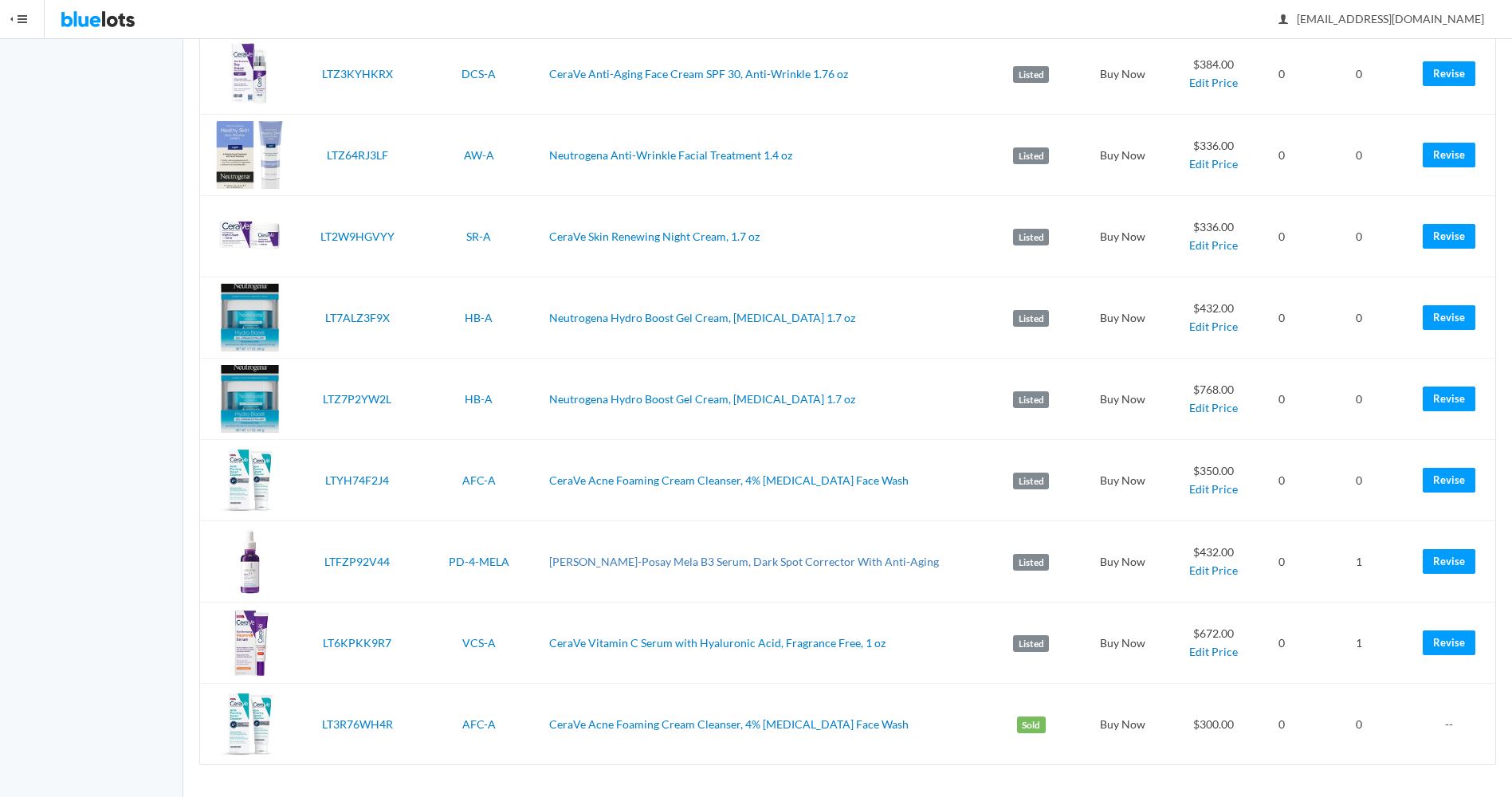
click at [550, 559] on link "[PERSON_NAME]-Posay Mela B3 Serum, Dark Spot Corrector With Anti-Aging" at bounding box center [744, 561] width 390 height 14
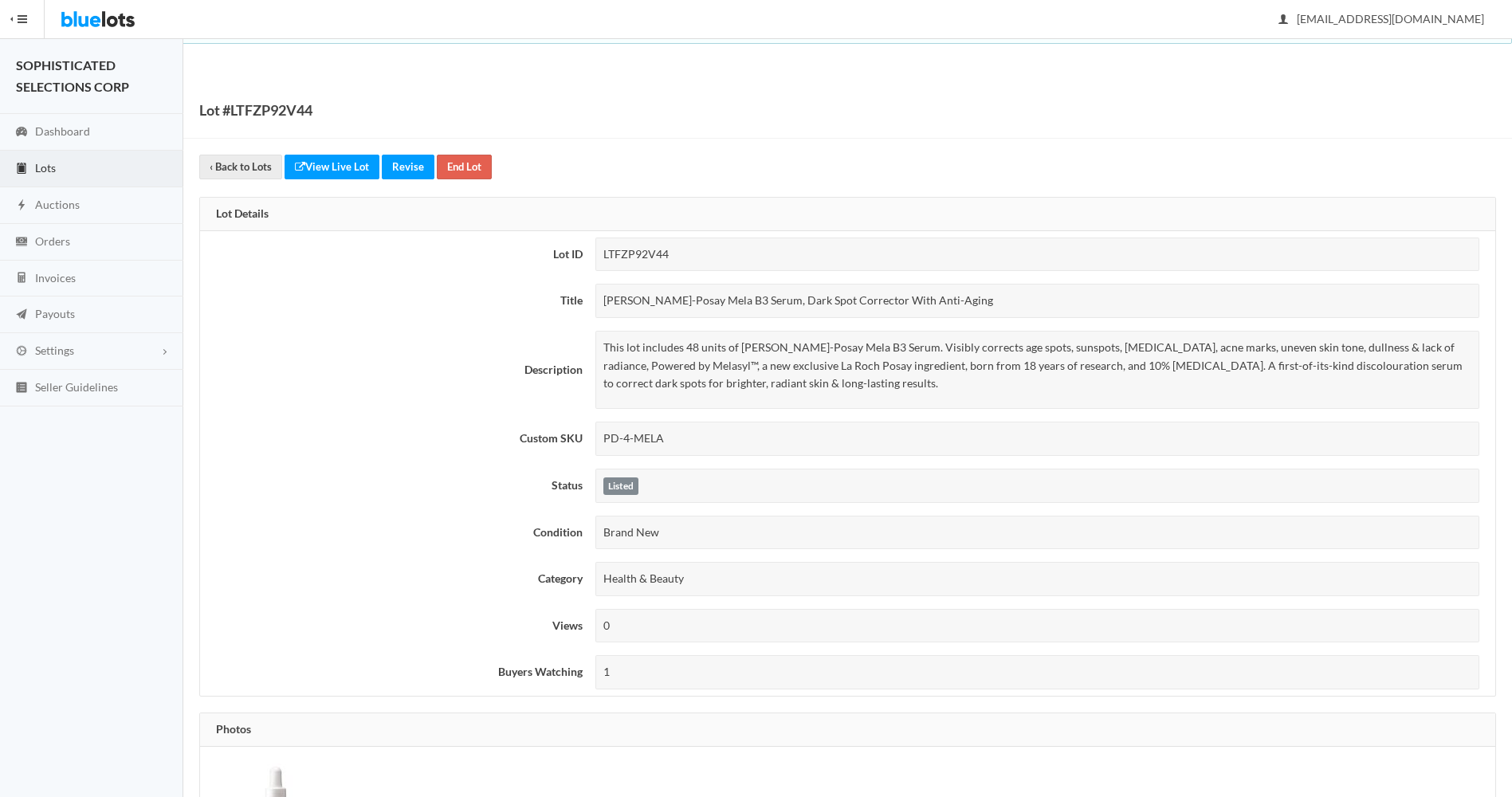
click at [979, 300] on div "La Roche-Posay Mela B3 Serum, Dark Spot Corrector With Anti-Aging" at bounding box center [1038, 301] width 885 height 34
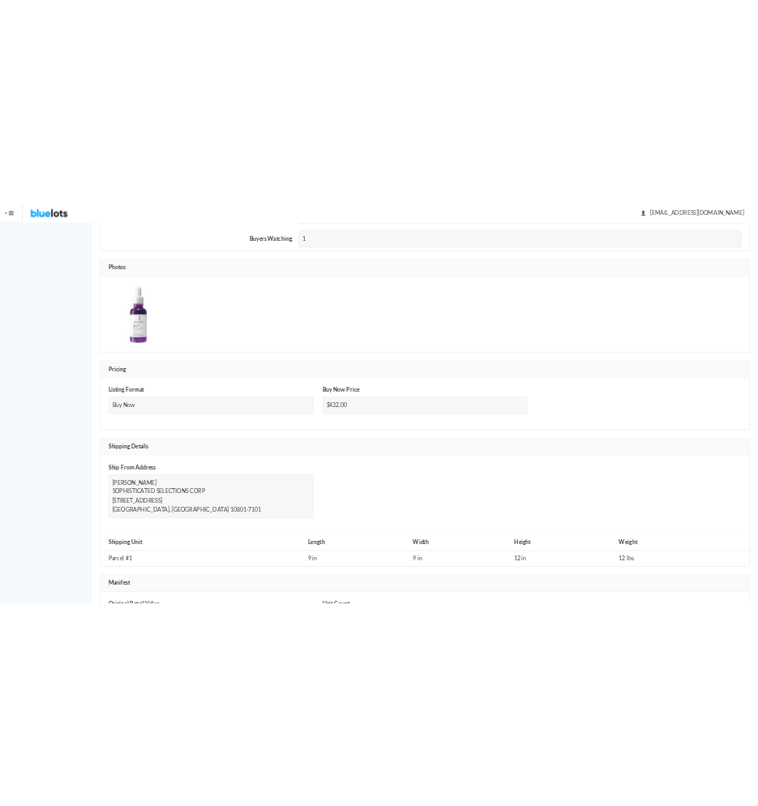
scroll to position [792, 0]
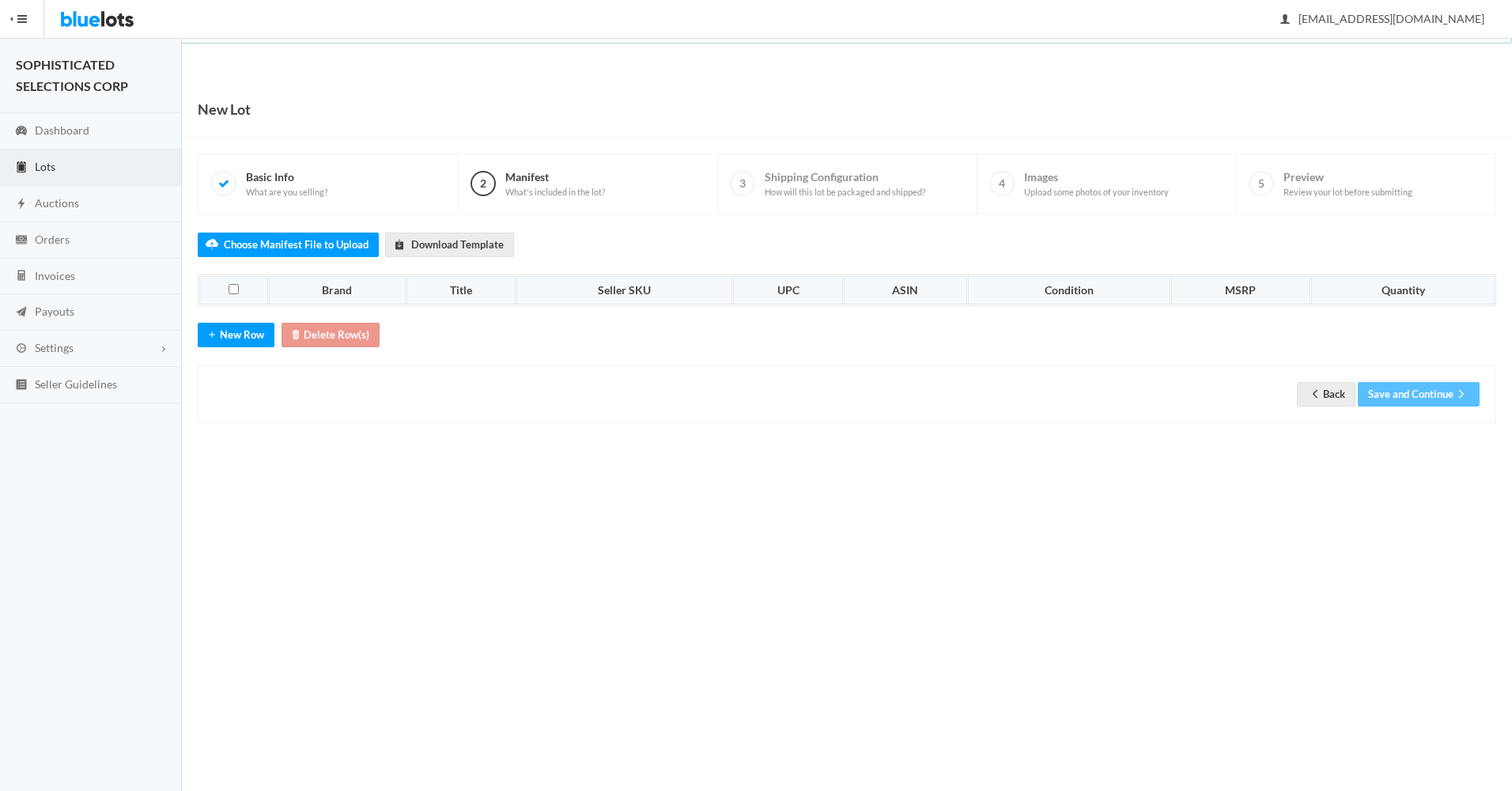
click at [327, 291] on th "Brand" at bounding box center [337, 290] width 136 height 28
click at [241, 330] on button "New Row" at bounding box center [236, 335] width 77 height 24
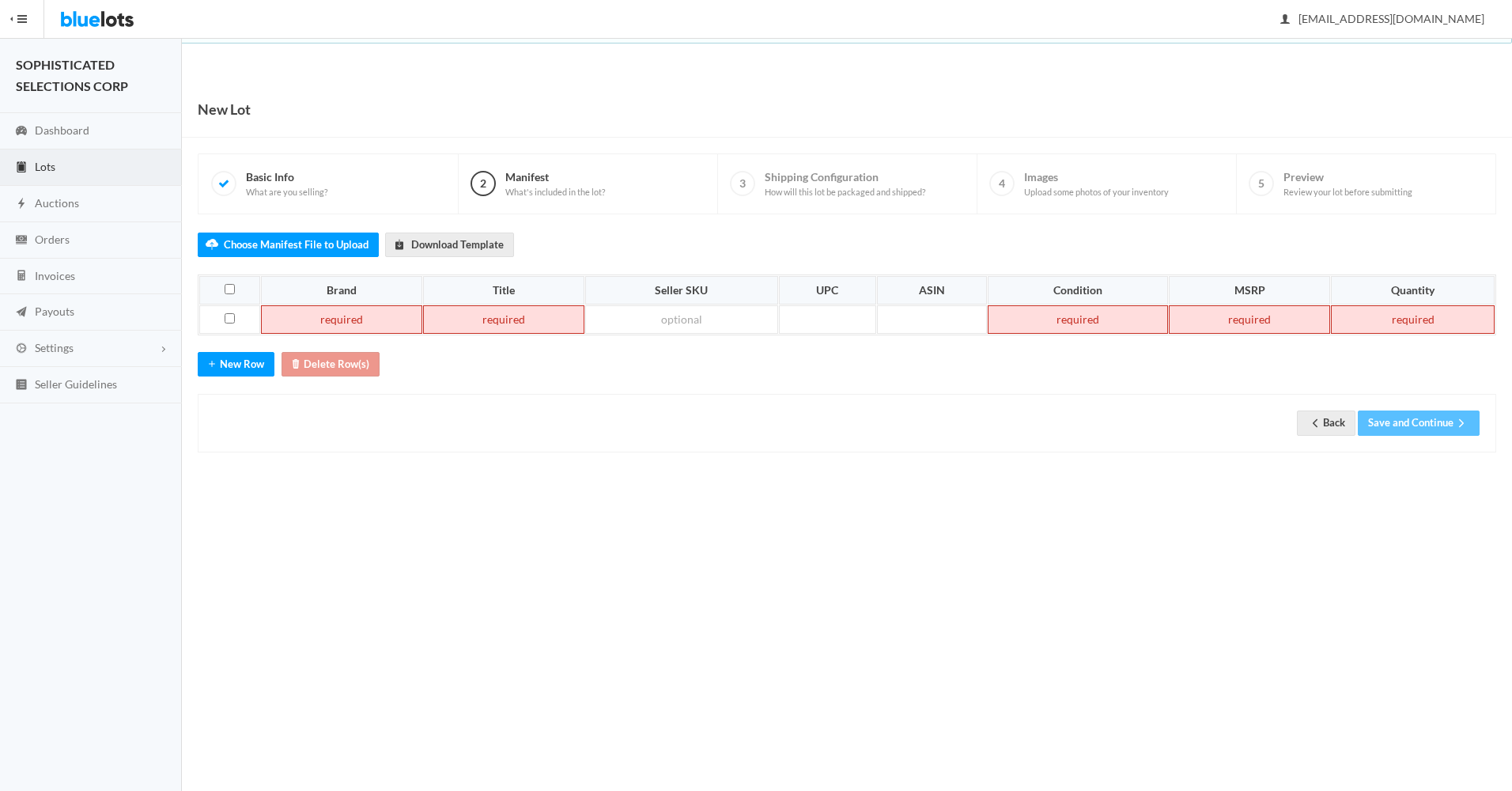
click at [307, 318] on td at bounding box center [341, 319] width 161 height 28
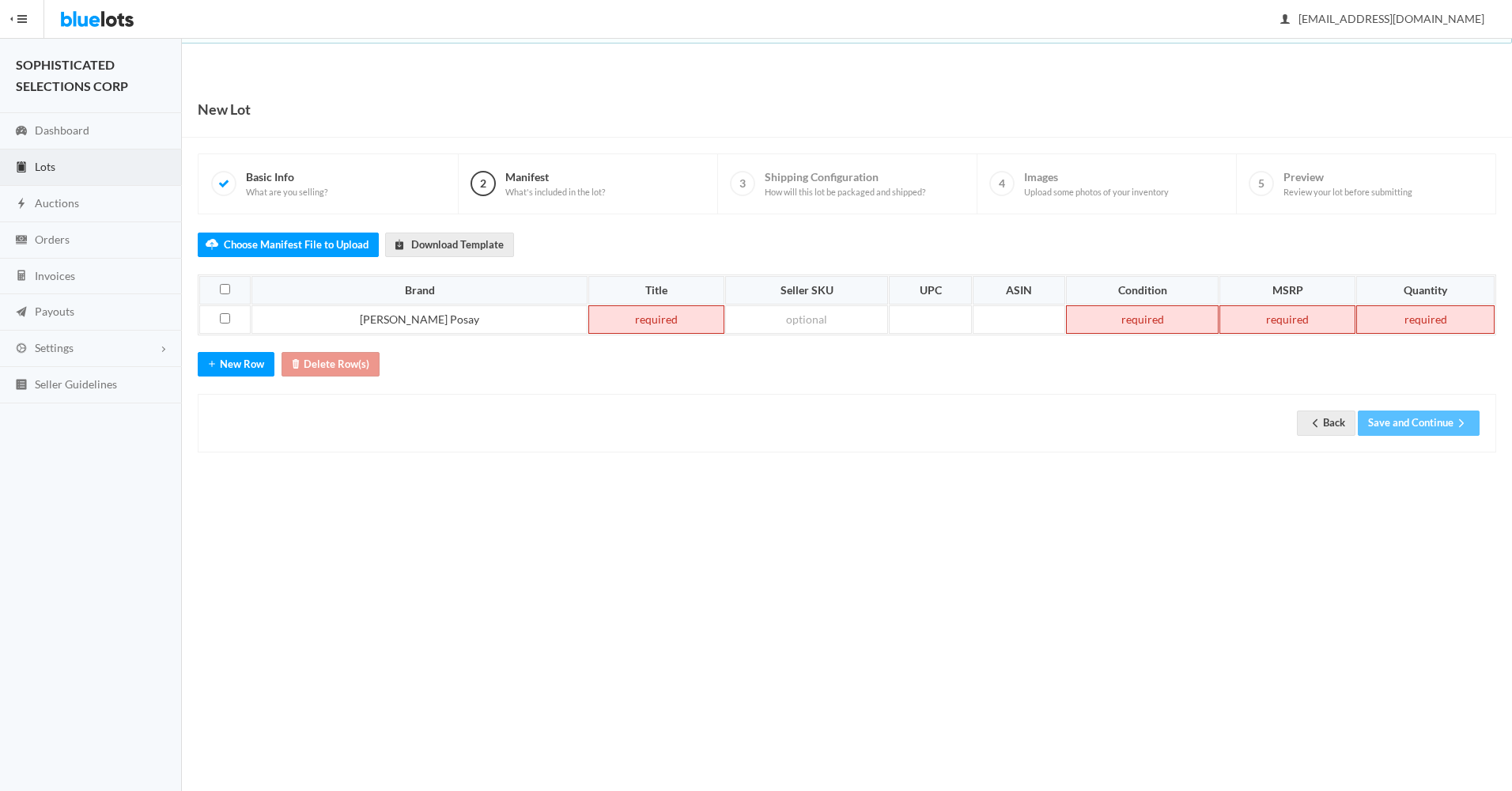
paste td
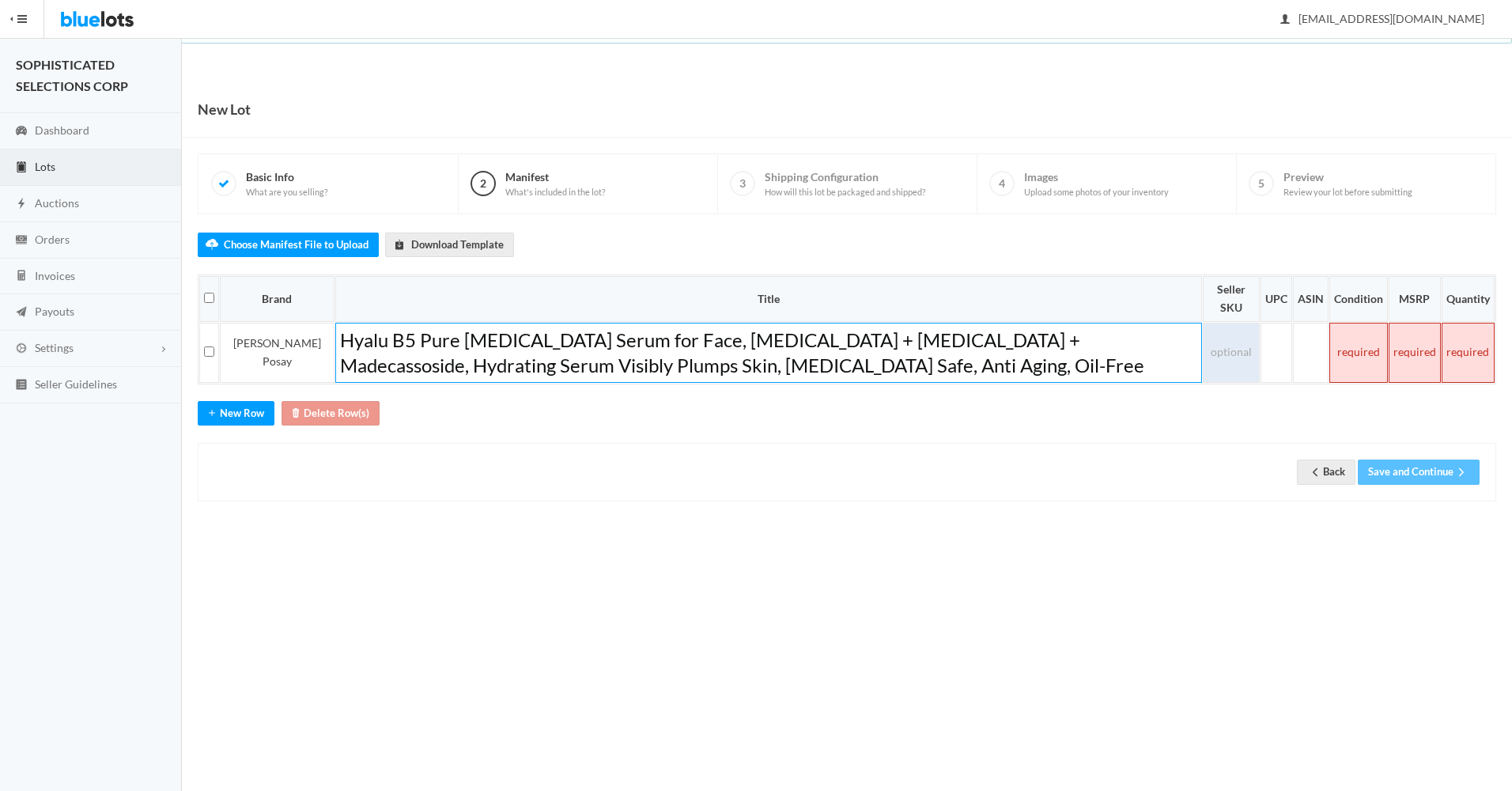
click at [1225, 361] on td at bounding box center [1230, 353] width 57 height 60
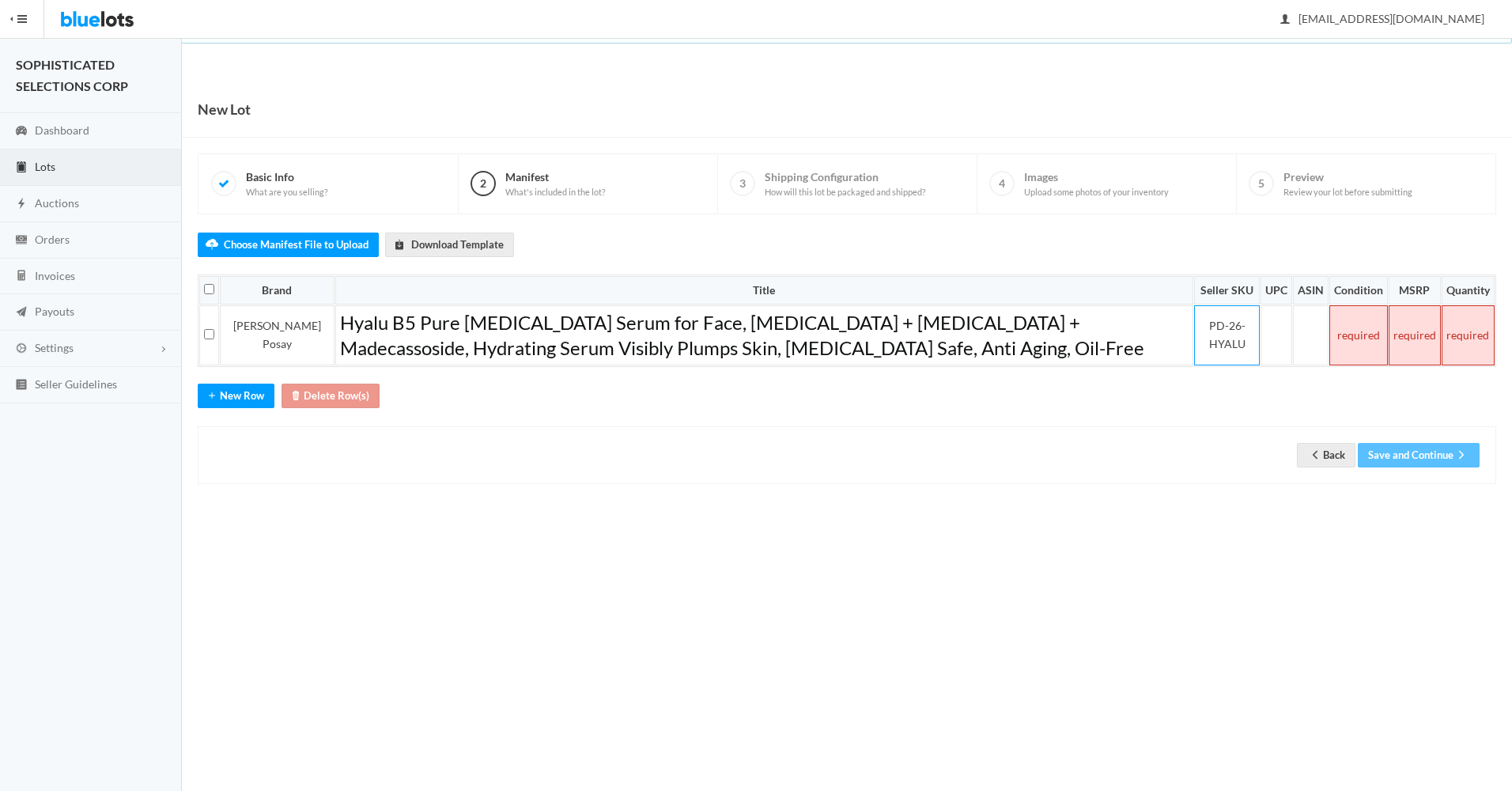
click at [1354, 345] on td at bounding box center [1358, 336] width 58 height 60
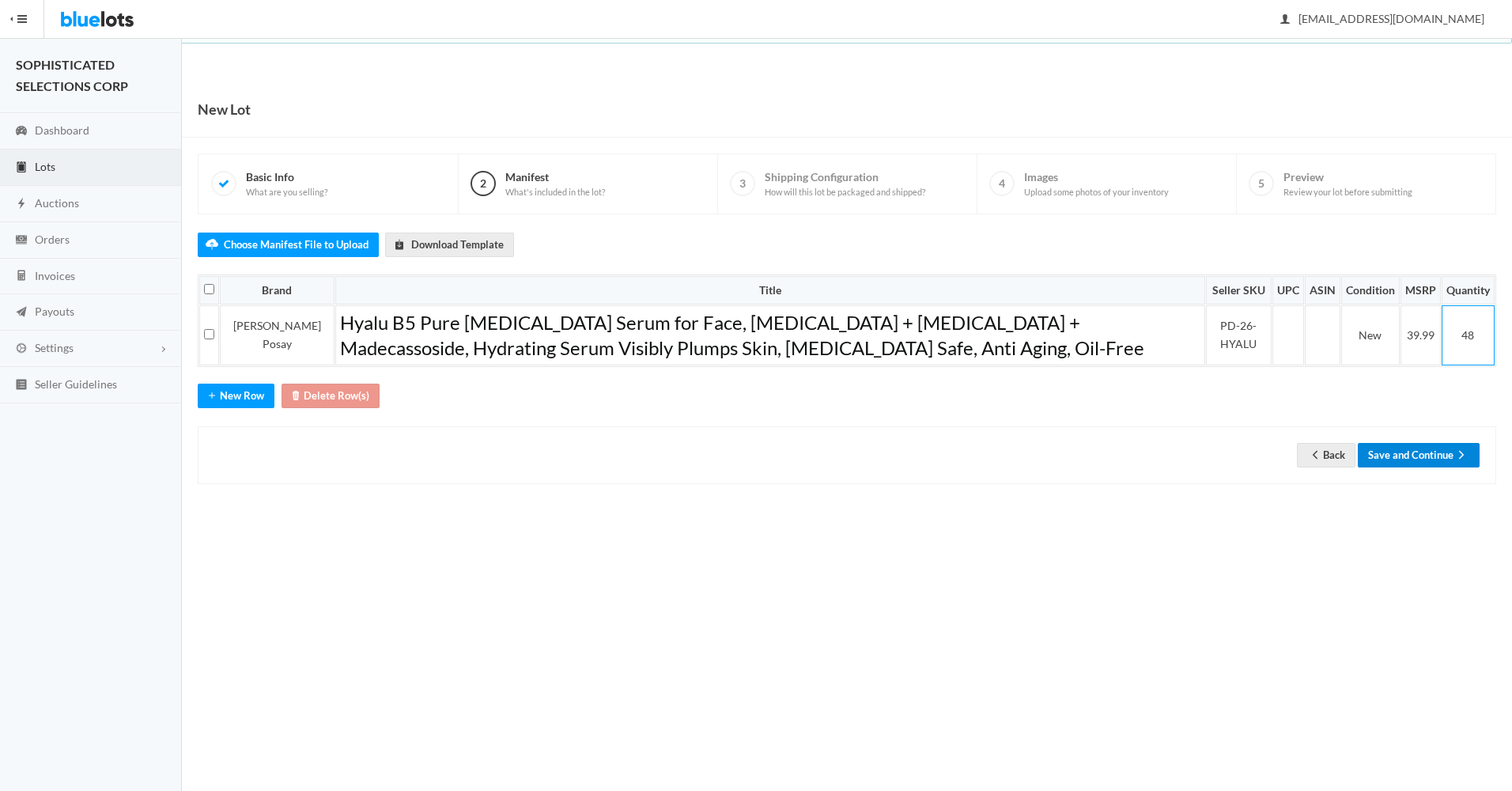
click at [1411, 454] on button "Save and Continue" at bounding box center [1417, 455] width 122 height 24
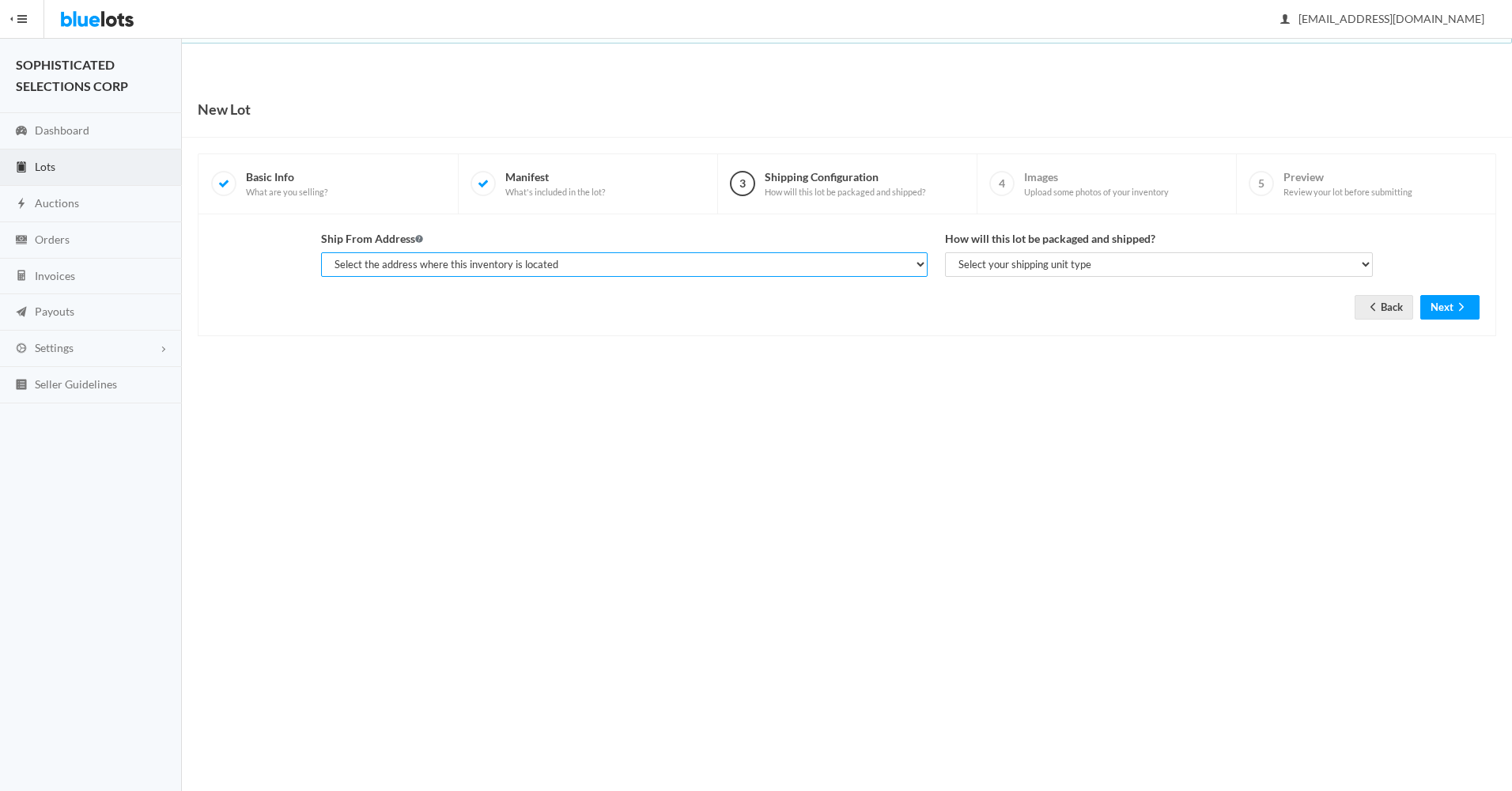
click at [906, 266] on select "Select the address where this inventory is located TARIQ ABDULLAH, SOPHISTICATE…" at bounding box center [623, 264] width 605 height 24
select select "25282"
click at [321, 253] on select "Select the address where this inventory is located TARIQ ABDULLAH, SOPHISTICATE…" at bounding box center [623, 264] width 605 height 24
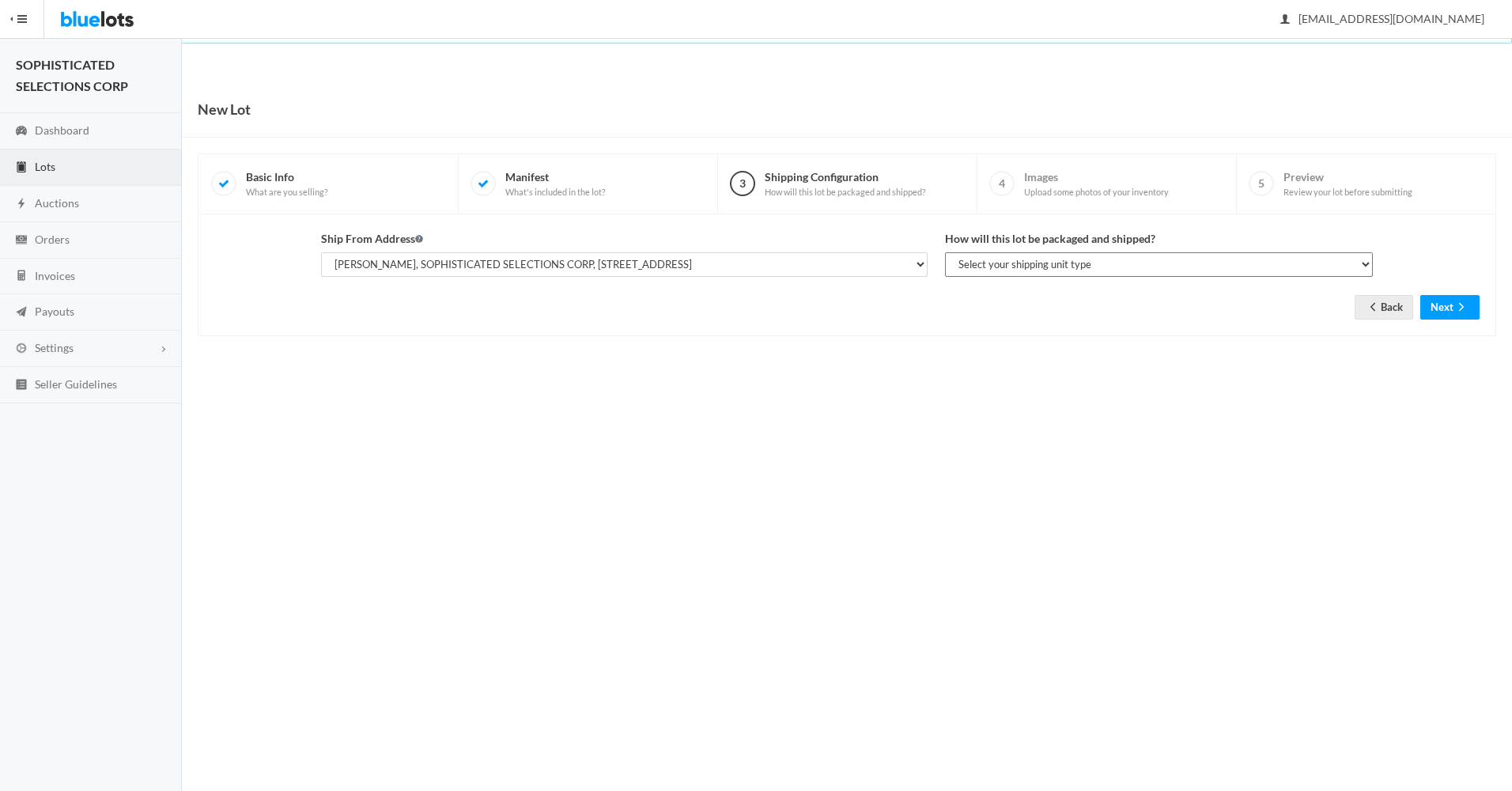
click at [1030, 259] on select "Select your shipping unit type Parcel Pallet Truckload" at bounding box center [1158, 264] width 428 height 24
select select "parcel"
click at [945, 253] on select "Select your shipping unit type Parcel Pallet Truckload" at bounding box center [1158, 264] width 428 height 24
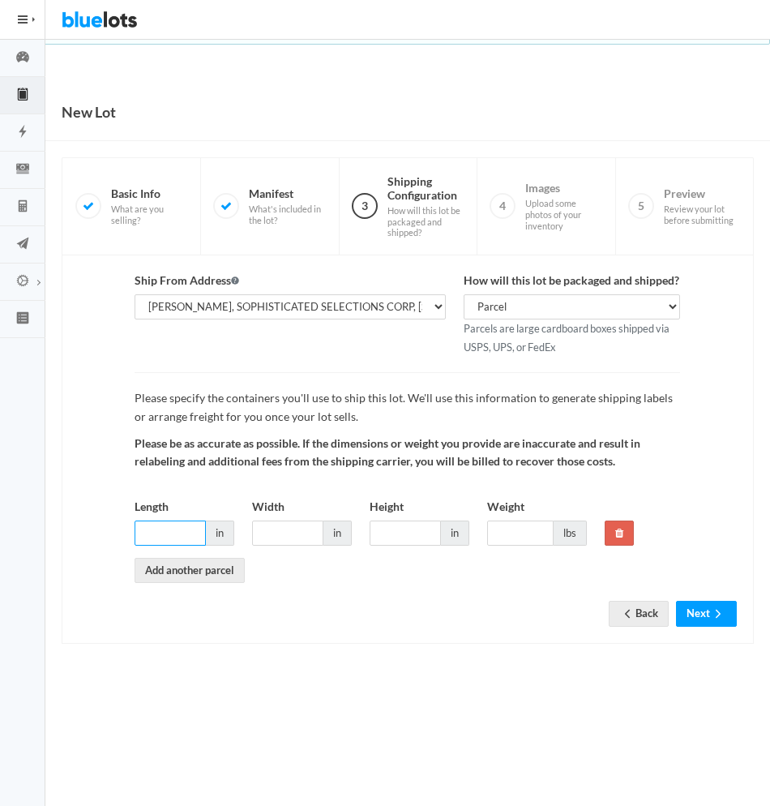
click at [174, 538] on input "Length" at bounding box center [170, 533] width 71 height 25
type input "9"
type input "12"
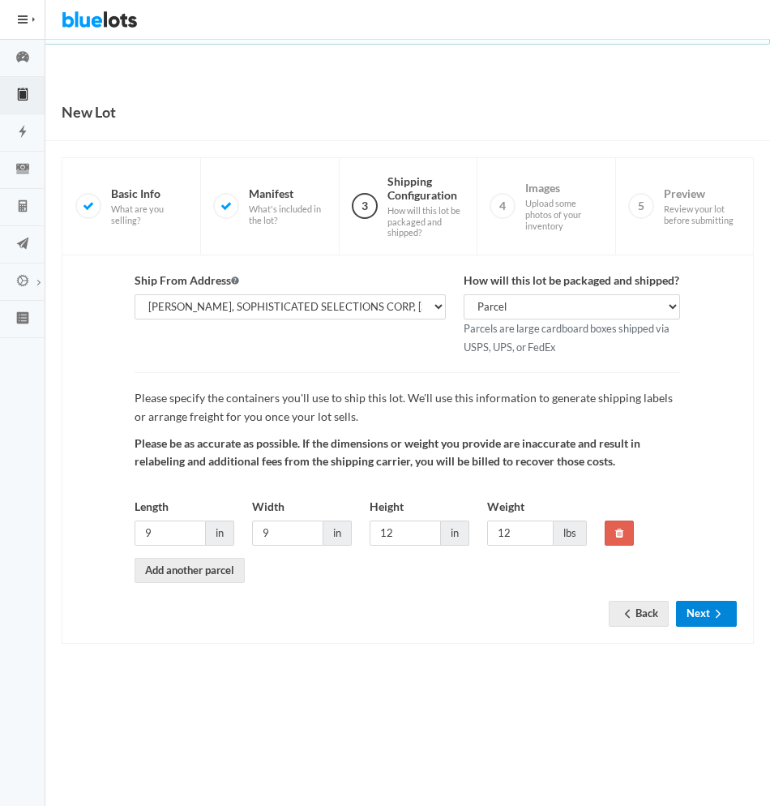
click at [704, 613] on button "Next" at bounding box center [706, 613] width 61 height 25
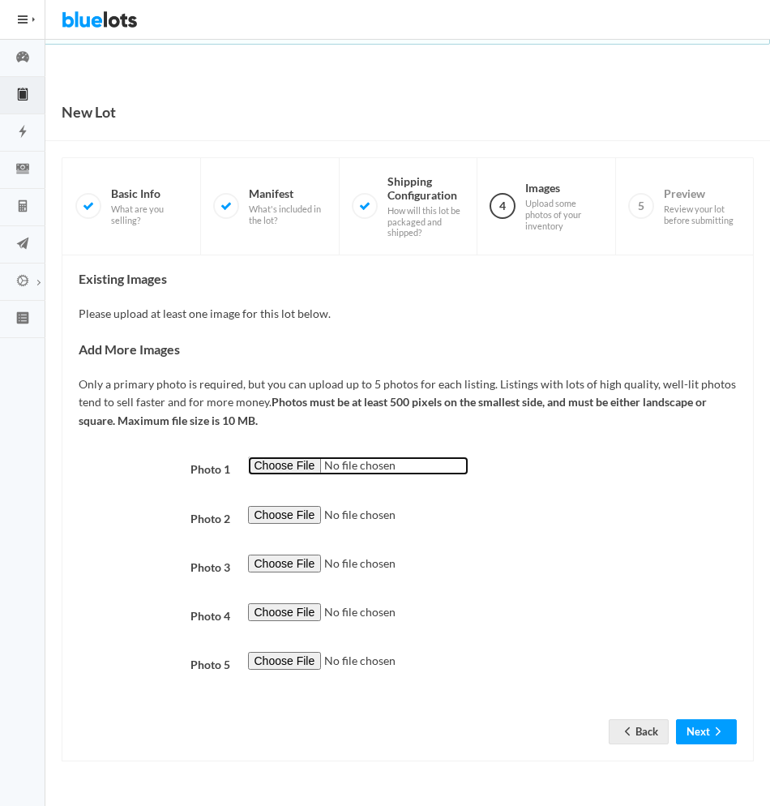
click at [300, 465] on input "file" at bounding box center [358, 466] width 221 height 19
type input "C:\fakepath\PD-26-HYALU-A.jpg"
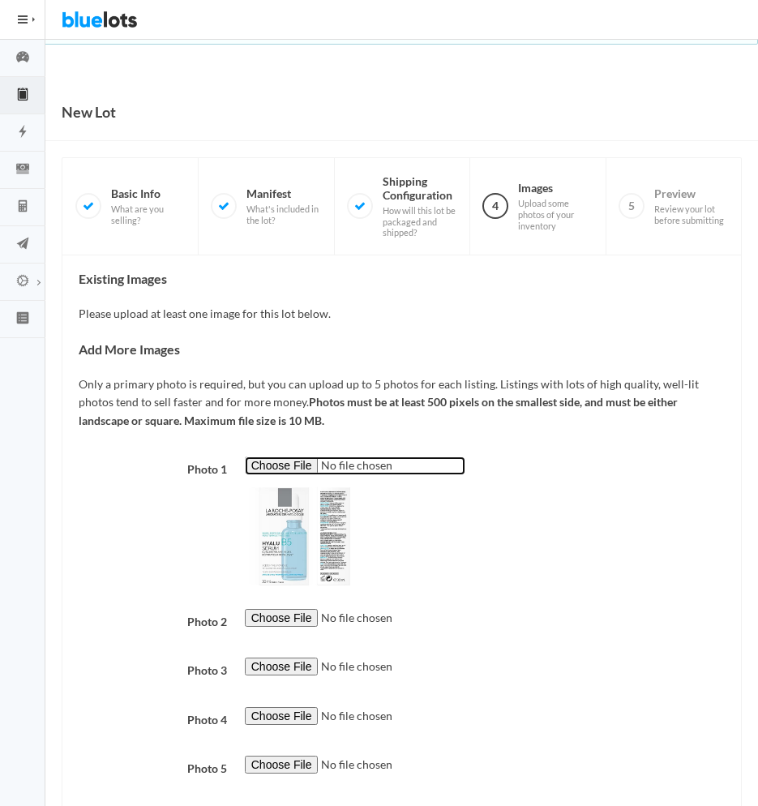
scroll to position [92, 0]
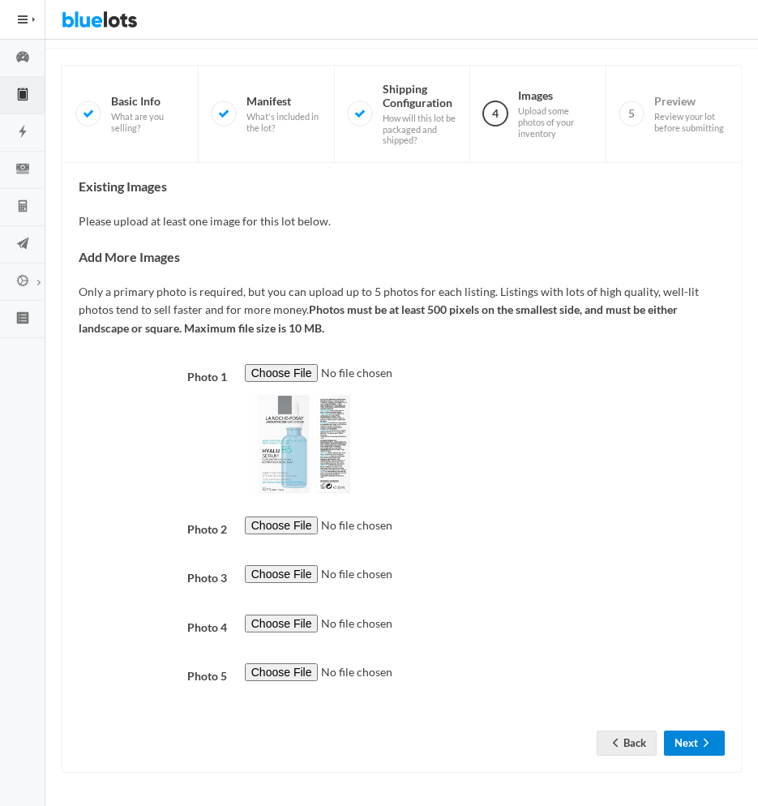
click at [684, 732] on button "Next" at bounding box center [694, 743] width 61 height 25
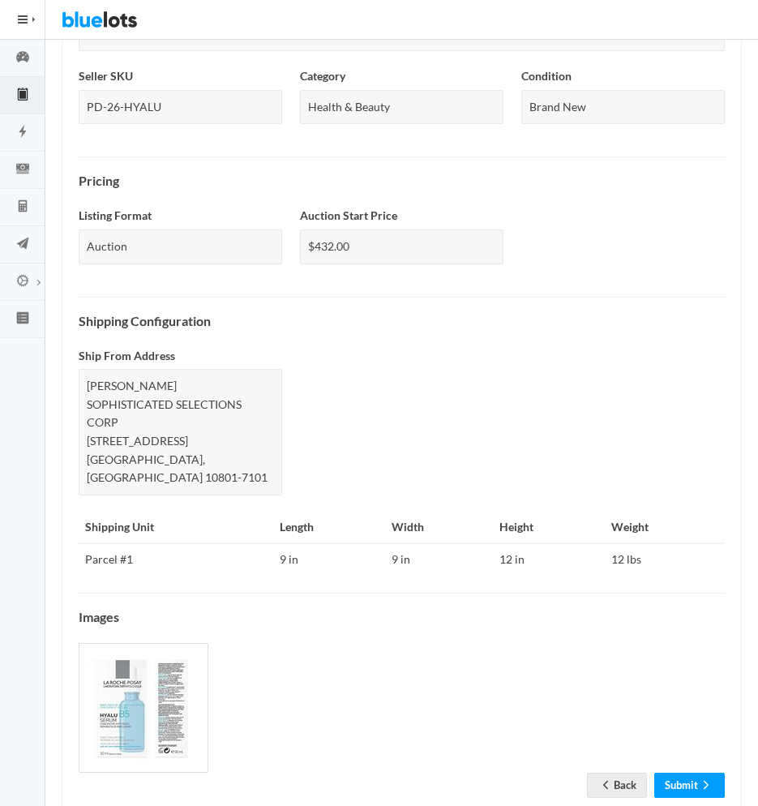
scroll to position [472, 0]
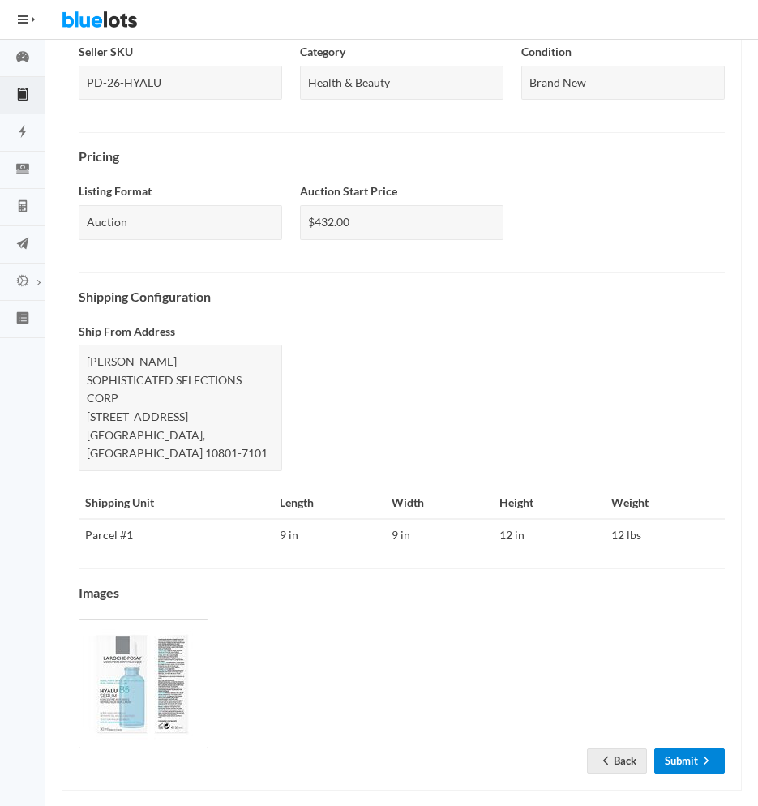
click at [677, 749] on link "Submit" at bounding box center [689, 761] width 71 height 25
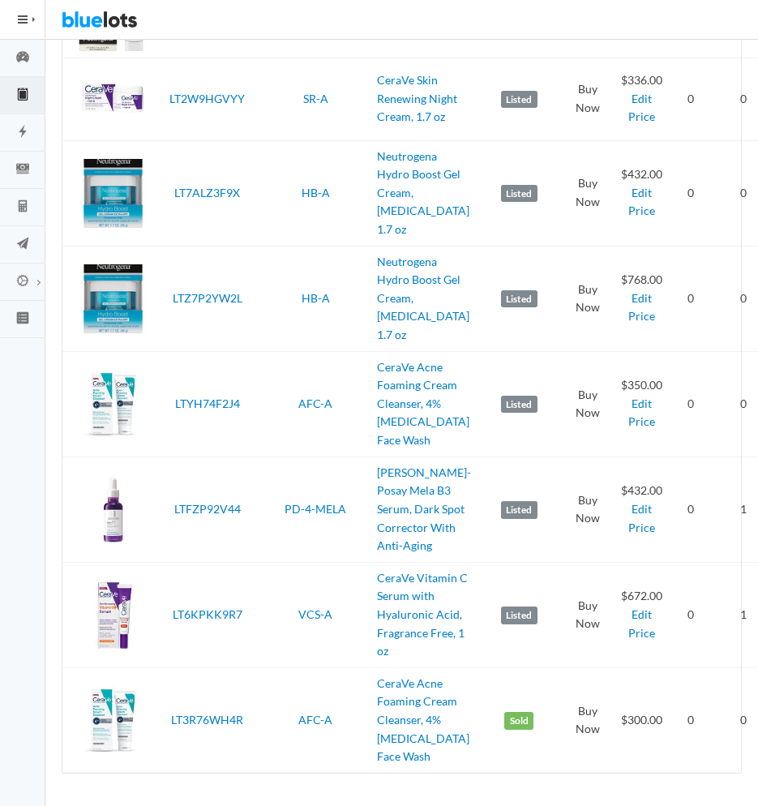
scroll to position [1113, 0]
